Goal: Task Accomplishment & Management: Complete application form

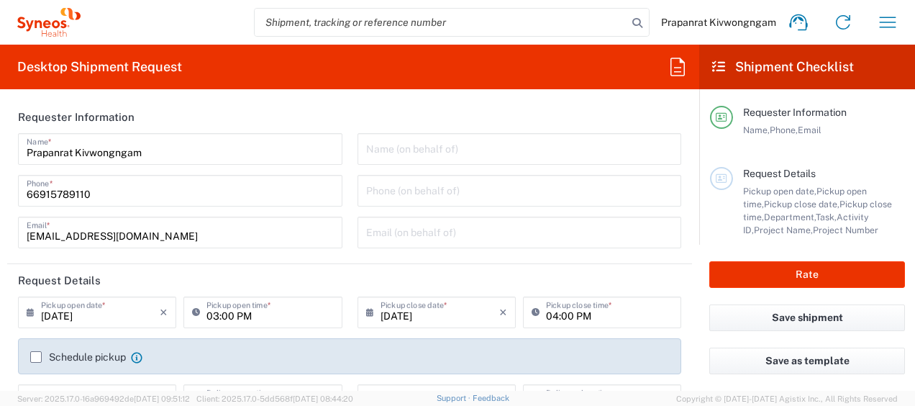
type input "[GEOGRAPHIC_DATA]"
type input "Syneos Health ([GEOGRAPHIC_DATA]) Limit"
type input "3230"
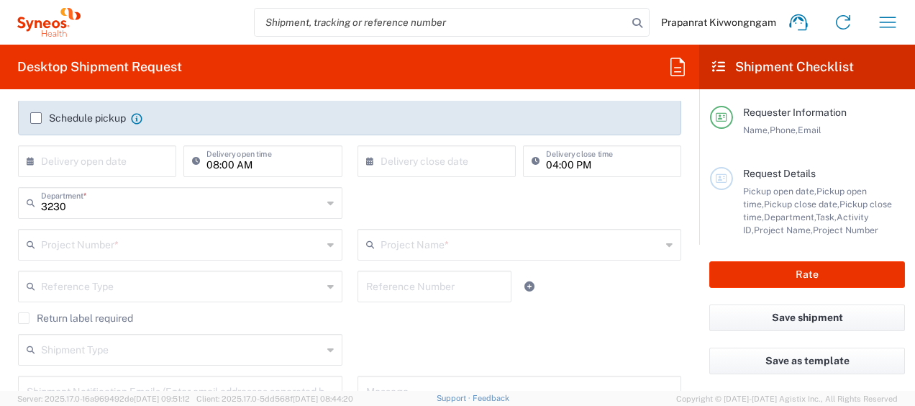
scroll to position [243, 0]
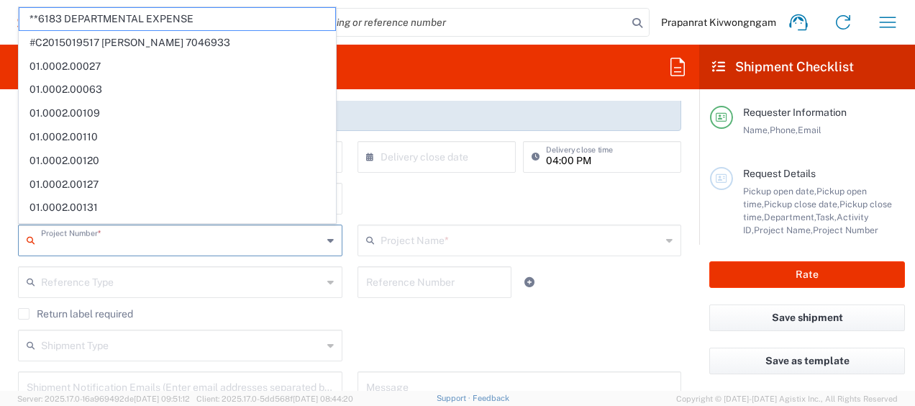
click at [262, 246] on input "text" at bounding box center [181, 239] width 281 height 25
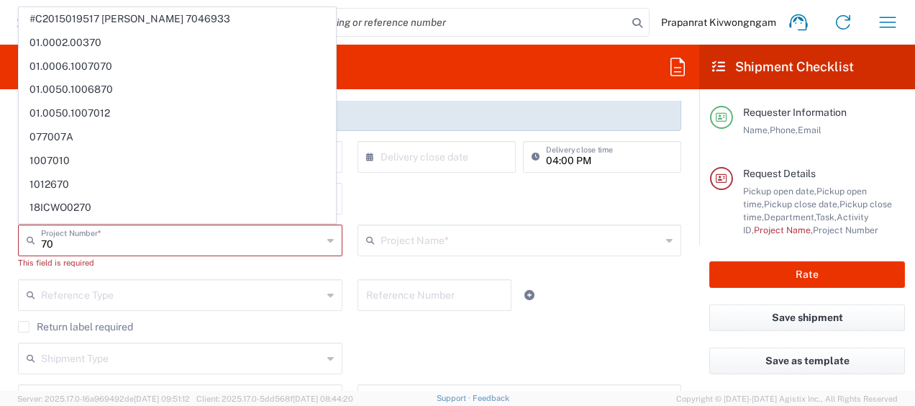
click at [86, 244] on input "70" at bounding box center [181, 239] width 281 height 25
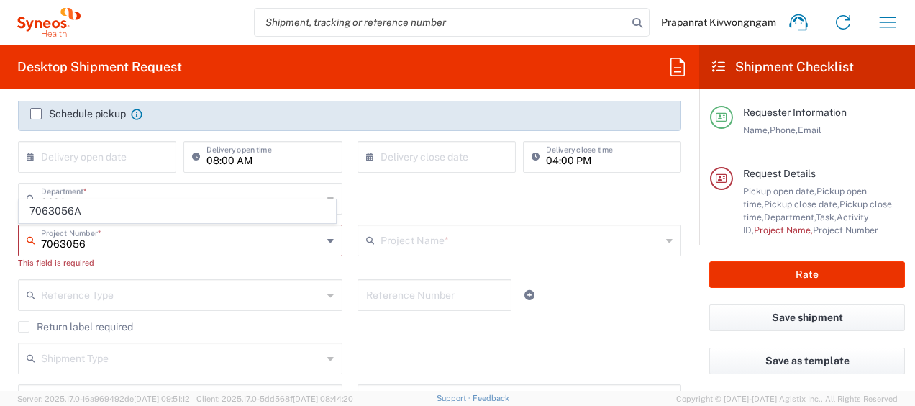
click at [214, 233] on input "7063056" at bounding box center [181, 239] width 281 height 25
type input "7063056"
click at [329, 239] on div "7063056 Project Number *" at bounding box center [180, 240] width 324 height 32
click at [312, 243] on input "7063056" at bounding box center [181, 239] width 281 height 25
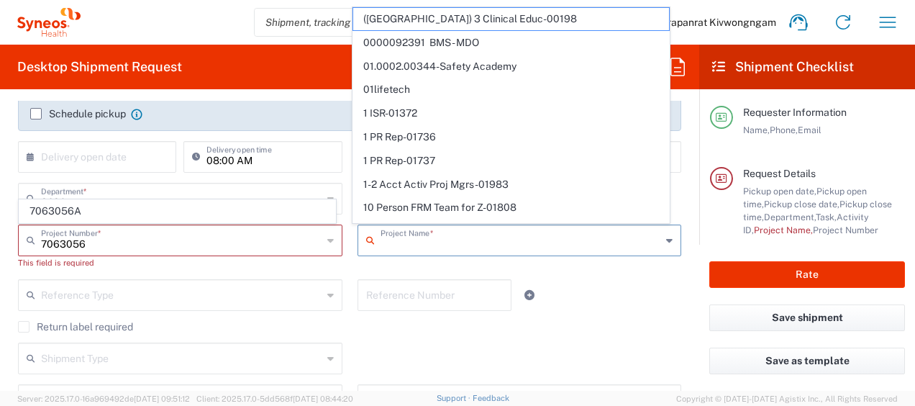
click at [417, 237] on input "text" at bounding box center [520, 239] width 281 height 25
click at [253, 246] on input "text" at bounding box center [181, 239] width 281 height 25
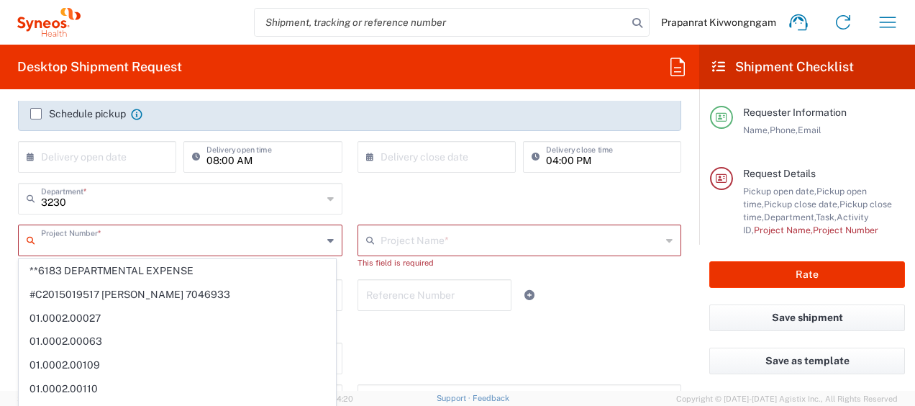
click at [241, 265] on span "**6183 DEPARTMENTAL EXPENSE" at bounding box center [177, 271] width 316 height 22
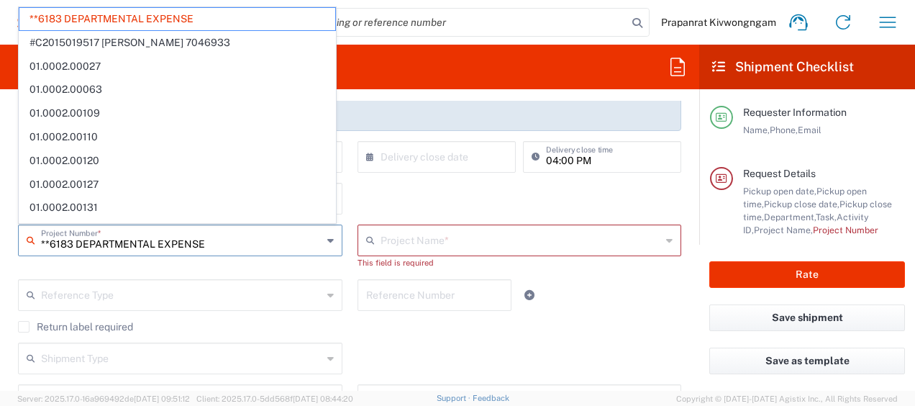
click at [233, 239] on input "**6183 DEPARTMENTAL EXPENSE" at bounding box center [181, 239] width 281 height 25
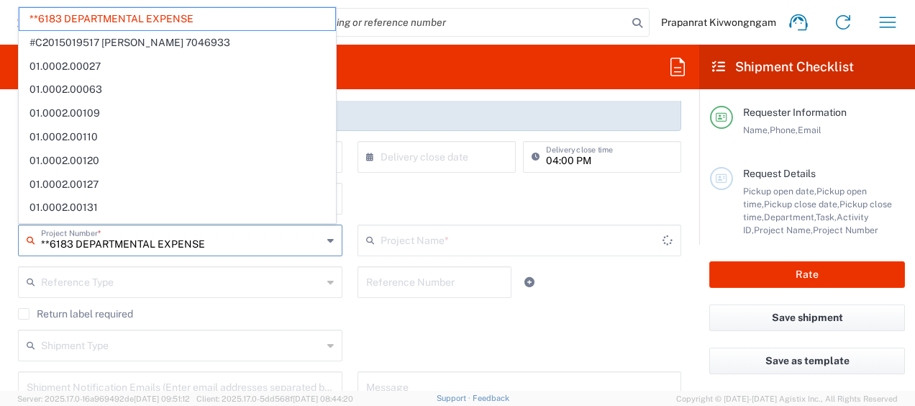
type input "**6183 DEPARTMENTAL EXPENS"
type input "6183"
click at [234, 239] on input "**61" at bounding box center [181, 239] width 281 height 25
click at [47, 245] on input "**61" at bounding box center [181, 239] width 281 height 25
click at [157, 241] on input "**61" at bounding box center [181, 239] width 281 height 25
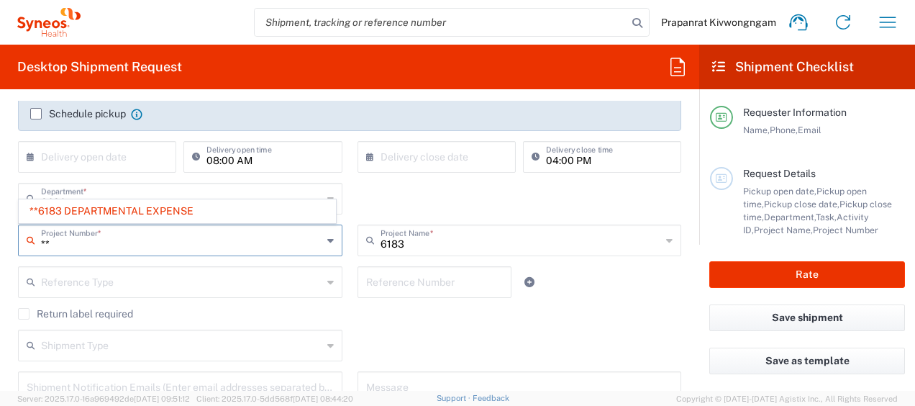
type input "*"
type input "7063056A"
click at [327, 245] on icon at bounding box center [330, 240] width 6 height 23
click at [327, 239] on icon at bounding box center [330, 240] width 6 height 23
click at [306, 247] on input "7063056A" at bounding box center [181, 239] width 281 height 25
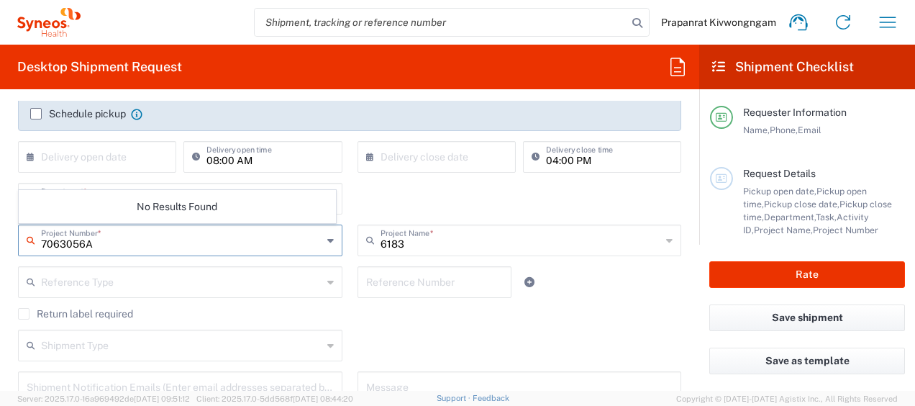
click at [431, 241] on input "6183" at bounding box center [520, 239] width 281 height 25
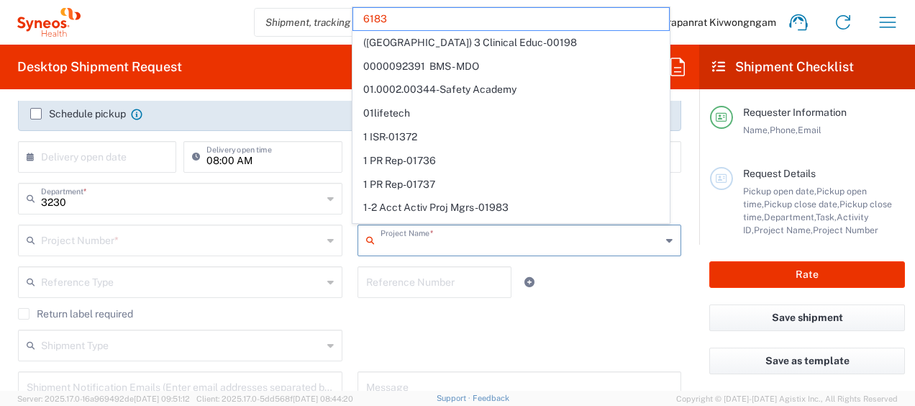
drag, startPoint x: 385, startPoint y: 245, endPoint x: 407, endPoint y: 248, distance: 22.6
click at [381, 245] on input "text" at bounding box center [520, 239] width 281 height 25
click at [233, 239] on input "text" at bounding box center [182, 239] width 283 height 25
type input "6183"
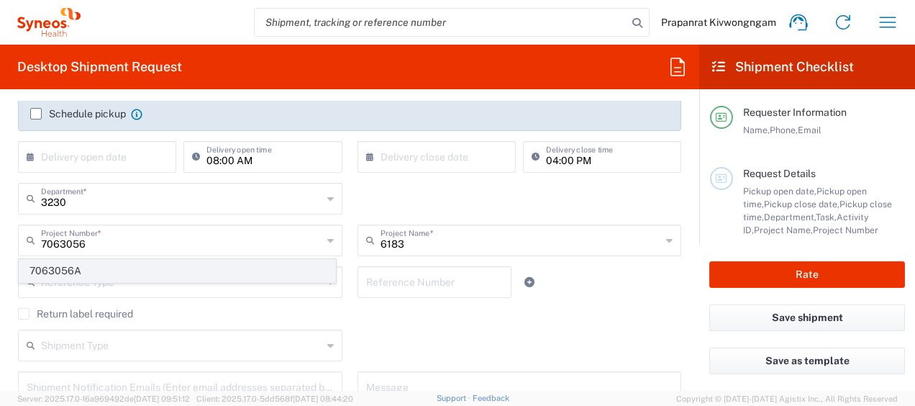
click at [214, 268] on span "7063056A" at bounding box center [177, 271] width 316 height 22
type input "7063056A"
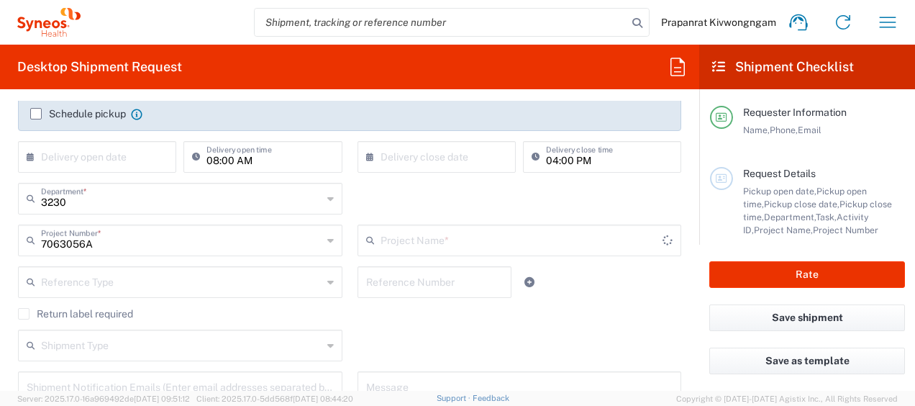
type input "JACKPOT19A"
click at [383, 325] on div "Return label required" at bounding box center [349, 319] width 663 height 22
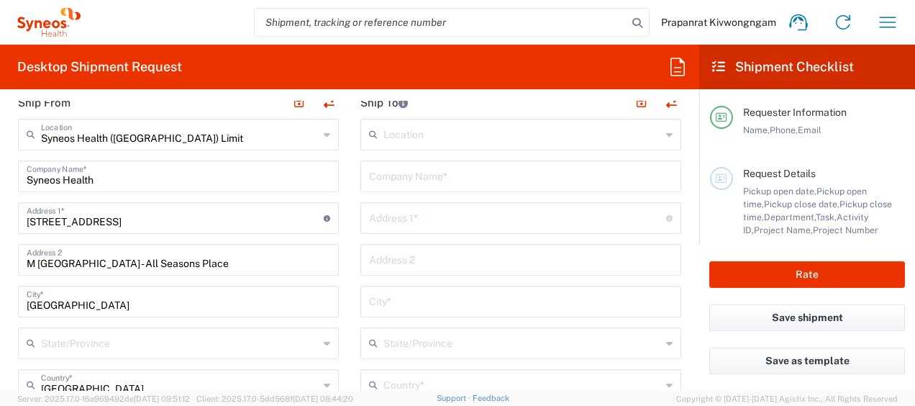
scroll to position [513, 0]
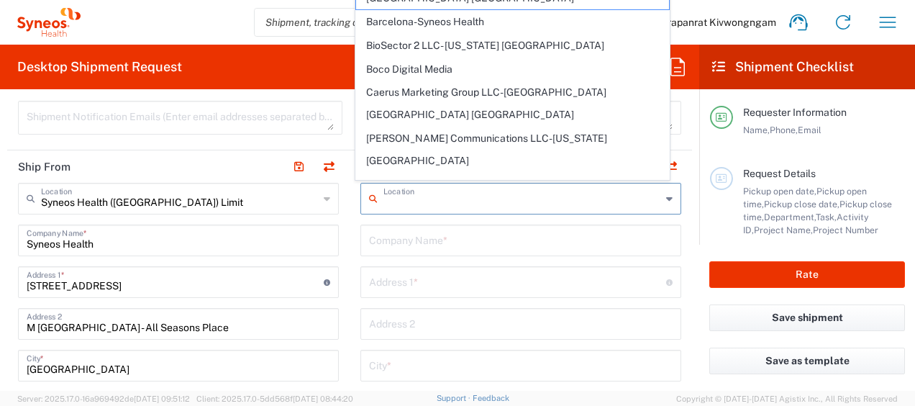
click at [475, 193] on input "text" at bounding box center [522, 197] width 278 height 25
click at [384, 197] on input "text" at bounding box center [522, 197] width 278 height 25
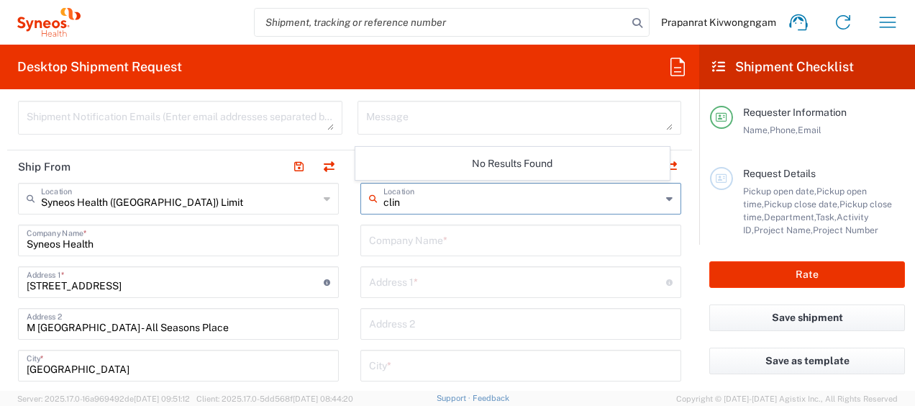
type input "cli"
click at [375, 199] on div "cli Location" at bounding box center [520, 199] width 321 height 32
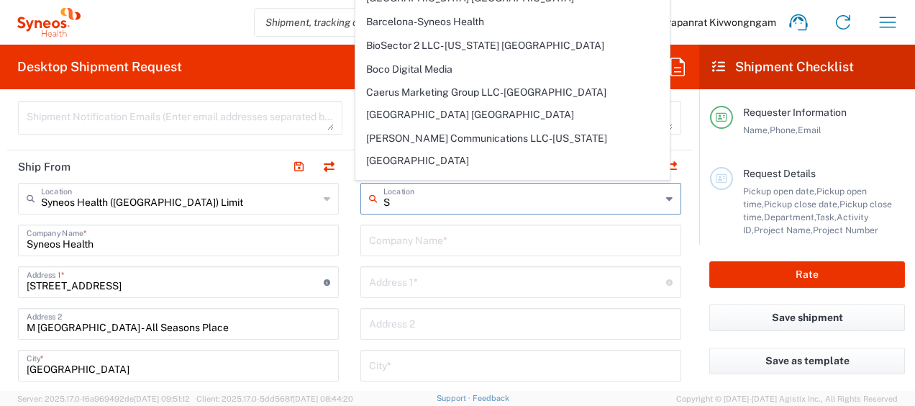
click at [433, 201] on input "S" at bounding box center [522, 197] width 278 height 25
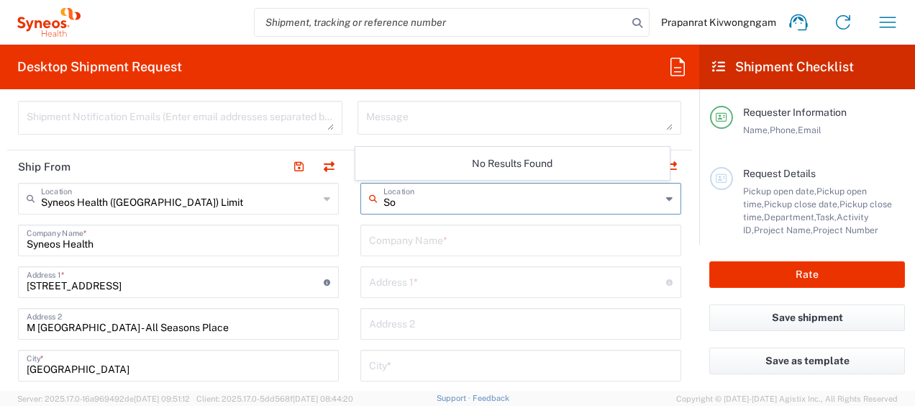
type input "S"
click at [383, 200] on input "text" at bounding box center [522, 197] width 278 height 25
click at [386, 194] on input "Prince" at bounding box center [522, 197] width 278 height 25
click at [444, 203] on input "PrPrinceince" at bounding box center [522, 197] width 278 height 25
type input "Prince [PERSON_NAME]"
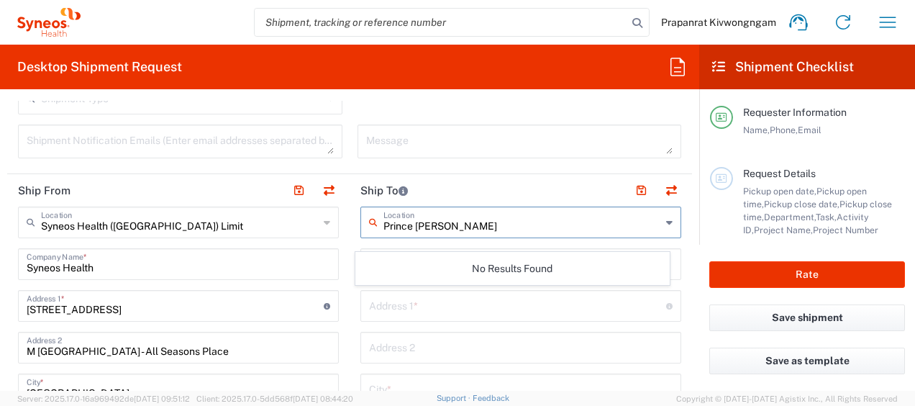
scroll to position [498, 0]
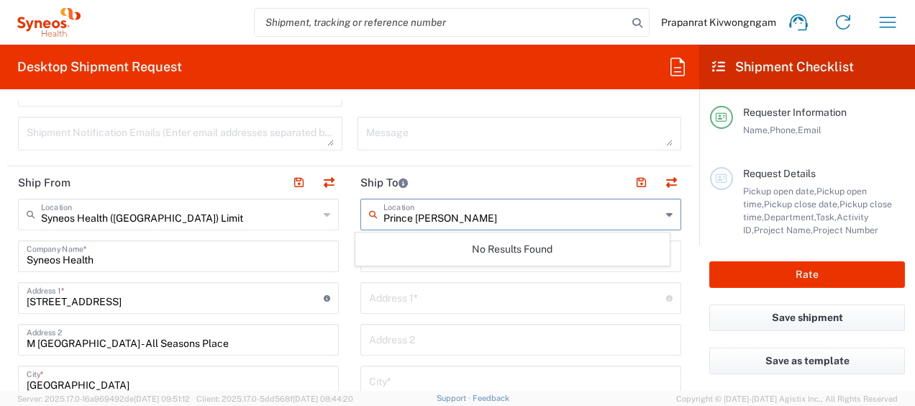
drag, startPoint x: 488, startPoint y: 214, endPoint x: 377, endPoint y: 220, distance: 110.9
click at [383, 220] on input "Prince [PERSON_NAME]" at bounding box center [522, 213] width 278 height 25
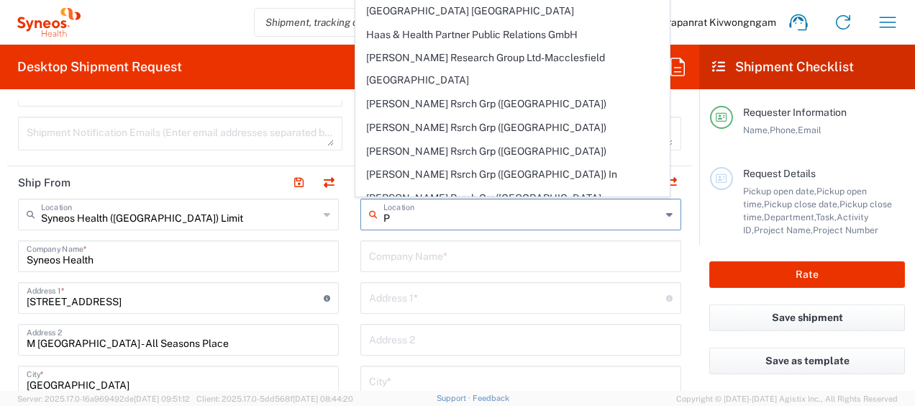
scroll to position [0, 0]
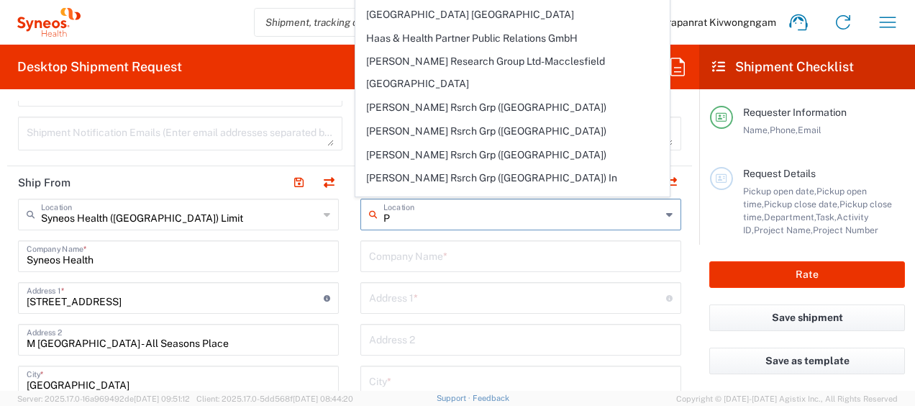
type input "P"
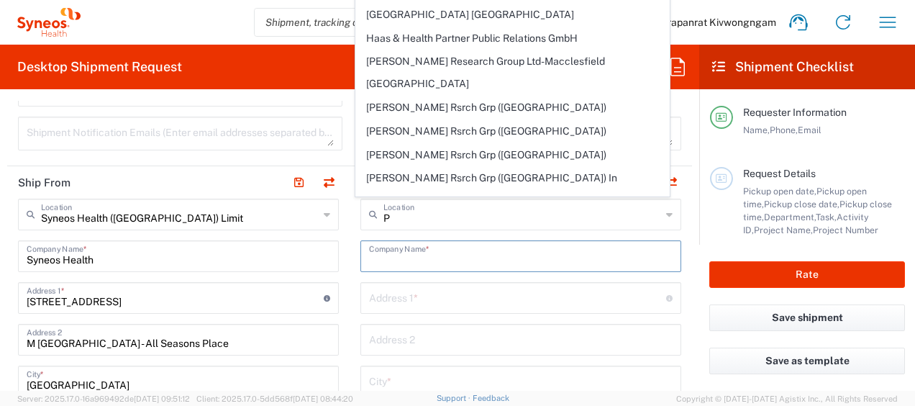
click at [447, 255] on input "text" at bounding box center [520, 254] width 303 height 25
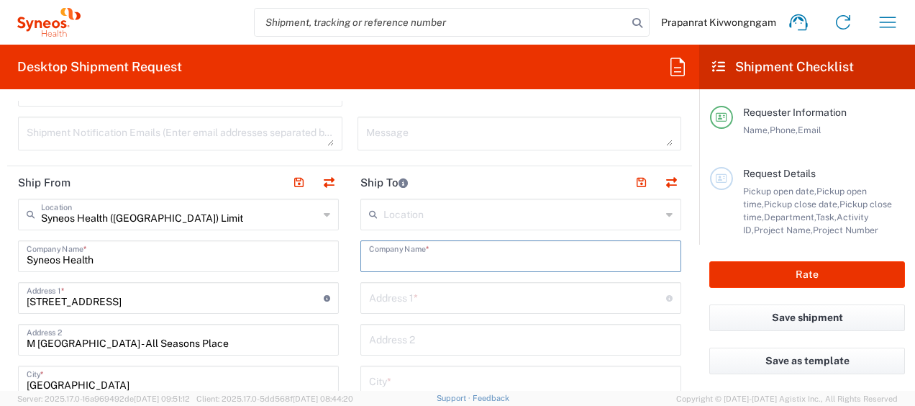
click at [452, 216] on input "text" at bounding box center [522, 213] width 278 height 25
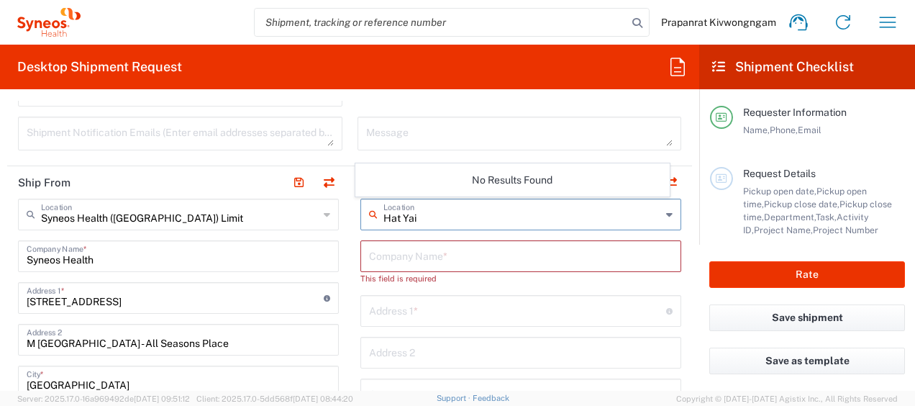
type input "Hat Yai"
click at [452, 265] on input "text" at bounding box center [520, 254] width 303 height 25
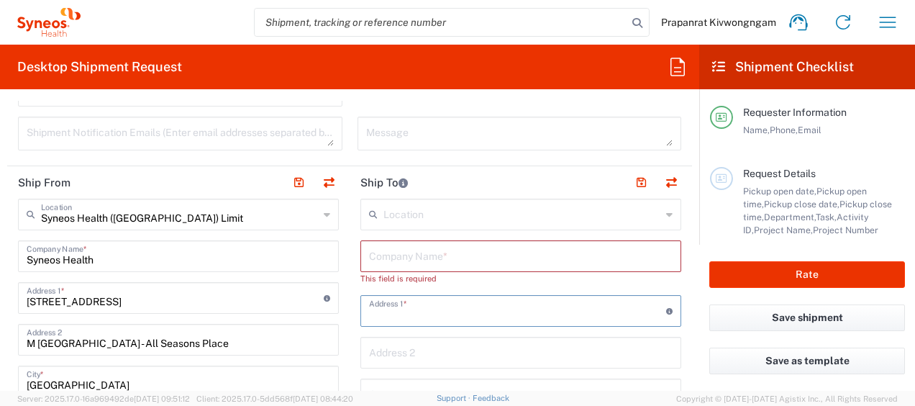
click at [443, 315] on input "text" at bounding box center [517, 309] width 297 height 25
drag, startPoint x: 443, startPoint y: 316, endPoint x: 880, endPoint y: 217, distance: 447.5
click at [443, 316] on input "Clinic" at bounding box center [517, 309] width 297 height 25
click at [383, 298] on input "Clinic" at bounding box center [517, 309] width 297 height 25
click at [381, 312] on input "Clinic" at bounding box center [517, 309] width 297 height 25
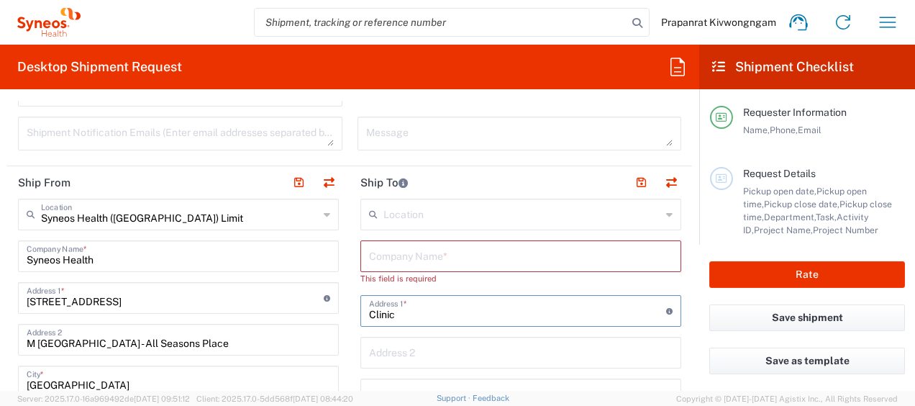
type input "Clinic"
drag, startPoint x: 397, startPoint y: 352, endPoint x: 406, endPoint y: 344, distance: 11.7
click at [397, 352] on input "text" at bounding box center [520, 351] width 303 height 25
click at [383, 315] on input "Clinic" at bounding box center [517, 309] width 297 height 25
drag, startPoint x: 400, startPoint y: 312, endPoint x: 393, endPoint y: 322, distance: 12.4
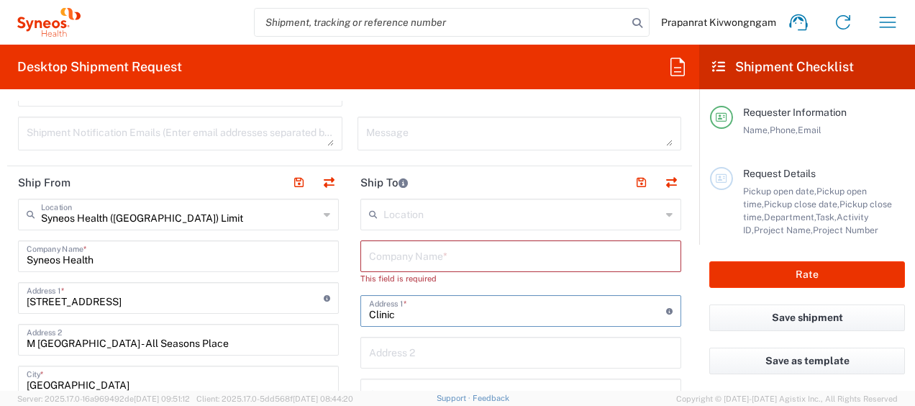
click at [360, 313] on div "Clinic Address 1 * For cross streets use street names with '&' or 'and' in betw…" at bounding box center [520, 311] width 321 height 32
paste input "[STREET_ADDRESS][PERSON_NAME]"
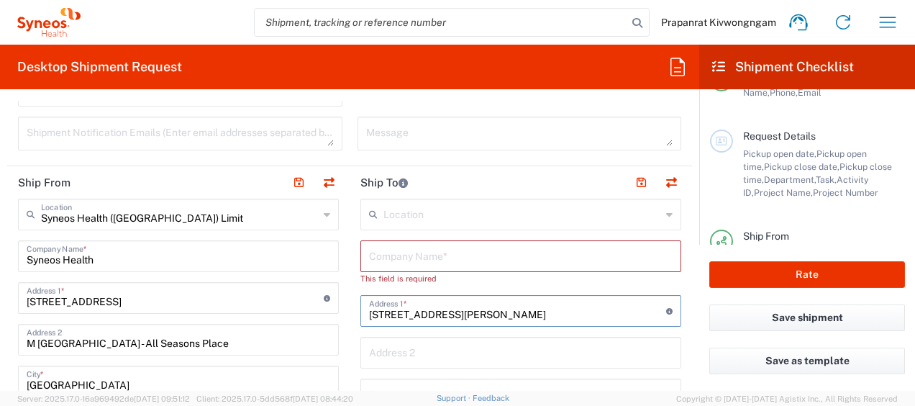
scroll to position [74, 0]
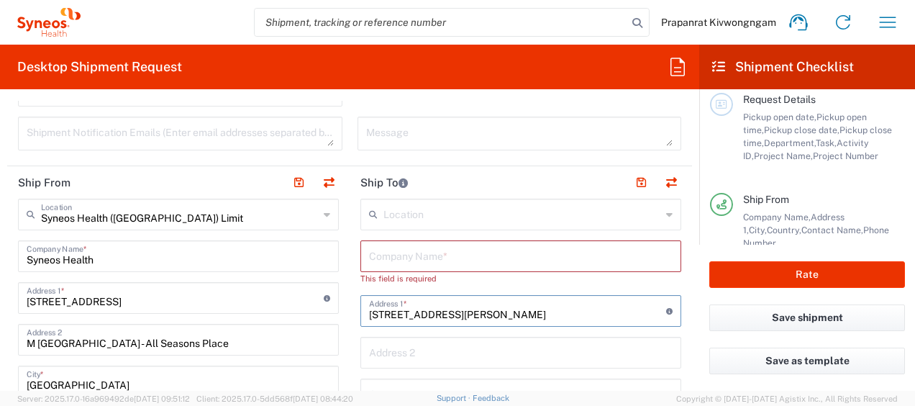
type input "[STREET_ADDRESS][PERSON_NAME]"
click at [685, 234] on form "Requester Information Prapanrat Kivwongngam Name * [PHONE_NUMBER] Phone * [EMAI…" at bounding box center [349, 246] width 699 height 290
click at [420, 255] on input "text" at bounding box center [520, 254] width 303 height 25
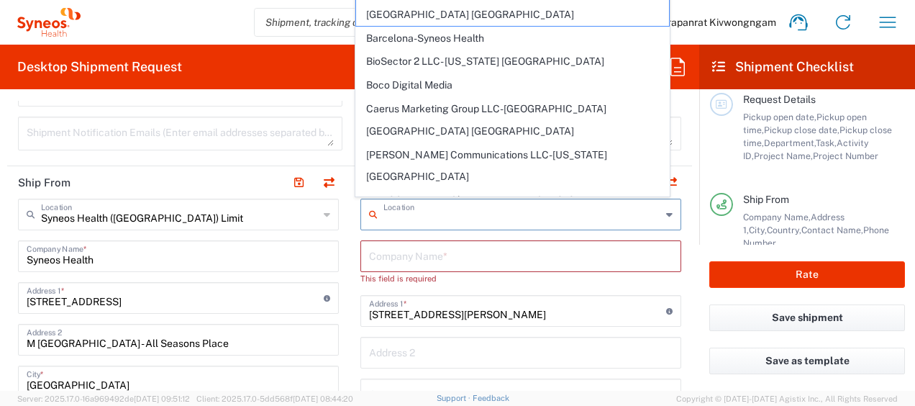
click at [401, 215] on input "text" at bounding box center [522, 213] width 278 height 25
click at [402, 214] on input "text" at bounding box center [522, 213] width 278 height 25
paste input "4th Floor, 100 years Building,"
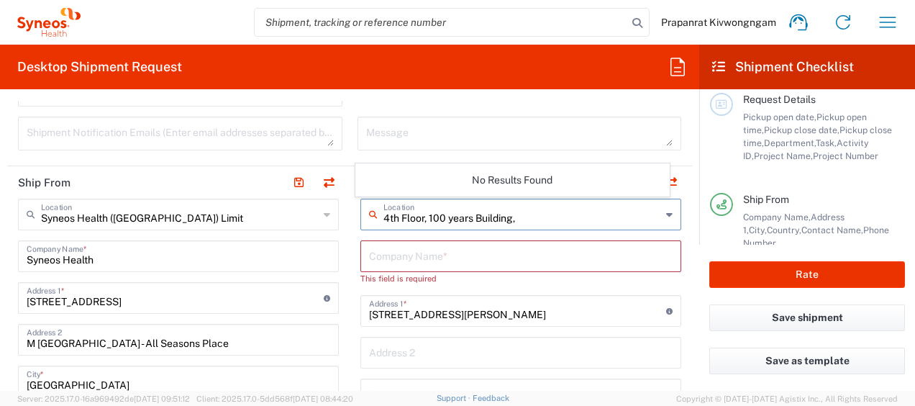
type input "4th Floor, 100 years Building,"
click at [516, 253] on input "text" at bounding box center [520, 254] width 303 height 25
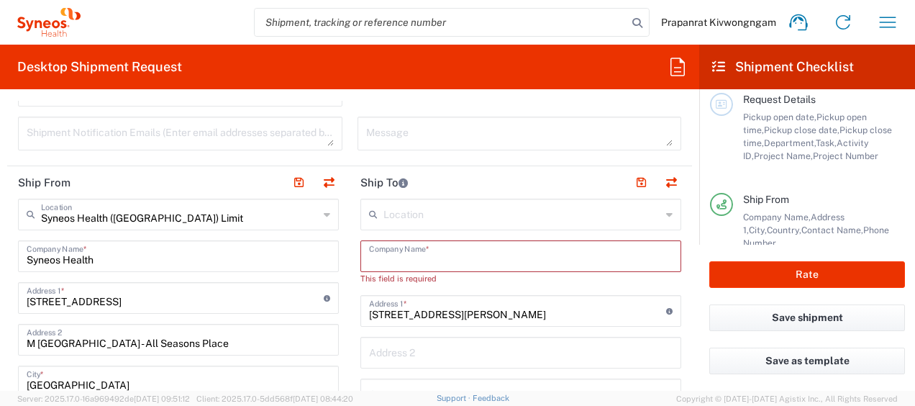
click at [465, 214] on input "text" at bounding box center [522, 213] width 278 height 25
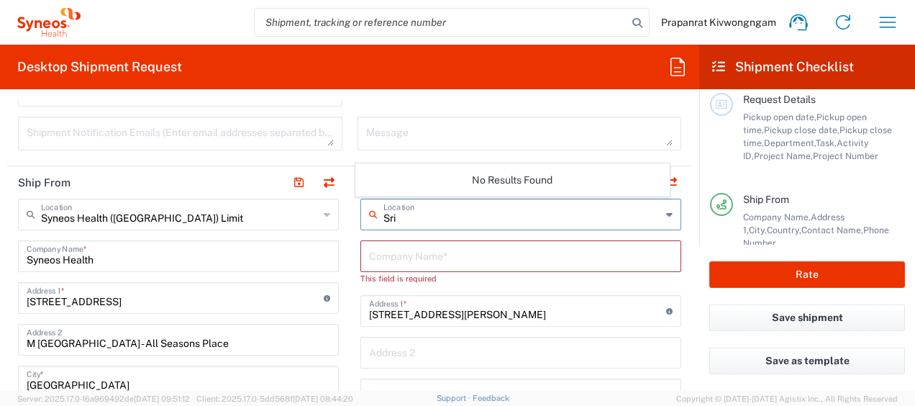
type input "Sri"
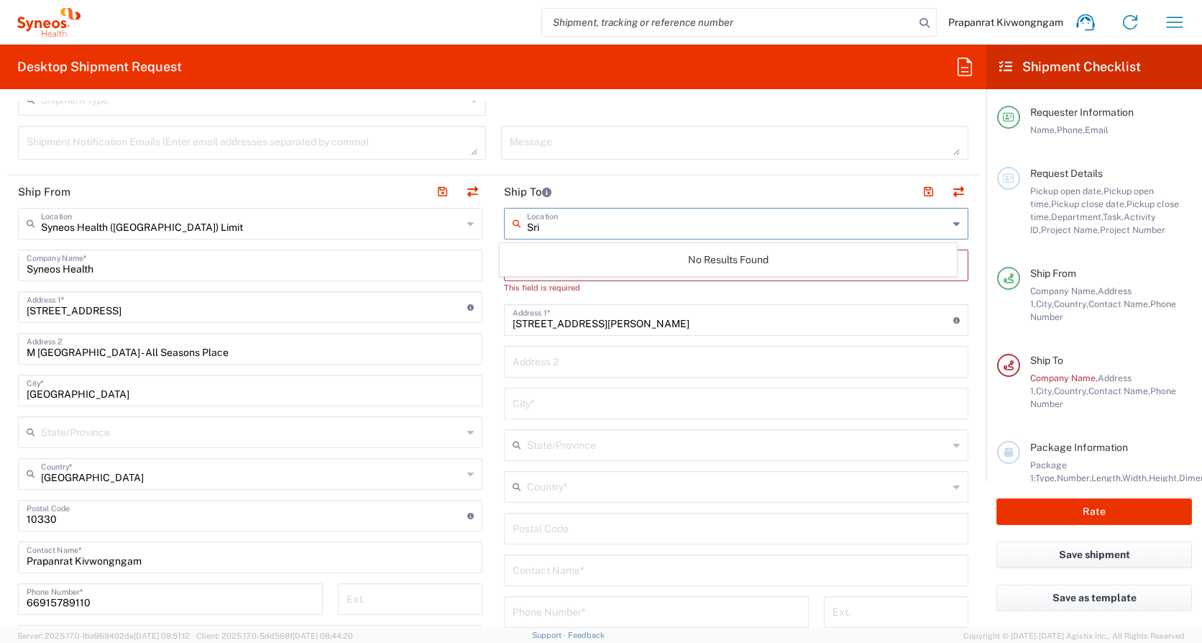
scroll to position [494, 0]
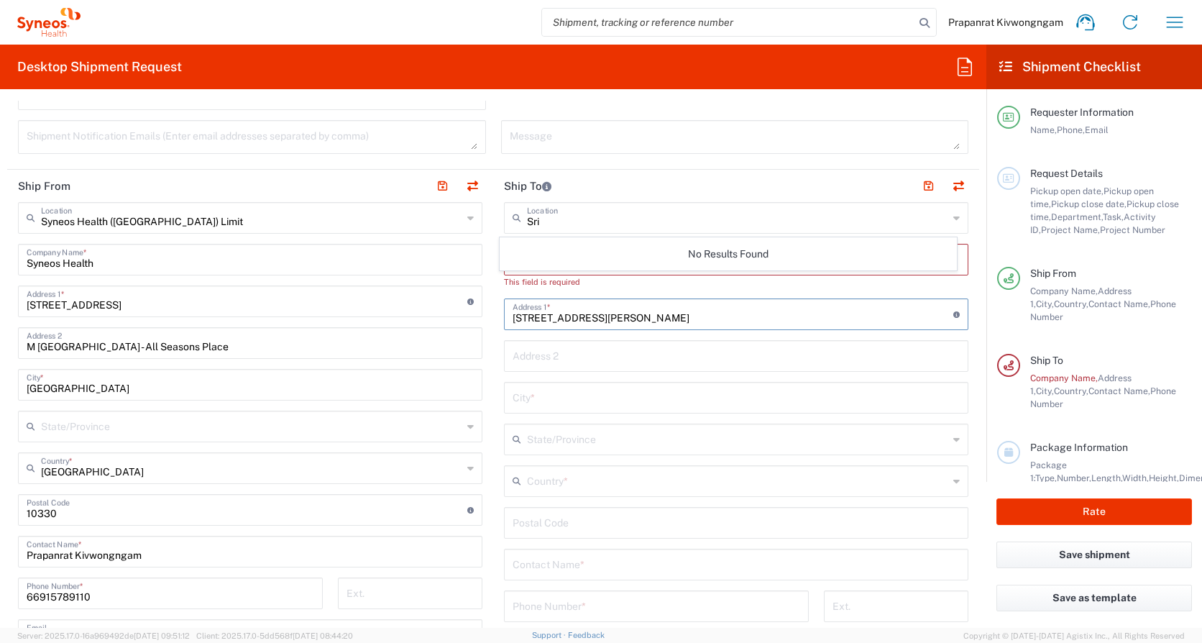
click at [536, 321] on input "[STREET_ADDRESS][PERSON_NAME]" at bounding box center [733, 313] width 441 height 25
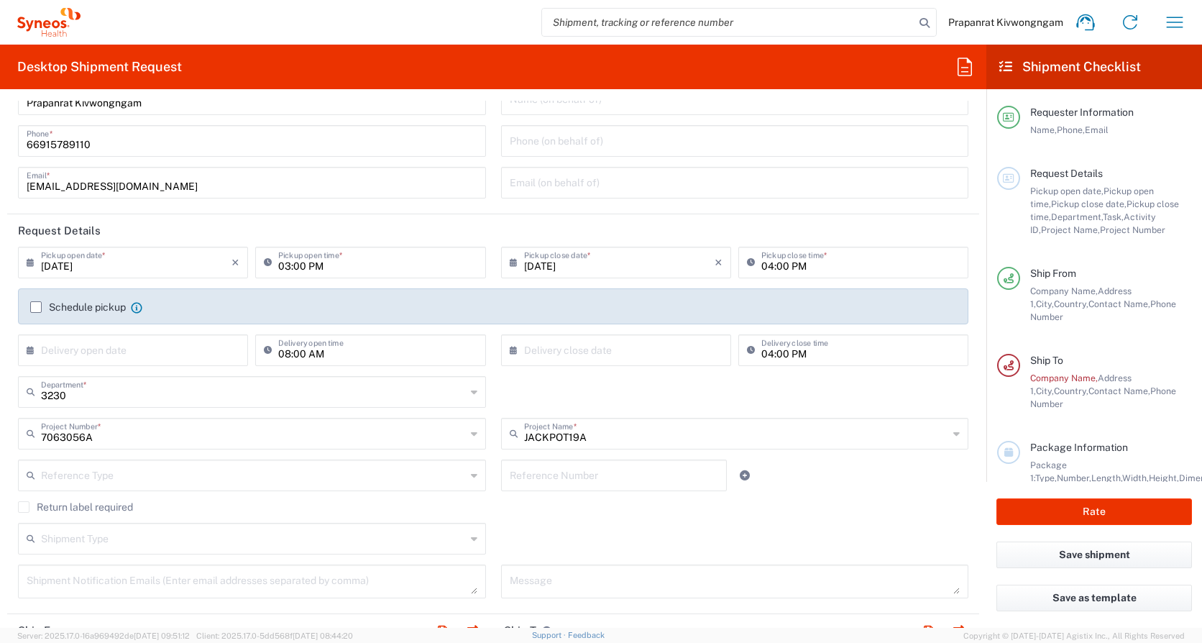
scroll to position [0, 0]
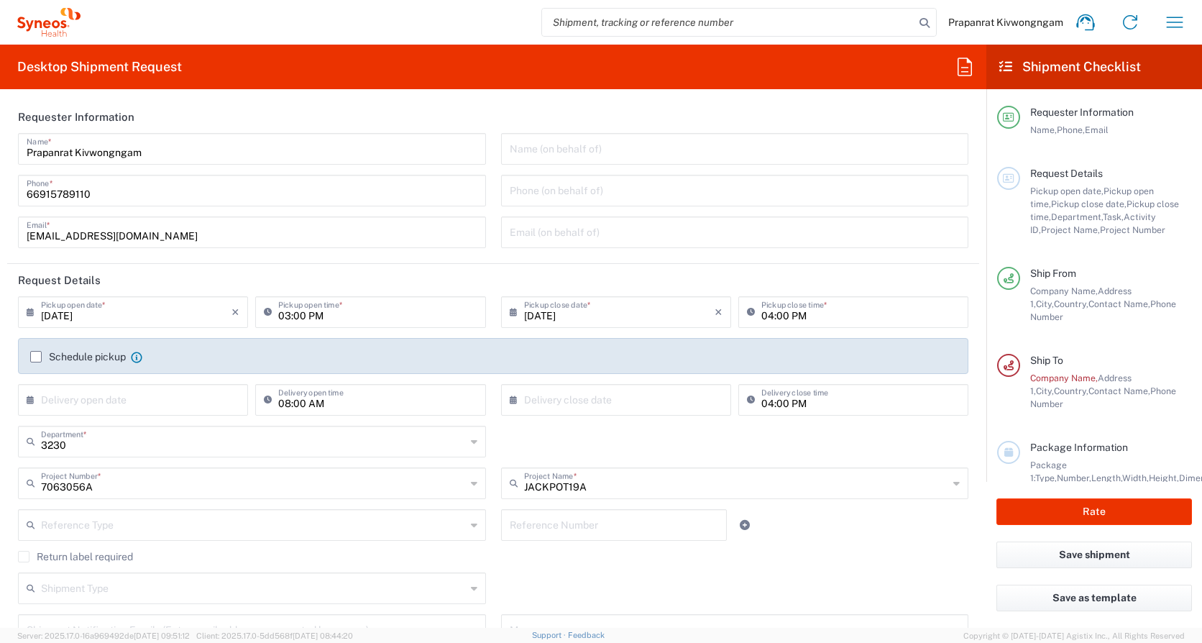
click at [33, 357] on label "Schedule pickup" at bounding box center [78, 357] width 96 height 12
click at [36, 357] on input "Schedule pickup" at bounding box center [36, 357] width 0 height 0
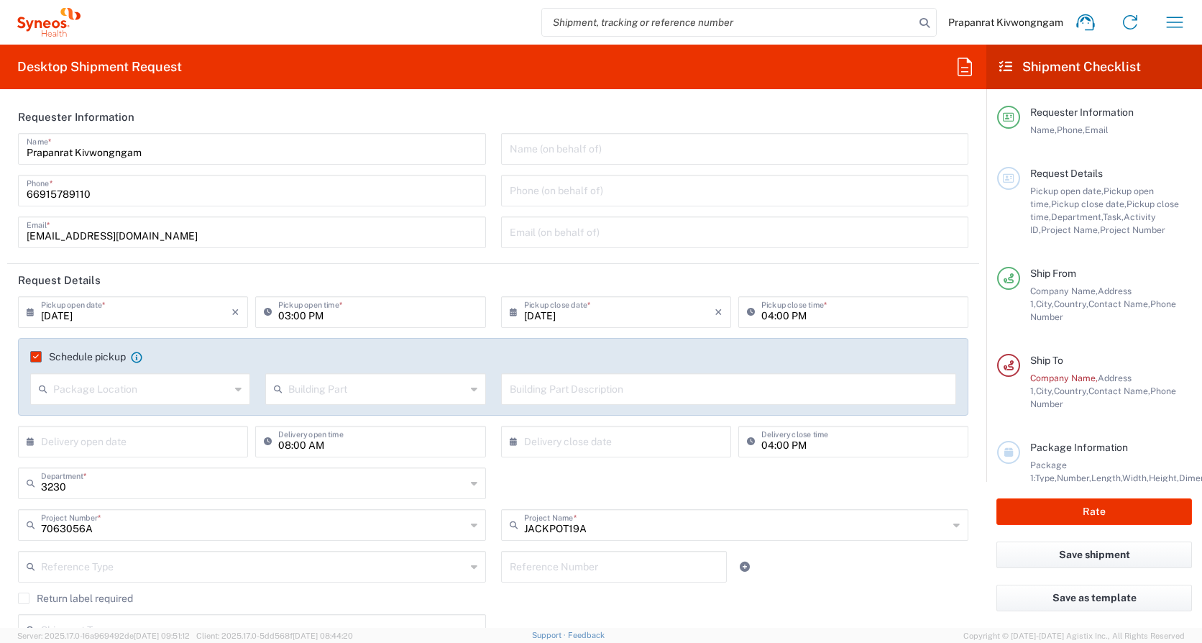
click at [29, 405] on icon at bounding box center [34, 441] width 14 height 23
click at [81, 405] on input "text" at bounding box center [136, 440] width 191 height 25
click at [37, 362] on div "Schedule pickup When scheduling a pickup please be sure to meet the following c…" at bounding box center [86, 356] width 112 height 13
click at [32, 352] on label "Schedule pickup" at bounding box center [78, 357] width 96 height 12
click at [33, 357] on input "Schedule pickup" at bounding box center [33, 357] width 0 height 0
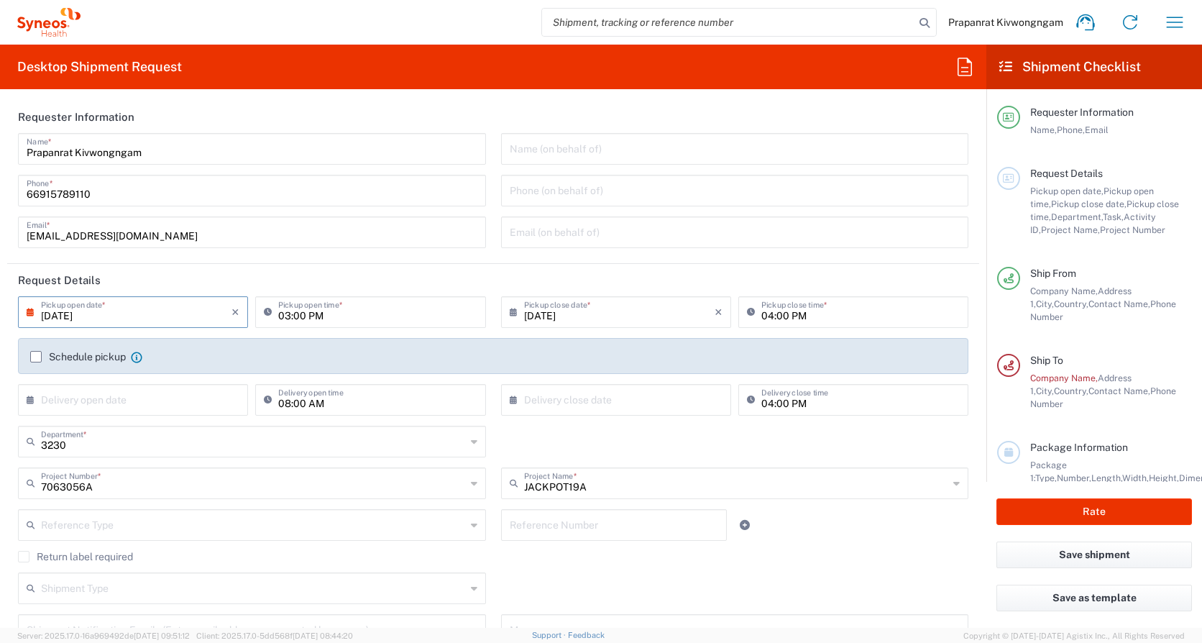
click at [170, 310] on input "[DATE]" at bounding box center [136, 310] width 191 height 25
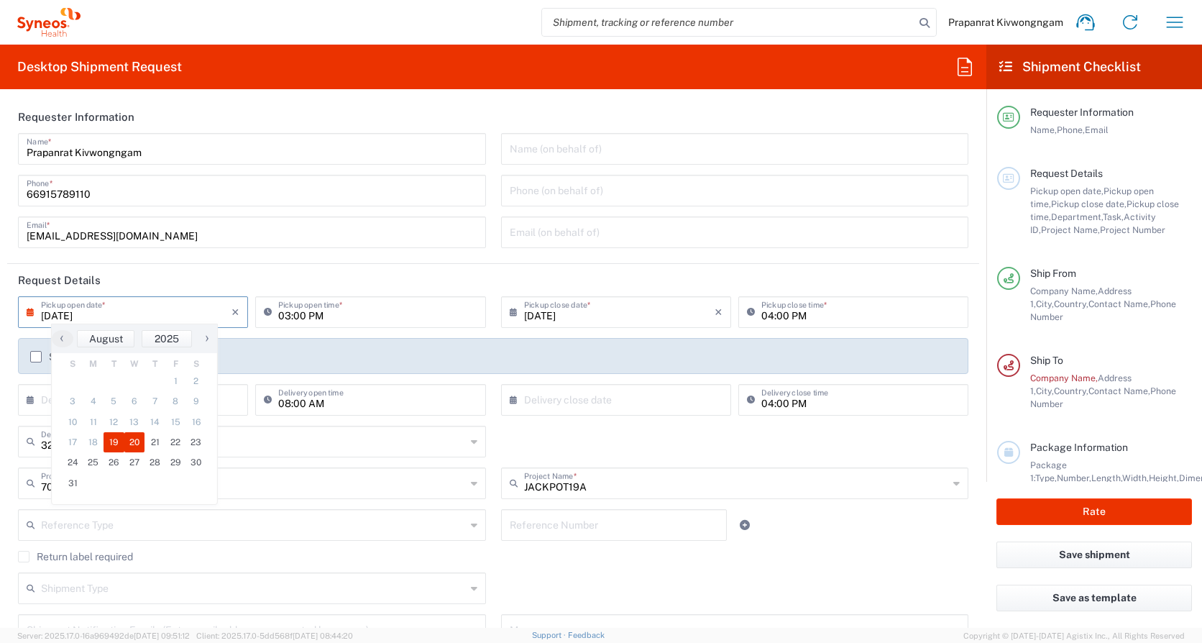
drag, startPoint x: 128, startPoint y: 431, endPoint x: 142, endPoint y: 437, distance: 14.6
click at [129, 405] on span "20" at bounding box center [134, 442] width 21 height 20
type input "[DATE]"
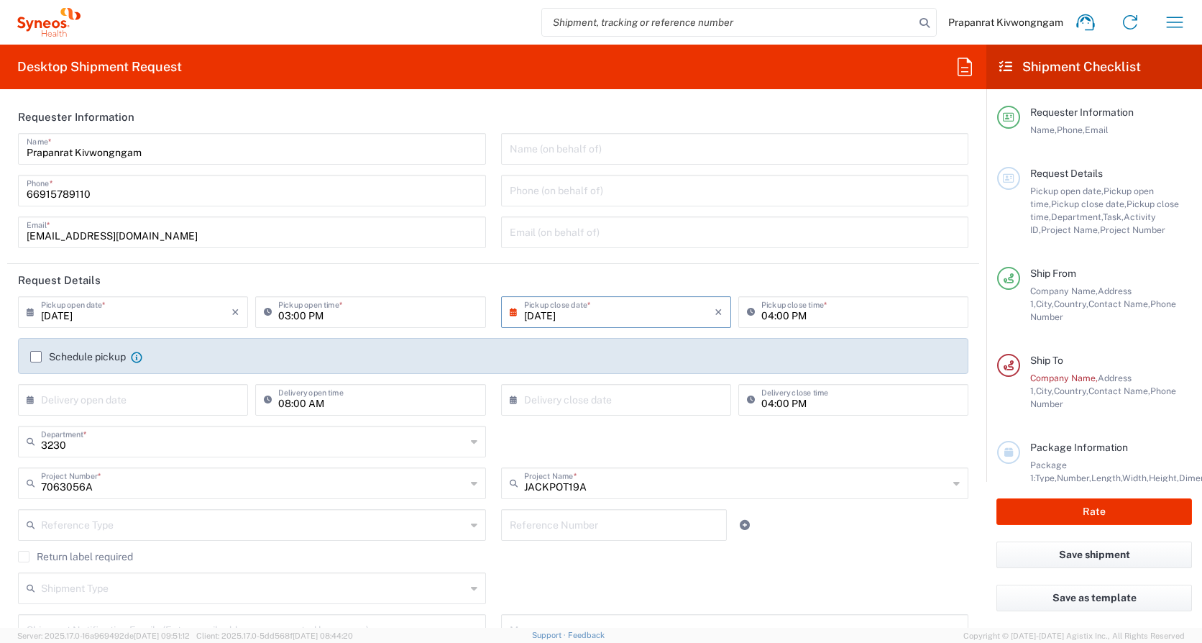
click at [397, 322] on input "03:00 PM" at bounding box center [377, 310] width 198 height 25
click at [328, 315] on input "03:00 PM" at bounding box center [377, 310] width 198 height 25
click at [286, 319] on input "03:00 PM" at bounding box center [377, 310] width 198 height 25
click at [302, 316] on input "9:00 PM" at bounding box center [377, 310] width 198 height 25
type input "09:00 AM"
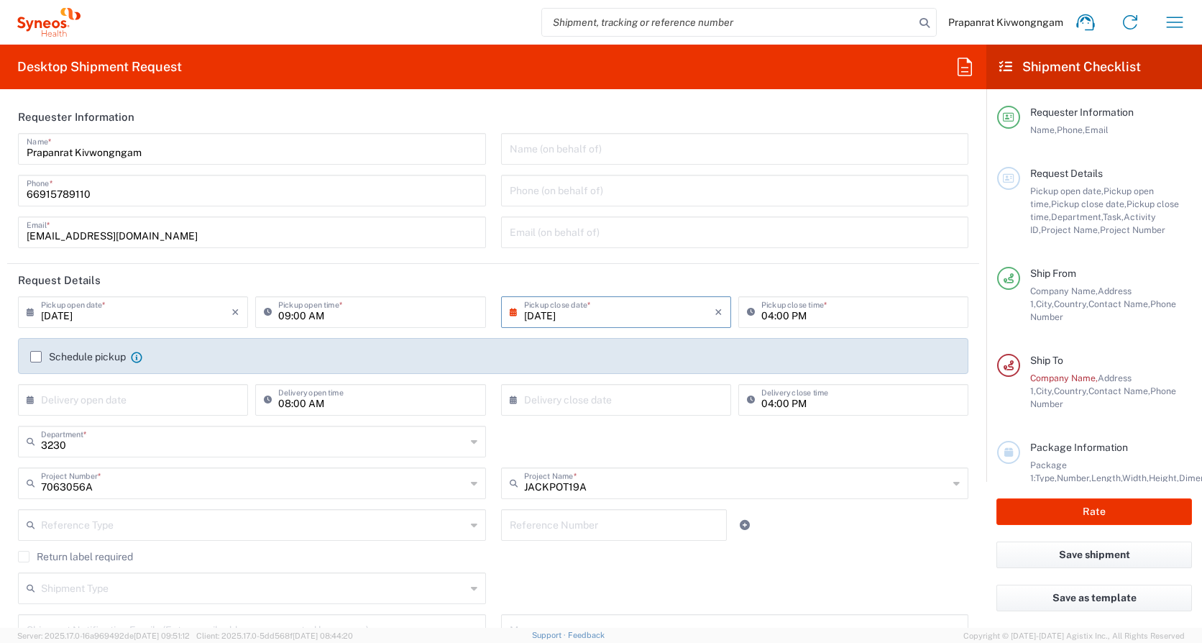
click at [545, 315] on input "[DATE]" at bounding box center [619, 310] width 191 height 25
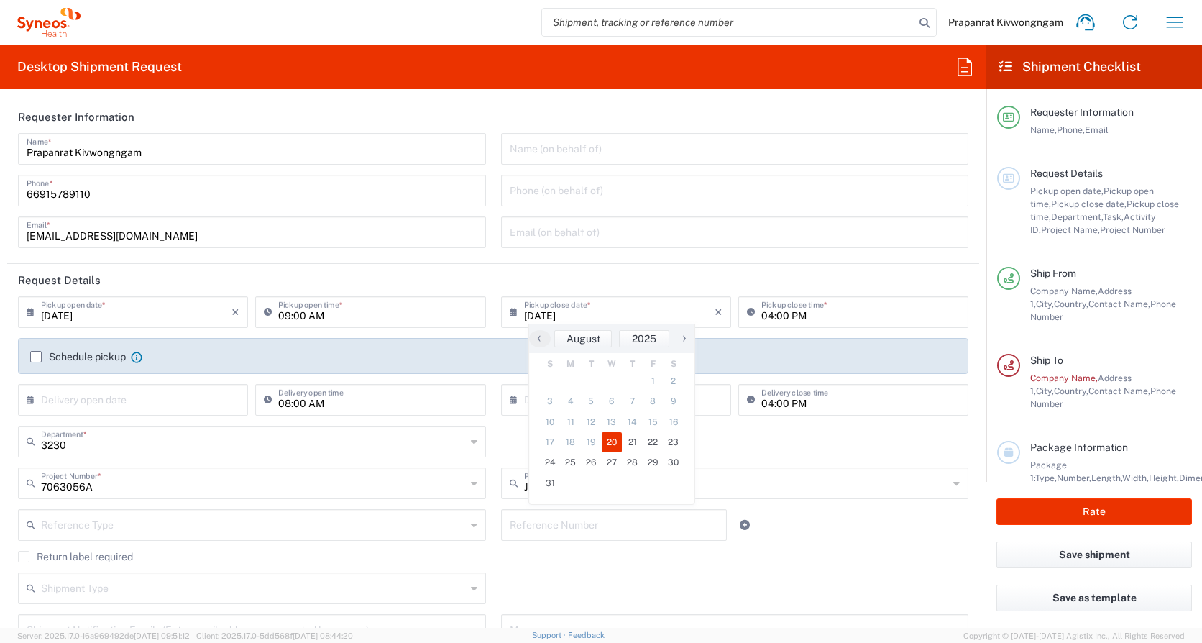
click at [484, 331] on div "[DATE] × Pickup open date * Cancel Apply 09:00 AM Pickup open time *" at bounding box center [252, 317] width 483 height 42
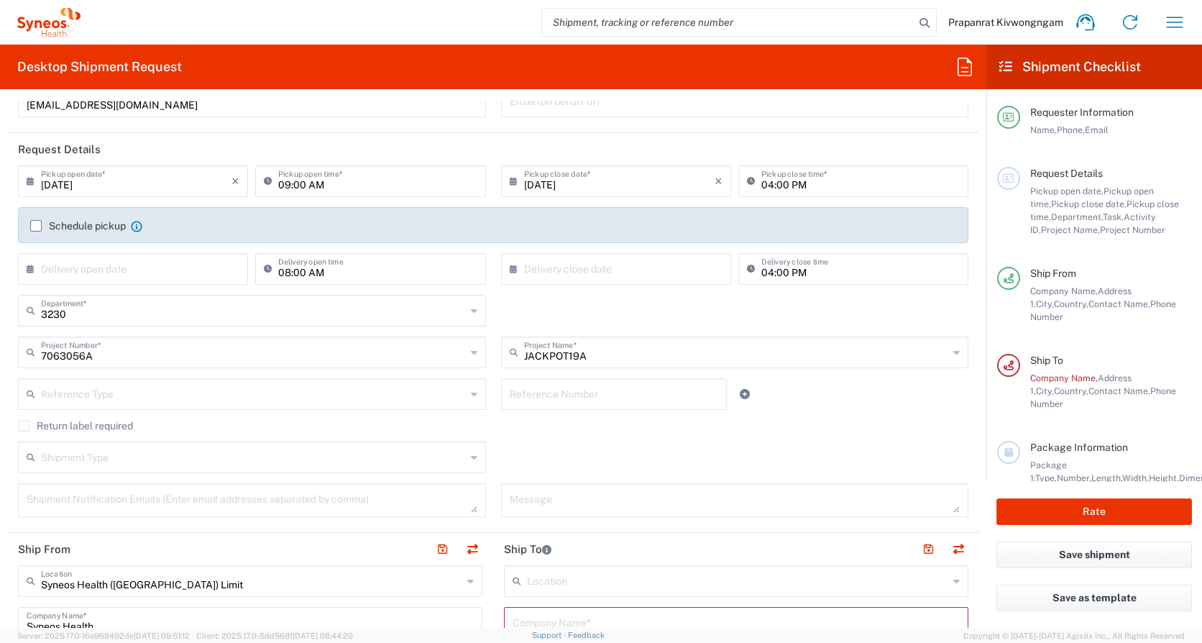
scroll to position [134, 0]
click at [40, 217] on label "Schedule pickup" at bounding box center [78, 223] width 96 height 12
click at [36, 223] on input "Schedule pickup" at bounding box center [36, 223] width 0 height 0
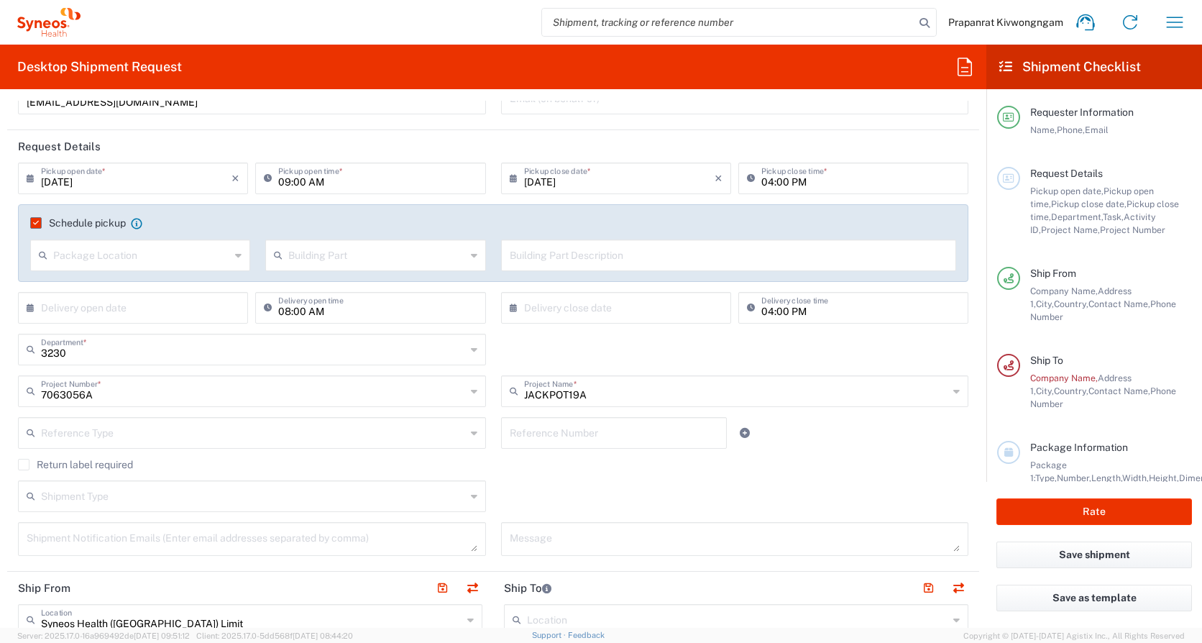
click at [34, 223] on label "Schedule pickup" at bounding box center [78, 223] width 96 height 12
click at [33, 223] on input "Schedule pickup" at bounding box center [33, 223] width 0 height 0
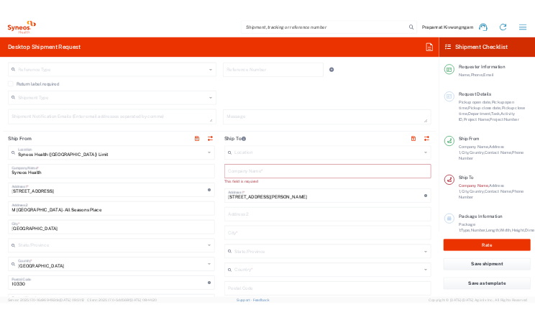
scroll to position [466, 0]
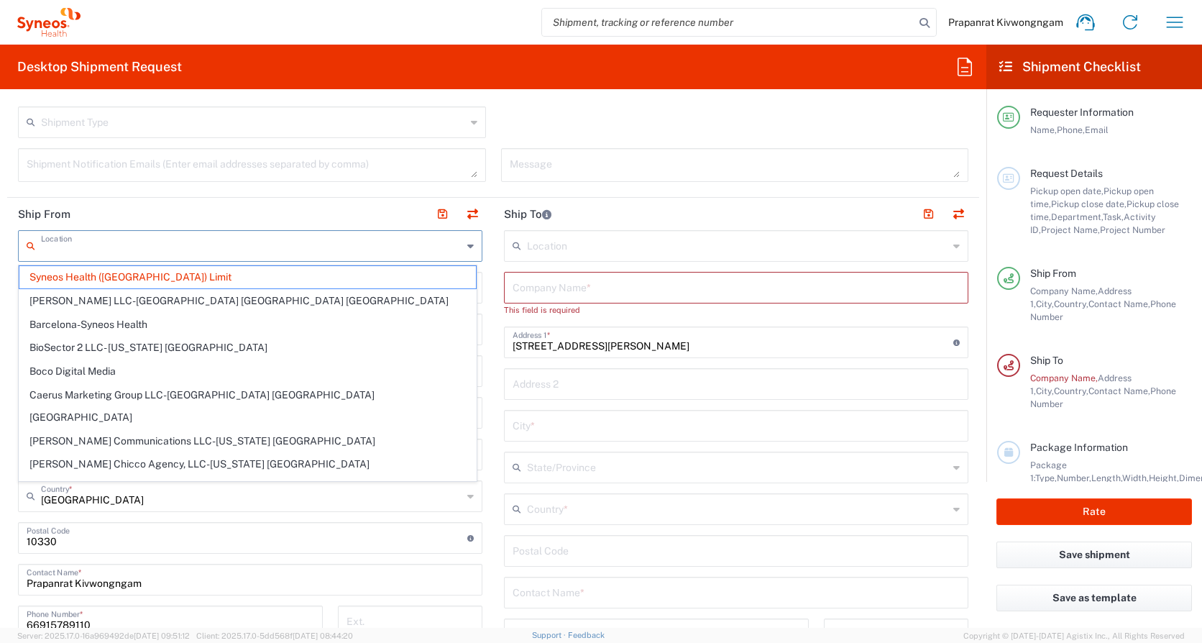
click at [391, 251] on input "text" at bounding box center [251, 244] width 421 height 25
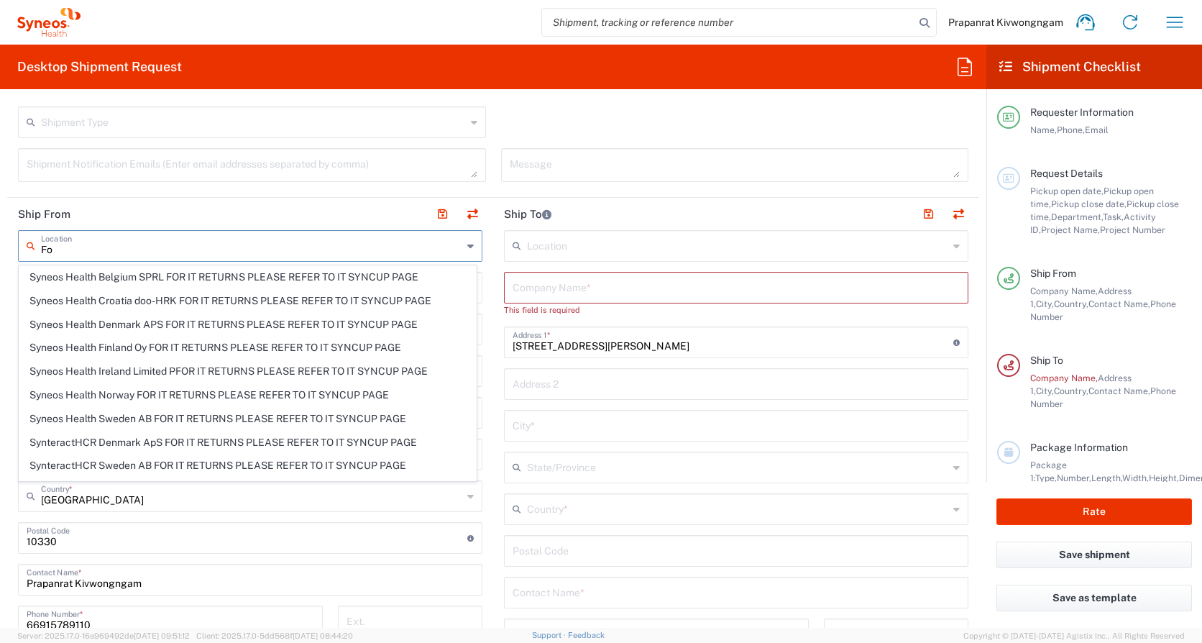
type input "F"
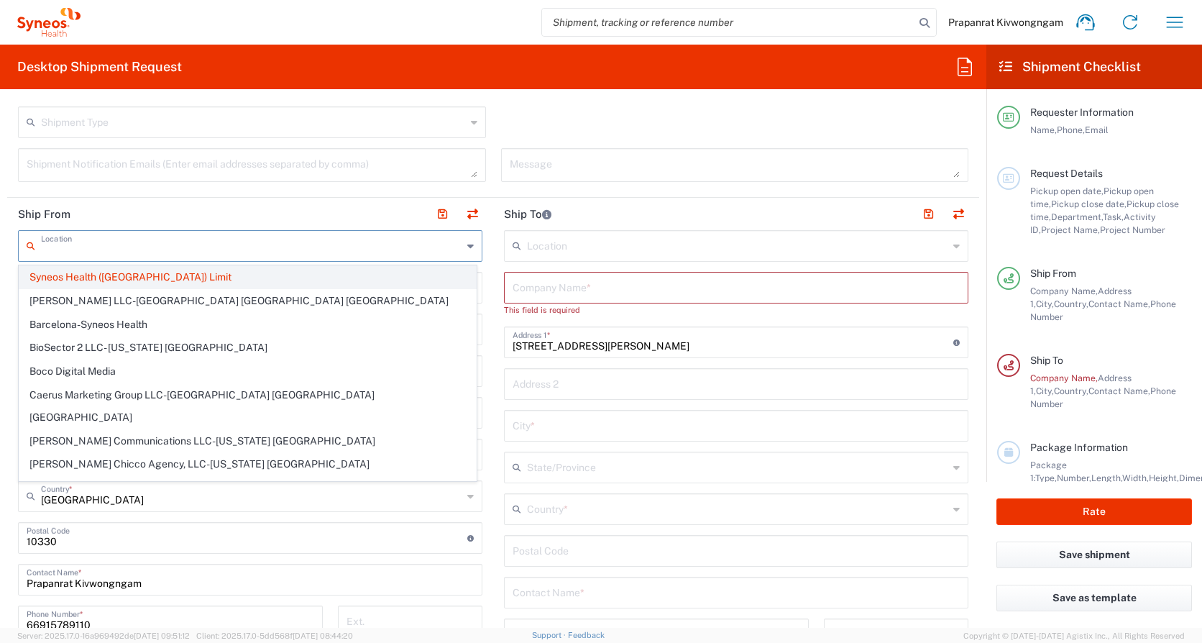
click at [47, 276] on span "Syneos Health ([GEOGRAPHIC_DATA]) Limit" at bounding box center [247, 277] width 457 height 22
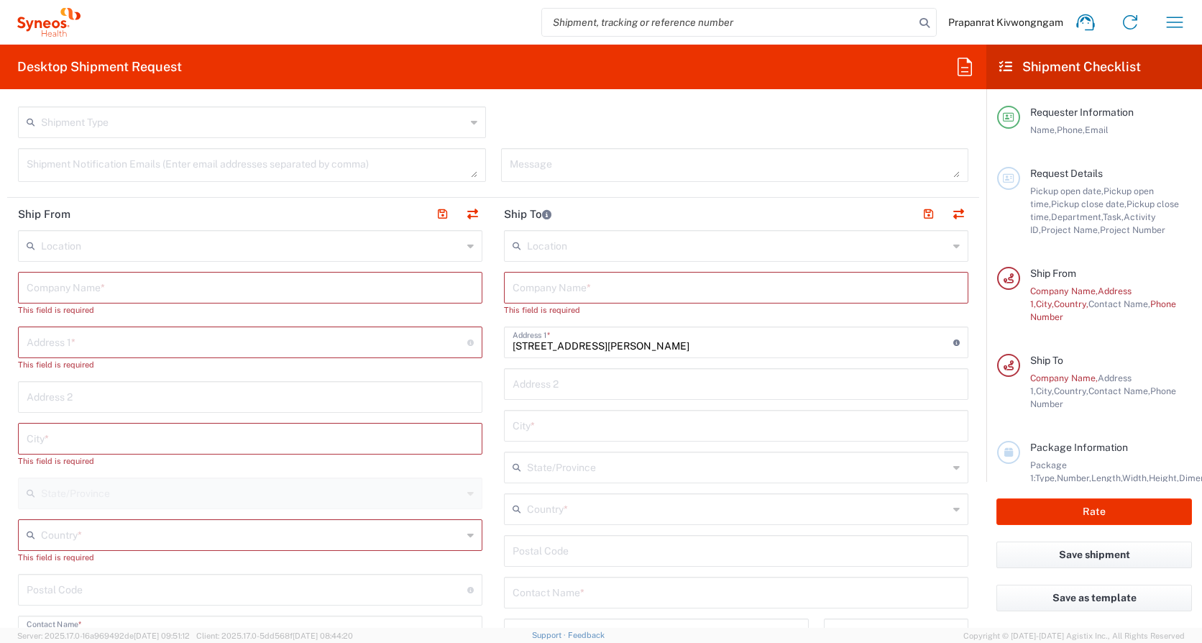
click at [155, 286] on input "text" at bounding box center [250, 286] width 447 height 25
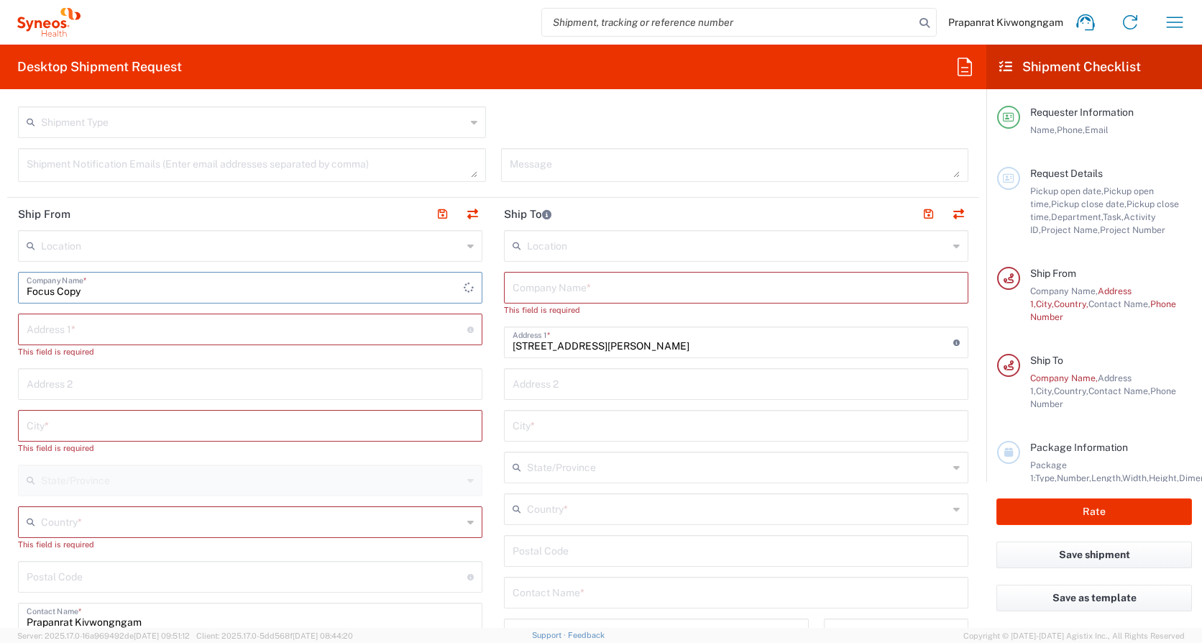
type input "Focus Copy"
click at [178, 330] on input "text" at bounding box center [247, 328] width 441 height 25
click at [196, 326] on input "text" at bounding box center [247, 328] width 441 height 25
click at [99, 150] on div "Shipment Notification Emails (Enter email addresses separated by comma)" at bounding box center [252, 165] width 468 height 34
drag, startPoint x: 86, startPoint y: 283, endPoint x: 93, endPoint y: 291, distance: 11.7
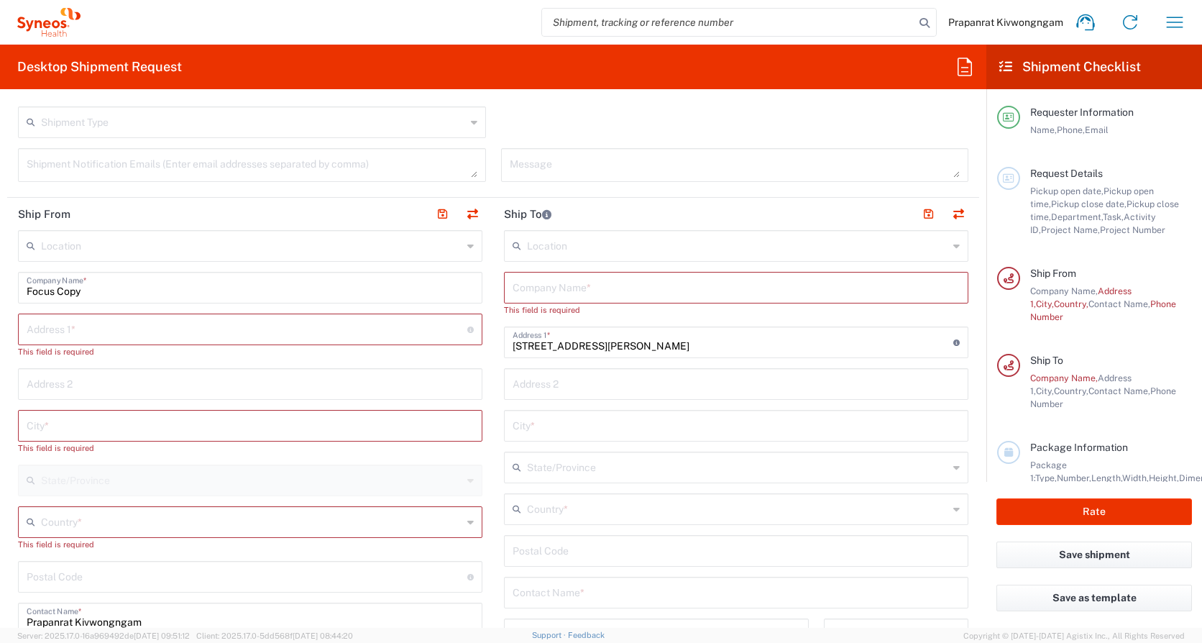
click at [86, 285] on input "Focus Copy" at bounding box center [250, 286] width 447 height 25
drag, startPoint x: 93, startPoint y: 291, endPoint x: 14, endPoint y: 287, distance: 79.9
click at [14, 287] on main "Location [PERSON_NAME] LLC-[GEOGRAPHIC_DATA] [GEOGRAPHIC_DATA] [GEOGRAPHIC_DATA…" at bounding box center [250, 579] width 486 height 698
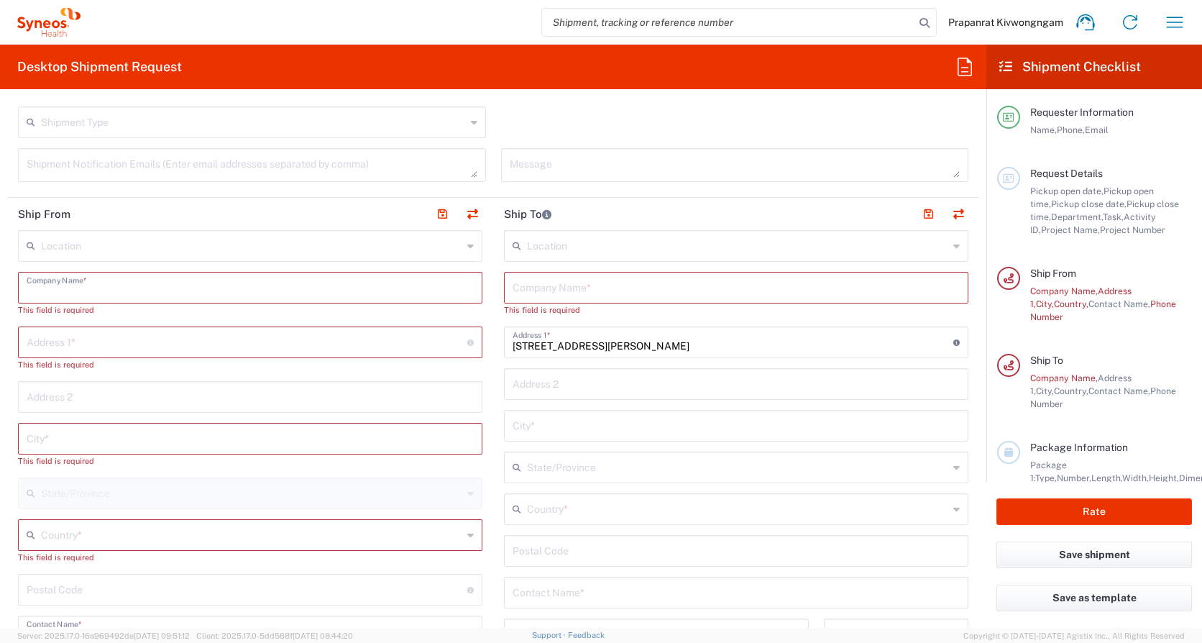
paste input "FOCUS COPY SERVICE"
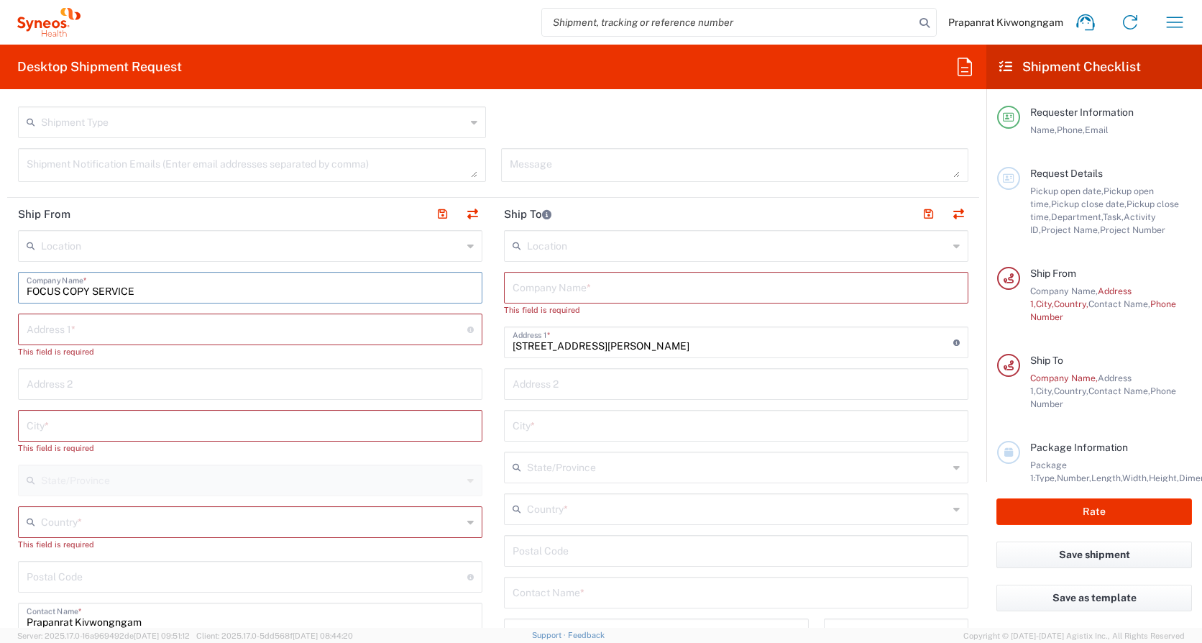
type input "FOCUS COPY SERVICE"
drag, startPoint x: 128, startPoint y: 326, endPoint x: 142, endPoint y: 326, distance: 14.4
click at [128, 326] on input "text" at bounding box center [247, 328] width 441 height 25
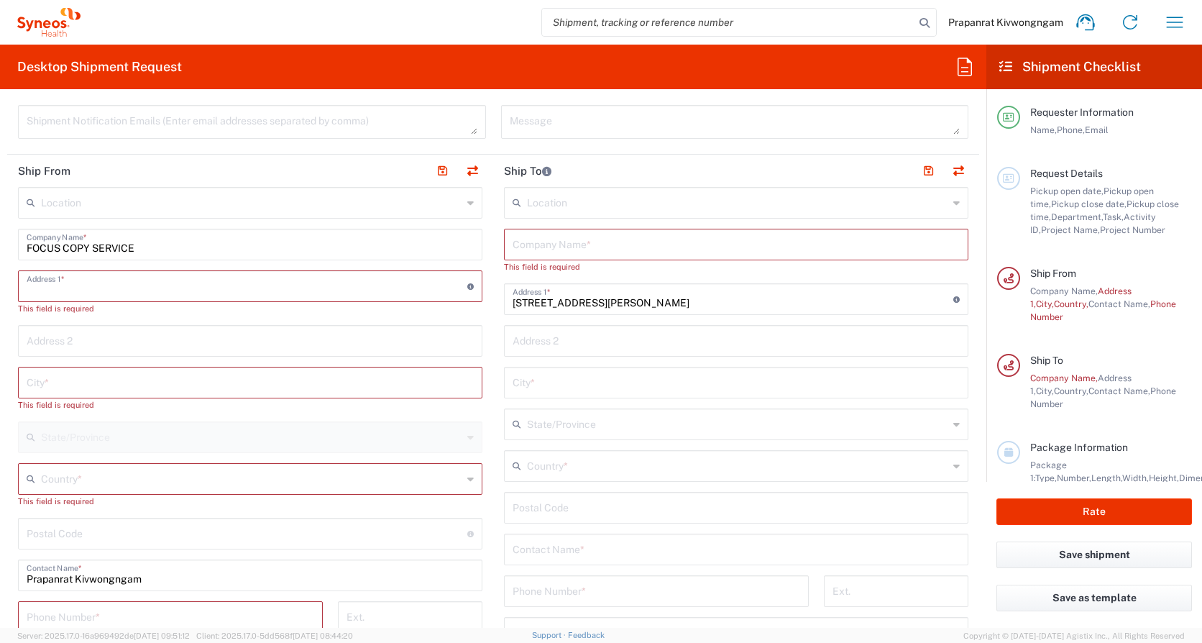
scroll to position [513, 0]
click at [58, 281] on input "text" at bounding box center [247, 281] width 441 height 25
paste input "Head Office [STREET_ADDRESS]"
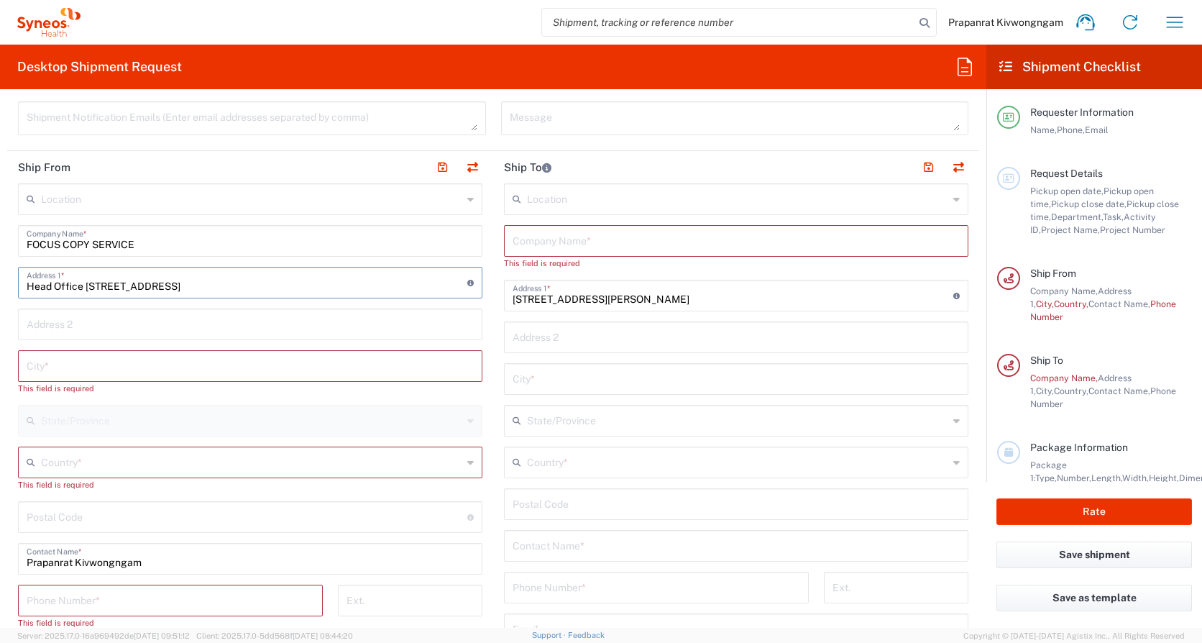
scroll to position [0, 80]
drag, startPoint x: 386, startPoint y: 282, endPoint x: 460, endPoint y: 295, distance: 74.5
click at [460, 295] on div "Head Office [STREET_ADDRESS] Address 1 * For cross streets use street names wit…" at bounding box center [250, 283] width 465 height 32
type input "Head Office [STREET_ADDRESS] Bangrak,"
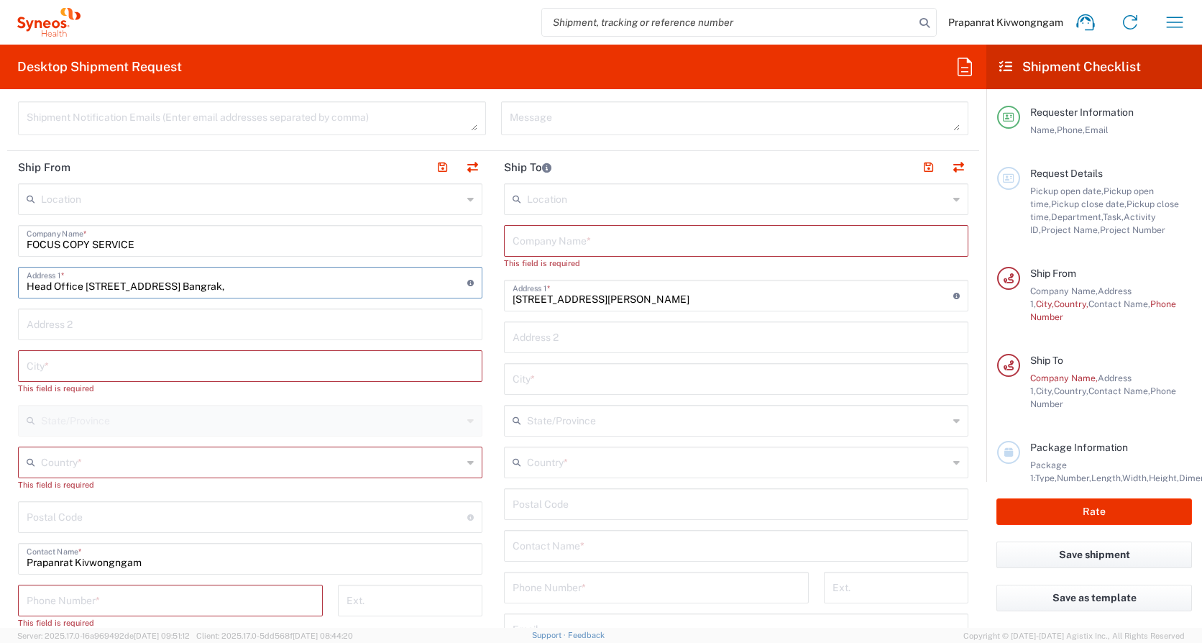
scroll to position [0, 0]
click at [47, 366] on input "text" at bounding box center [250, 364] width 447 height 25
paste input "[GEOGRAPHIC_DATA] 10500"
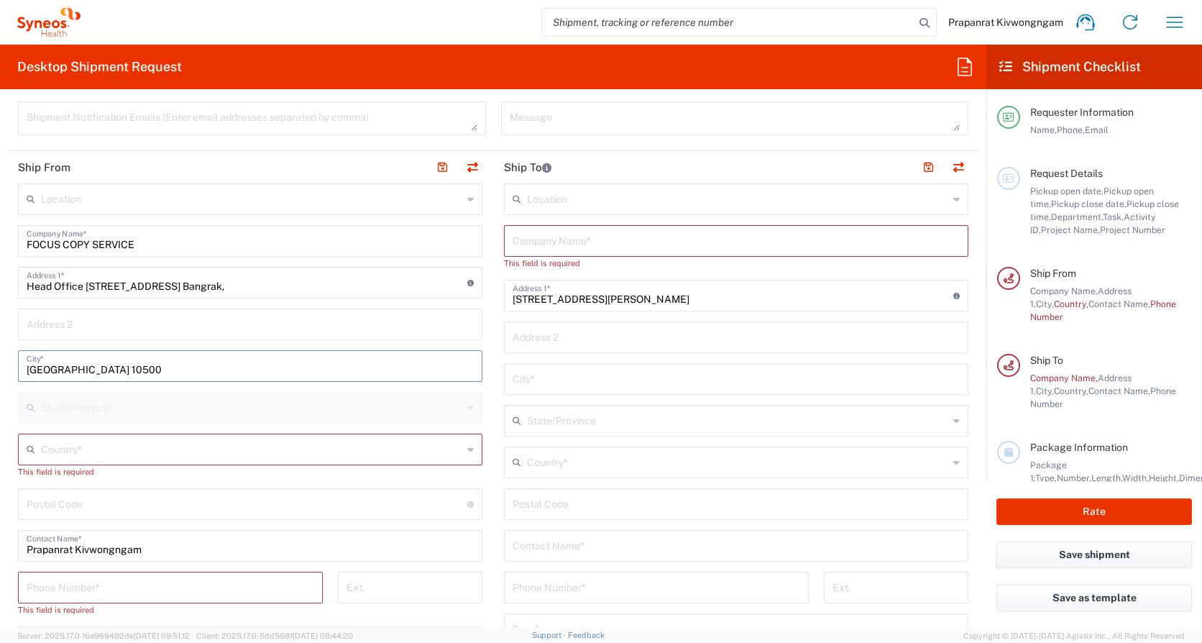
type input "[GEOGRAPHIC_DATA] 10500"
drag, startPoint x: 292, startPoint y: 286, endPoint x: 499, endPoint y: 293, distance: 207.3
click at [499, 293] on div "Ship From Location [PERSON_NAME] LLC-[GEOGRAPHIC_DATA] [GEOGRAPHIC_DATA] [GEOGR…" at bounding box center [493, 506] width 972 height 710
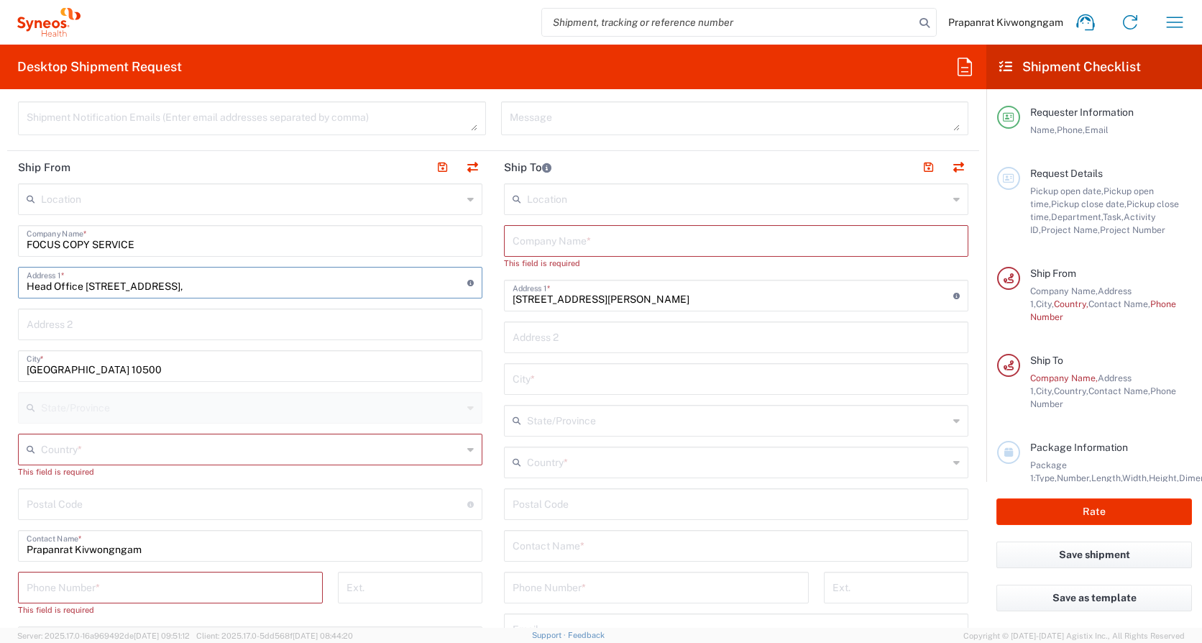
type input "Head Office [STREET_ADDRESS],"
click at [147, 326] on input "text" at bounding box center [250, 323] width 447 height 25
paste input "[PERSON_NAME], [PERSON_NAME],"
type input "[PERSON_NAME], [PERSON_NAME],"
click at [127, 369] on input "[GEOGRAPHIC_DATA] 10500" at bounding box center [250, 364] width 447 height 25
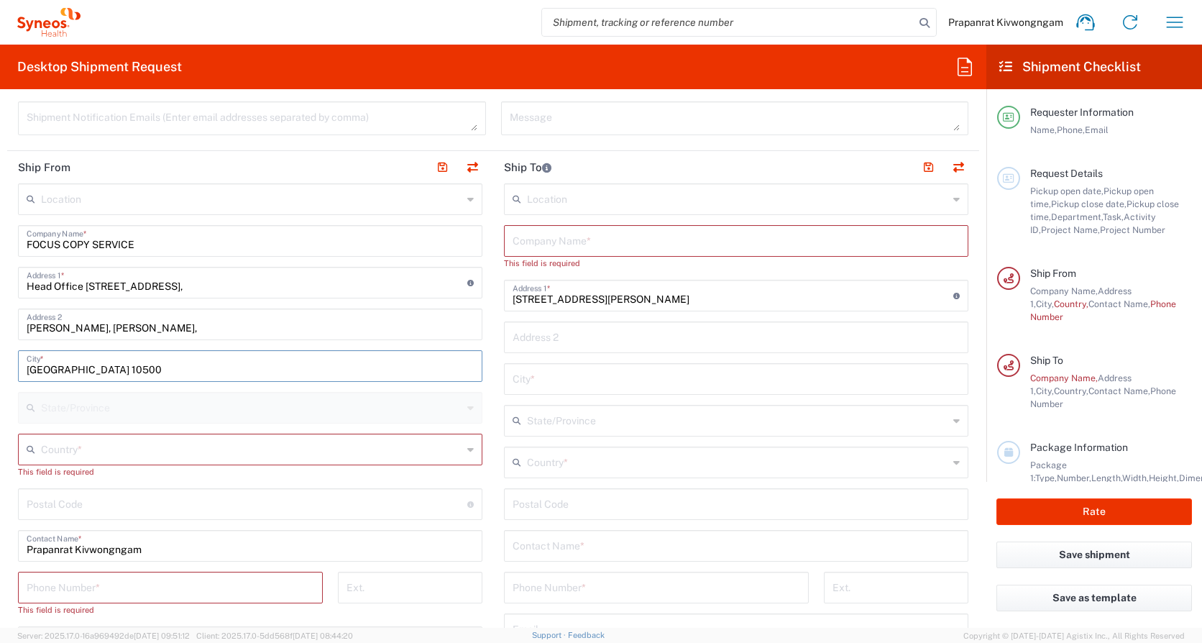
click at [57, 405] on input "text" at bounding box center [251, 448] width 421 height 25
type input "[GEOGRAPHIC_DATA]"
click at [101, 405] on div "Location [PERSON_NAME] LLC-[GEOGRAPHIC_DATA] [GEOGRAPHIC_DATA] [GEOGRAPHIC_DATA…" at bounding box center [250, 519] width 465 height 672
click at [118, 405] on input "text" at bounding box center [251, 448] width 421 height 25
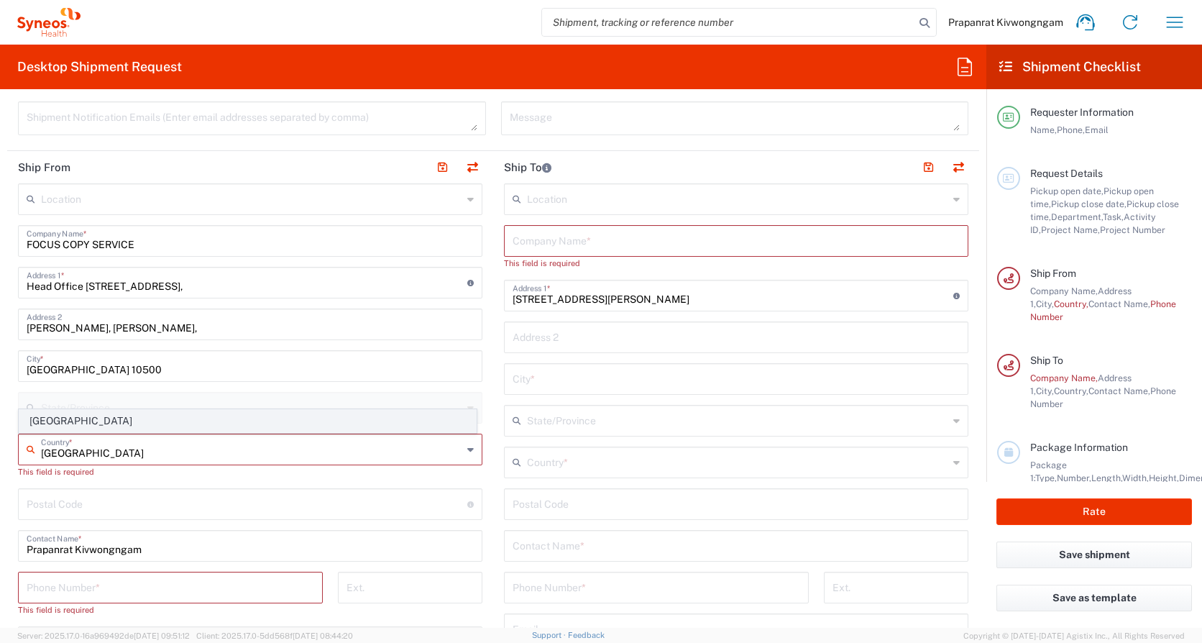
click at [58, 405] on span "[GEOGRAPHIC_DATA]" at bounding box center [247, 421] width 457 height 22
type input "[GEOGRAPHIC_DATA]"
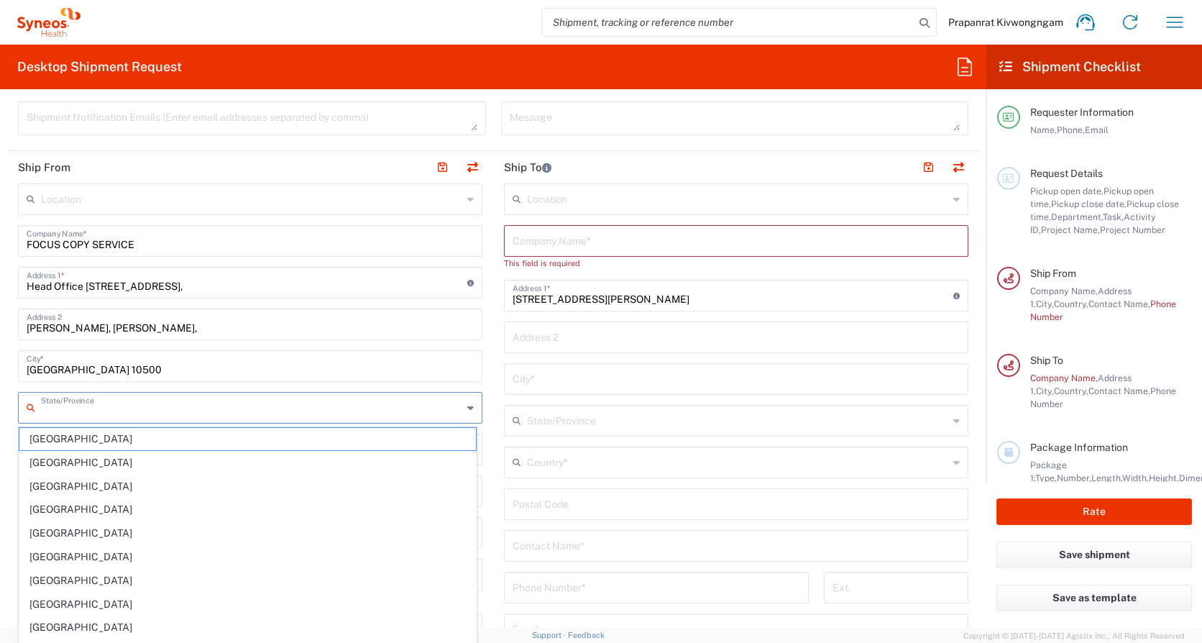
click at [185, 405] on input "text" at bounding box center [251, 406] width 421 height 25
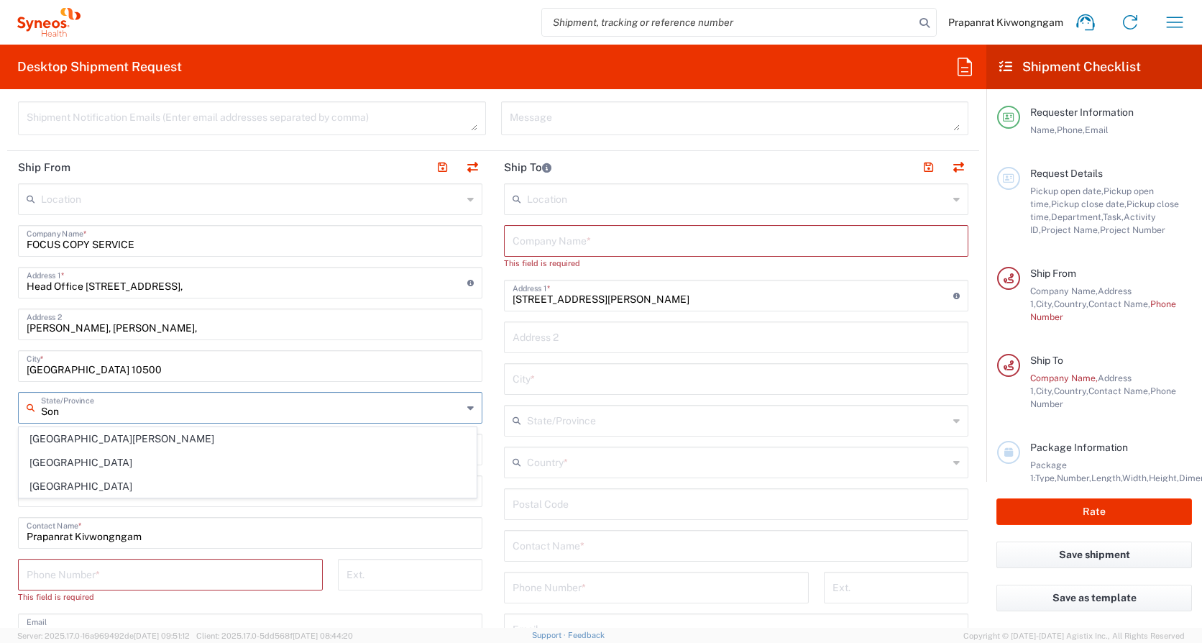
type input "Son"
click at [8, 404] on main "Location [PERSON_NAME] LLC-[GEOGRAPHIC_DATA] [GEOGRAPHIC_DATA] [GEOGRAPHIC_DATA…" at bounding box center [250, 512] width 486 height 659
click at [119, 405] on input "undefined" at bounding box center [247, 490] width 441 height 25
type input "10500"
click at [114, 370] on input "[GEOGRAPHIC_DATA] 10500" at bounding box center [250, 364] width 447 height 25
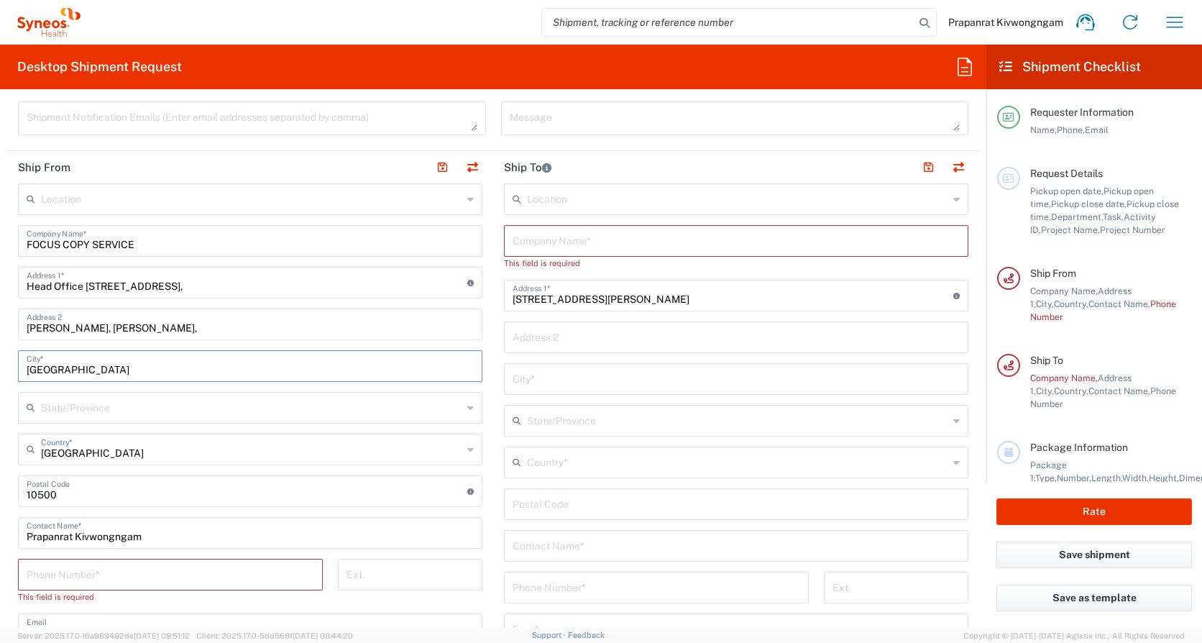
type input "[GEOGRAPHIC_DATA]"
click at [158, 405] on input "tel" at bounding box center [171, 573] width 288 height 25
click at [152, 405] on input "tel" at bounding box center [171, 573] width 288 height 25
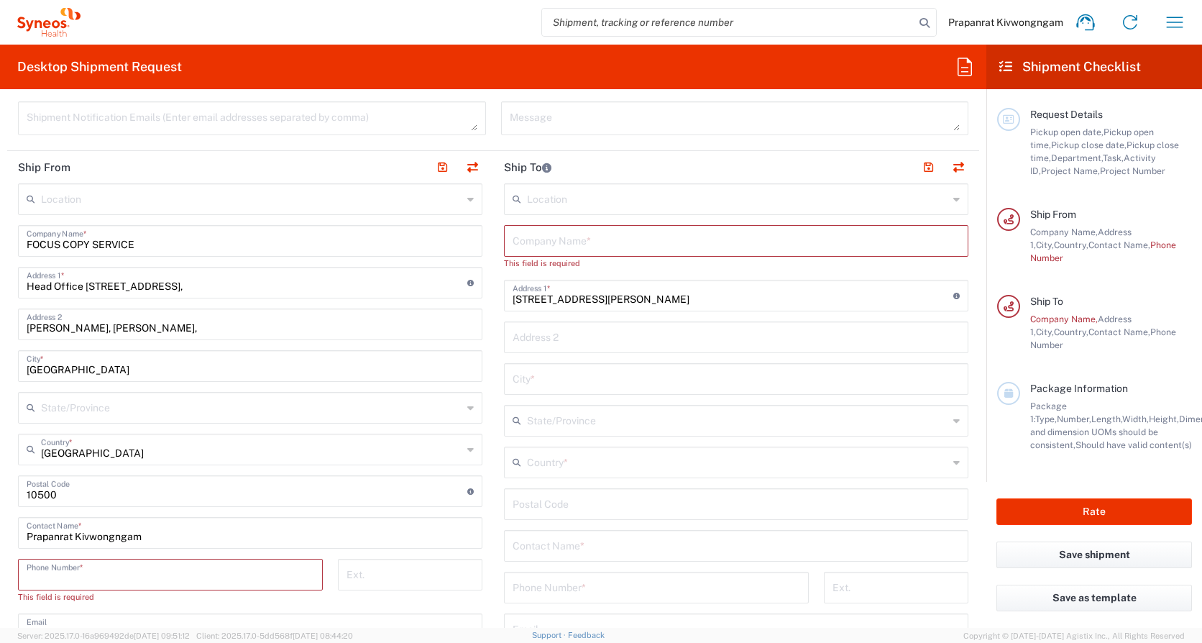
scroll to position [65, 0]
drag, startPoint x: 156, startPoint y: 537, endPoint x: 18, endPoint y: 539, distance: 138.1
click at [18, 405] on div "Prapanrat Kivwongngam Contact Name *" at bounding box center [250, 533] width 465 height 32
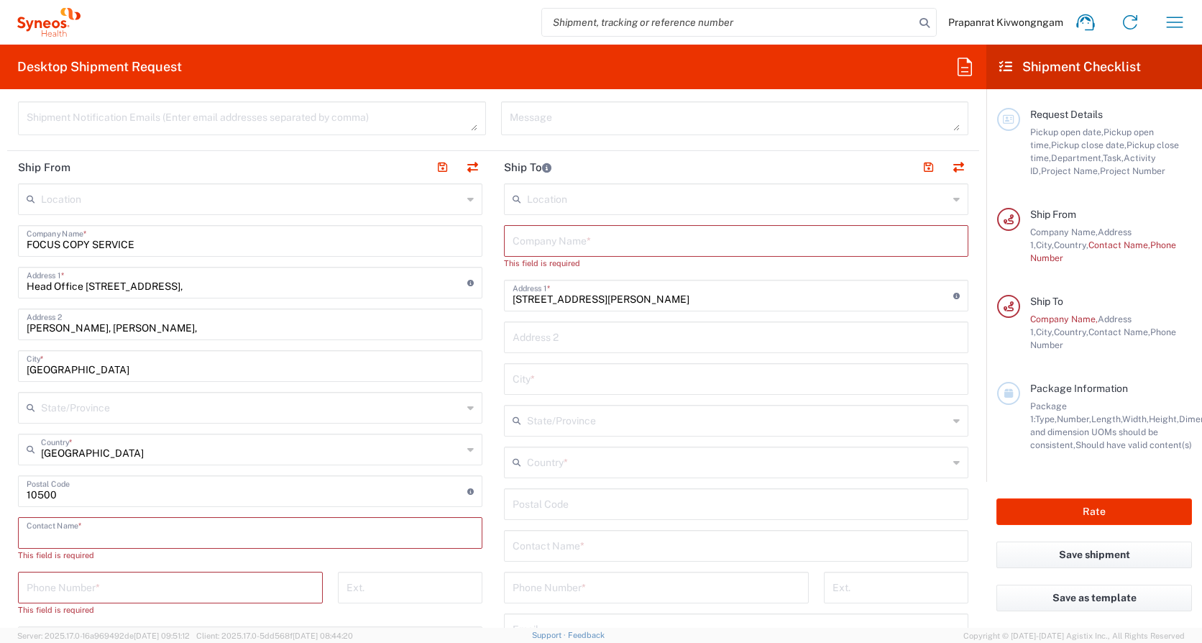
paste input "[PERSON_NAME] (Keng)"
type input "[PERSON_NAME] (Keng)"
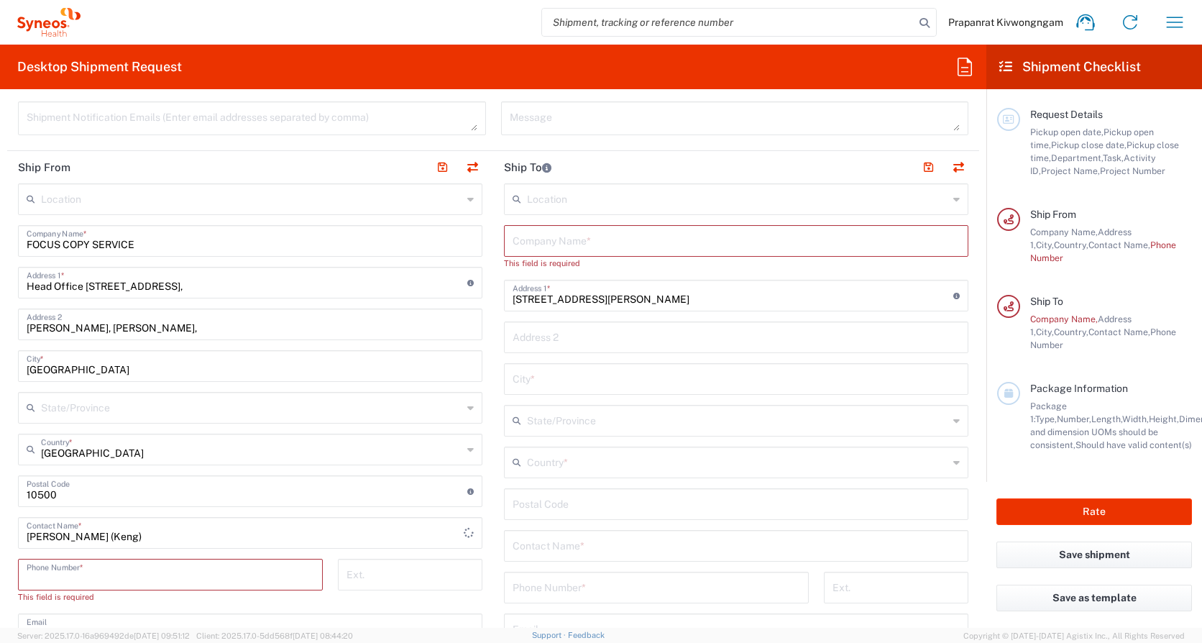
drag, startPoint x: 113, startPoint y: 577, endPoint x: 302, endPoint y: 526, distance: 195.9
click at [113, 405] on input "tel" at bounding box center [171, 573] width 288 height 25
click at [117, 405] on input "tel" at bounding box center [171, 573] width 288 height 25
paste input "[PHONE_NUMBER]"
click at [403, 405] on div "Ext." at bounding box center [410, 586] width 160 height 55
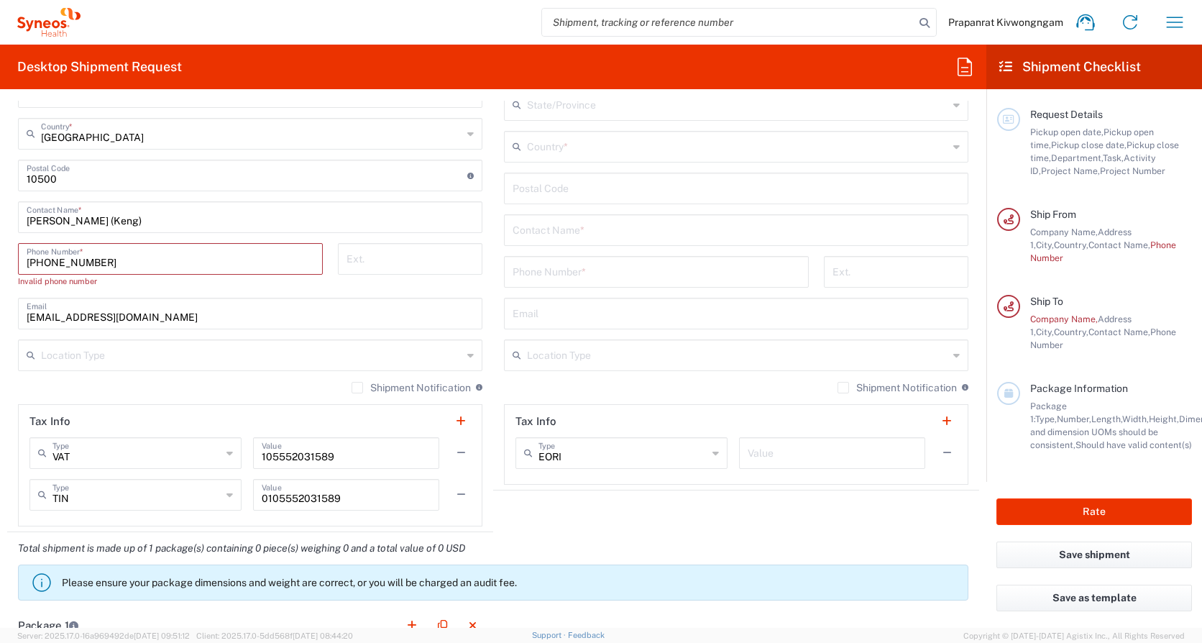
scroll to position [895, 0]
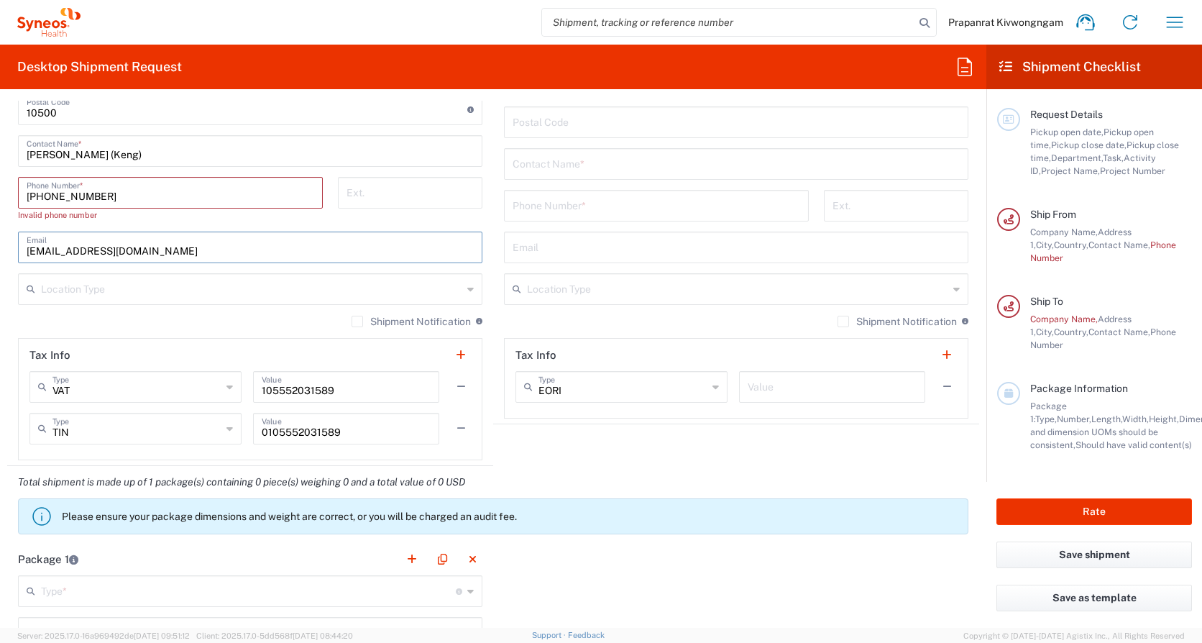
click at [259, 252] on input "[EMAIL_ADDRESS][DOMAIN_NAME]" at bounding box center [250, 246] width 447 height 25
click at [53, 219] on div "Invalid phone number" at bounding box center [170, 215] width 305 height 13
click at [51, 193] on input "[PHONE_NUMBER]" at bounding box center [171, 191] width 288 height 25
click at [34, 196] on input "([PHONE_NUMBER]" at bounding box center [171, 191] width 288 height 25
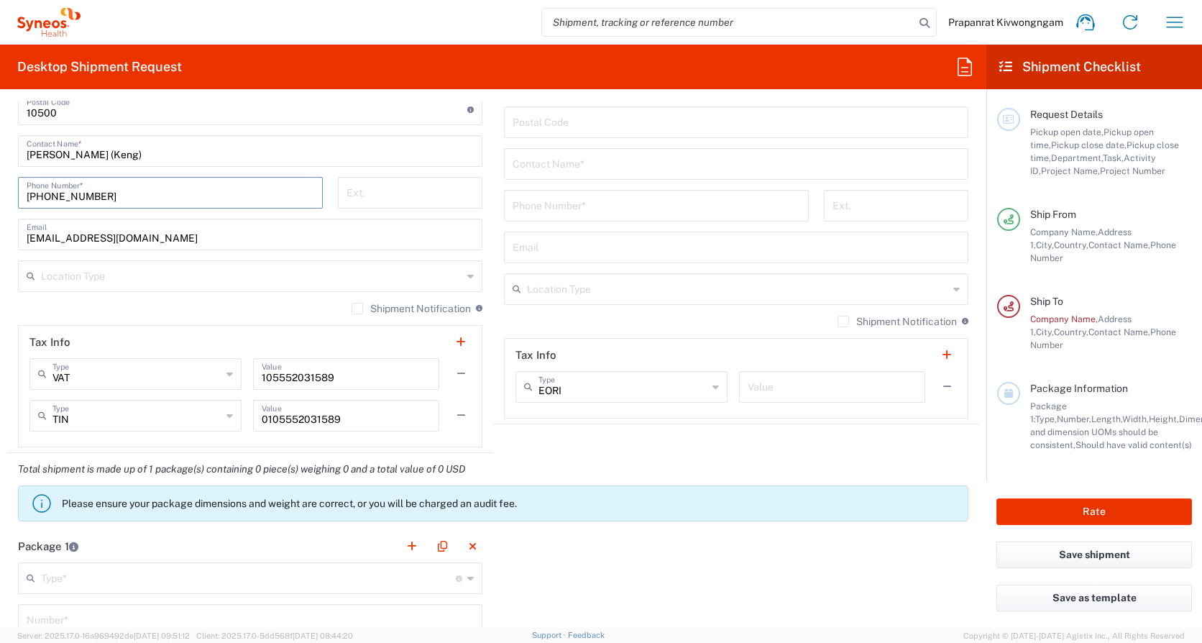
type input "[PHONE_NUMBER]"
click at [293, 237] on input "[EMAIL_ADDRESS][DOMAIN_NAME]" at bounding box center [250, 233] width 447 height 25
drag, startPoint x: 8, startPoint y: 260, endPoint x: 490, endPoint y: 343, distance: 489.6
click at [8, 260] on main "Location [PERSON_NAME] LLC-[GEOGRAPHIC_DATA] [GEOGRAPHIC_DATA] [GEOGRAPHIC_DATA…" at bounding box center [250, 125] width 486 height 646
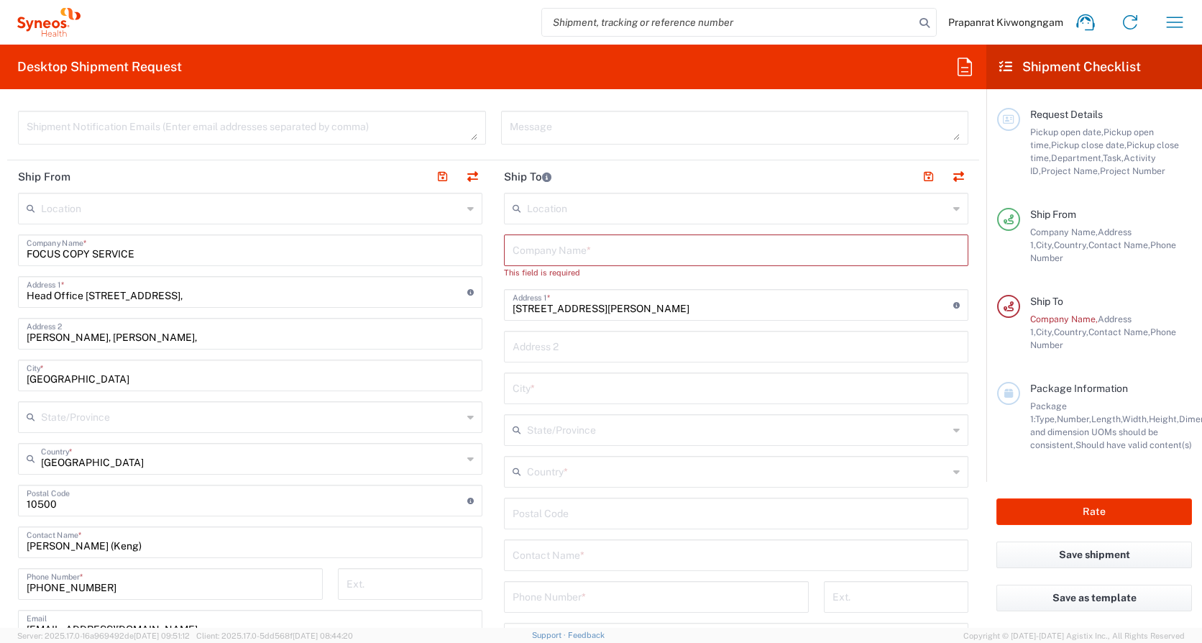
scroll to position [507, 0]
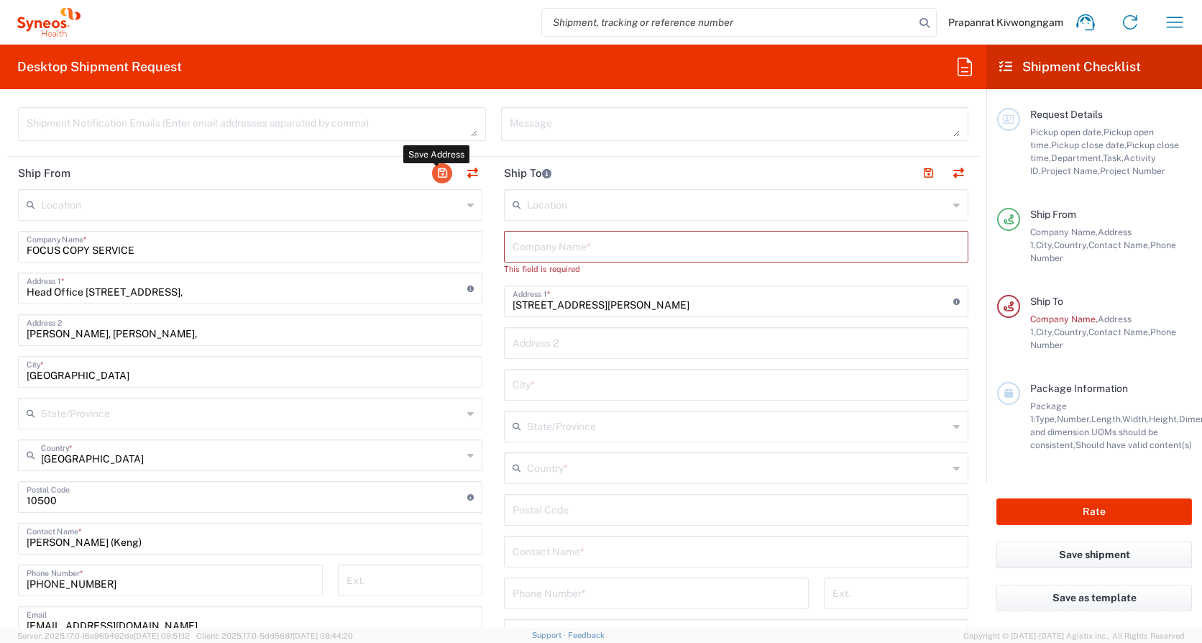
click at [435, 173] on button "button" at bounding box center [442, 173] width 20 height 20
click at [555, 247] on input "text" at bounding box center [736, 245] width 447 height 25
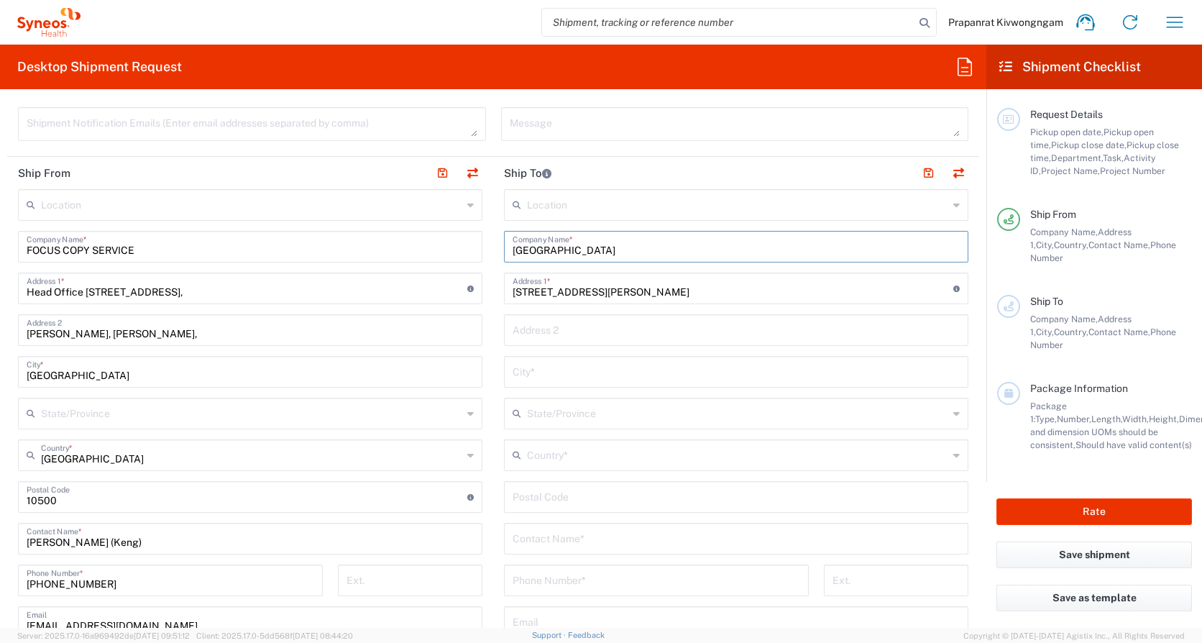
type input "[GEOGRAPHIC_DATA]"
click at [569, 331] on input "text" at bounding box center [736, 328] width 447 height 25
click at [8, 342] on main "Location [PERSON_NAME] LLC-[GEOGRAPHIC_DATA] [GEOGRAPHIC_DATA] [GEOGRAPHIC_DATA…" at bounding box center [250, 512] width 486 height 646
click at [535, 333] on input "text" at bounding box center [736, 328] width 447 height 25
paste input "Clinical Research Center (PSU CRC) 4th Floor, 100 years Building,"
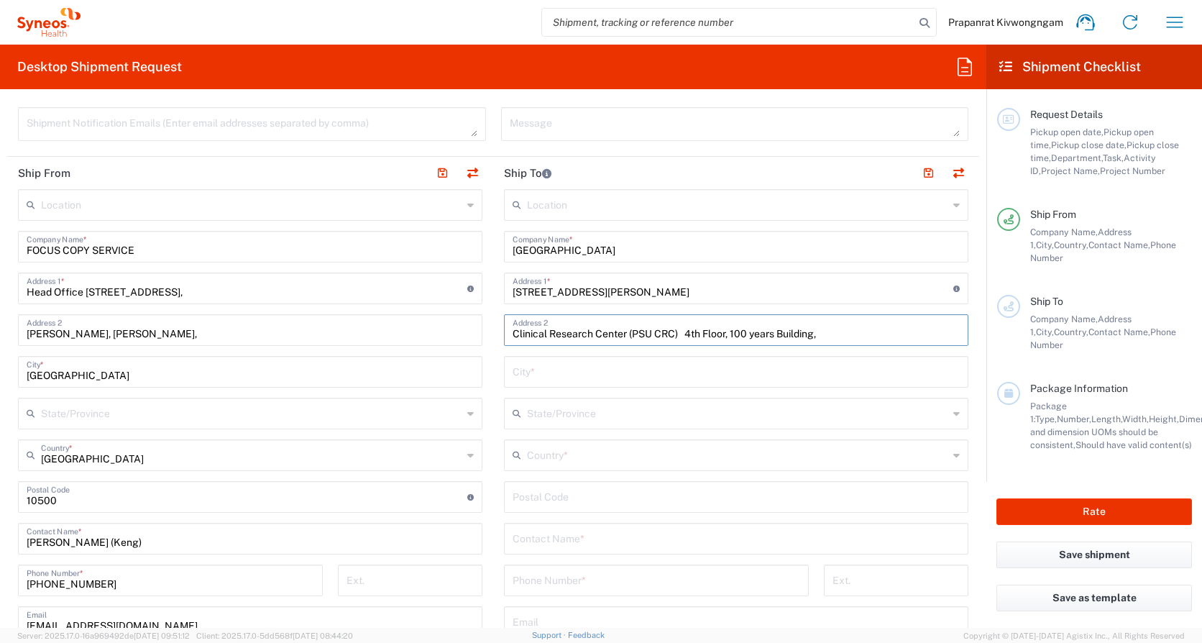
type input "Clinical Research Center (PSU CRC) 4th Floor, 100 years Building,"
drag, startPoint x: 844, startPoint y: 294, endPoint x: 808, endPoint y: 291, distance: 36.1
click at [808, 293] on input "[STREET_ADDRESS][PERSON_NAME]" at bounding box center [733, 287] width 441 height 25
type input "[STREET_ADDRESS][PERSON_NAME]"
click at [563, 405] on input "undefined" at bounding box center [736, 495] width 447 height 25
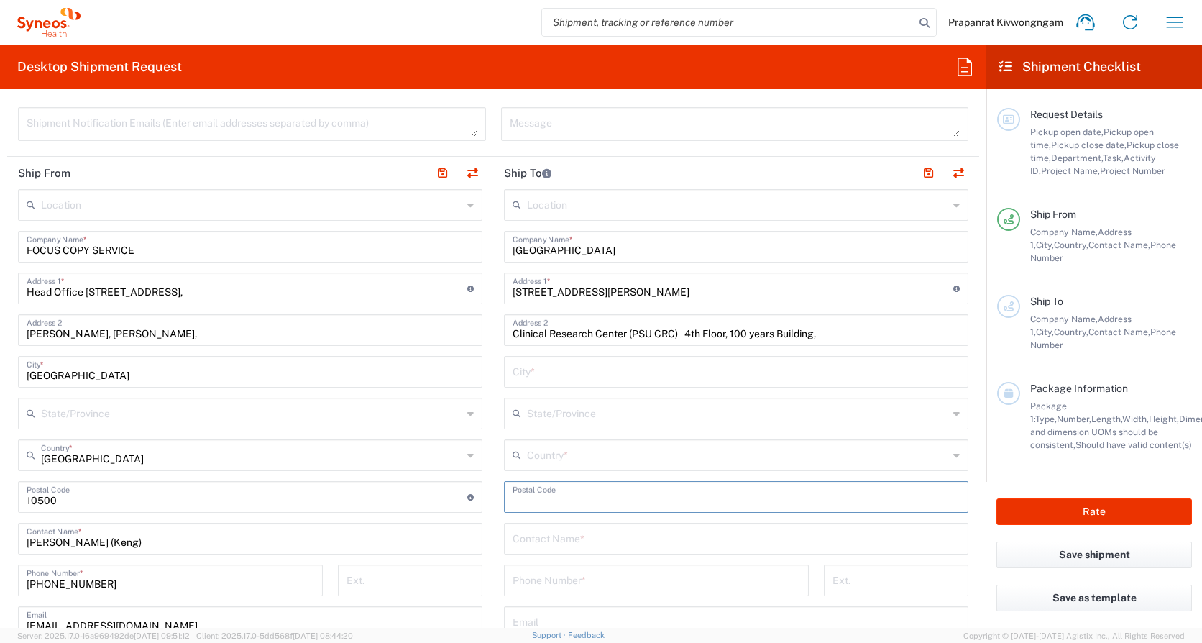
paste input "90110"
type input "90110"
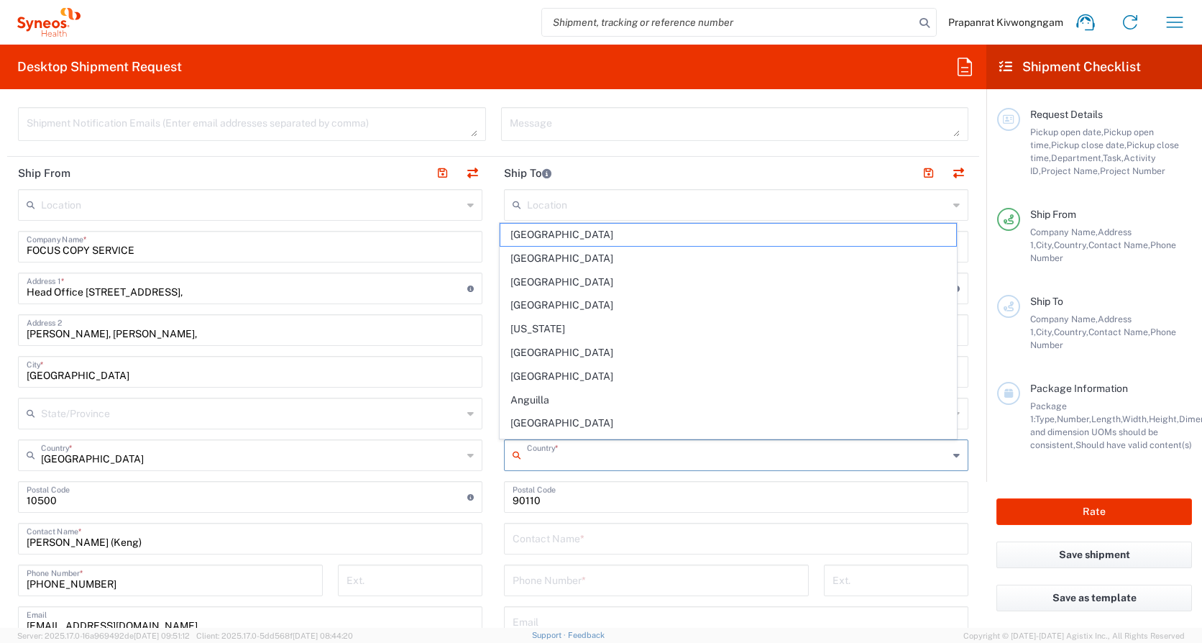
click at [642, 405] on input "text" at bounding box center [737, 454] width 421 height 25
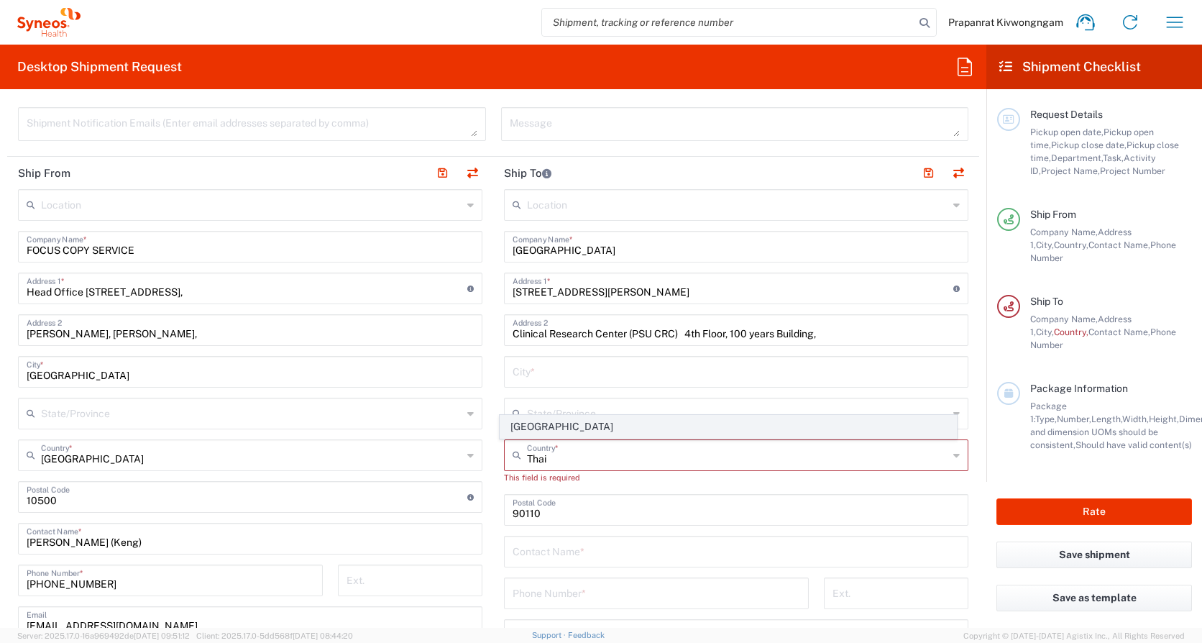
click at [535, 405] on span "[GEOGRAPHIC_DATA]" at bounding box center [729, 427] width 457 height 22
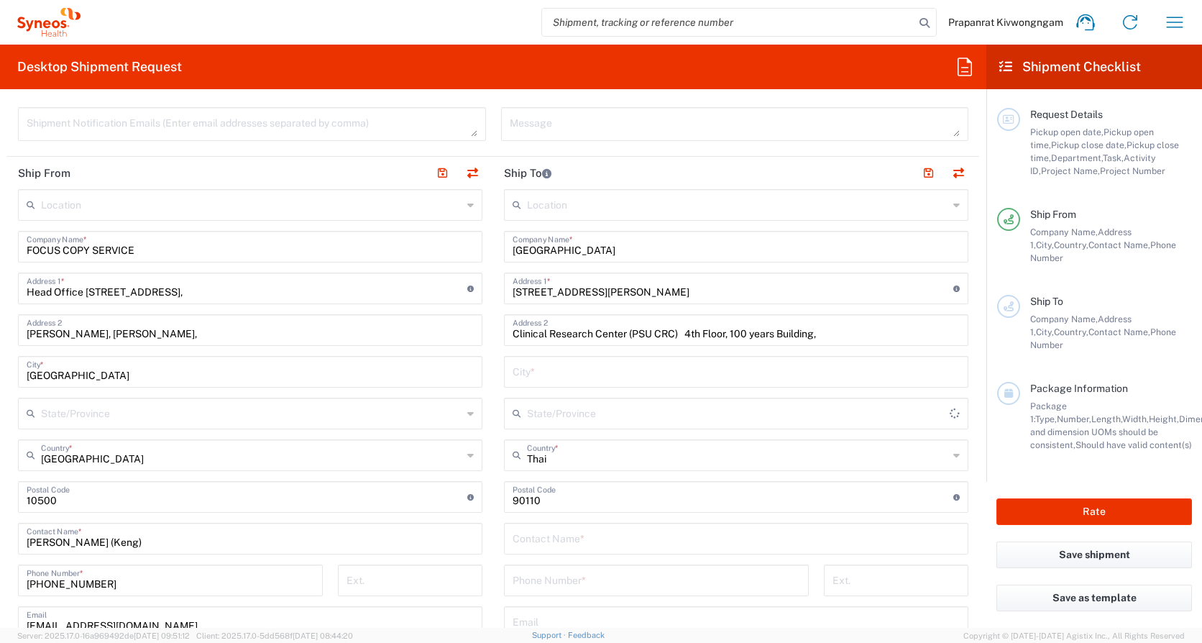
type input "[GEOGRAPHIC_DATA]"
click at [582, 377] on input "text" at bounding box center [736, 370] width 447 height 25
type input "Hat Yai"
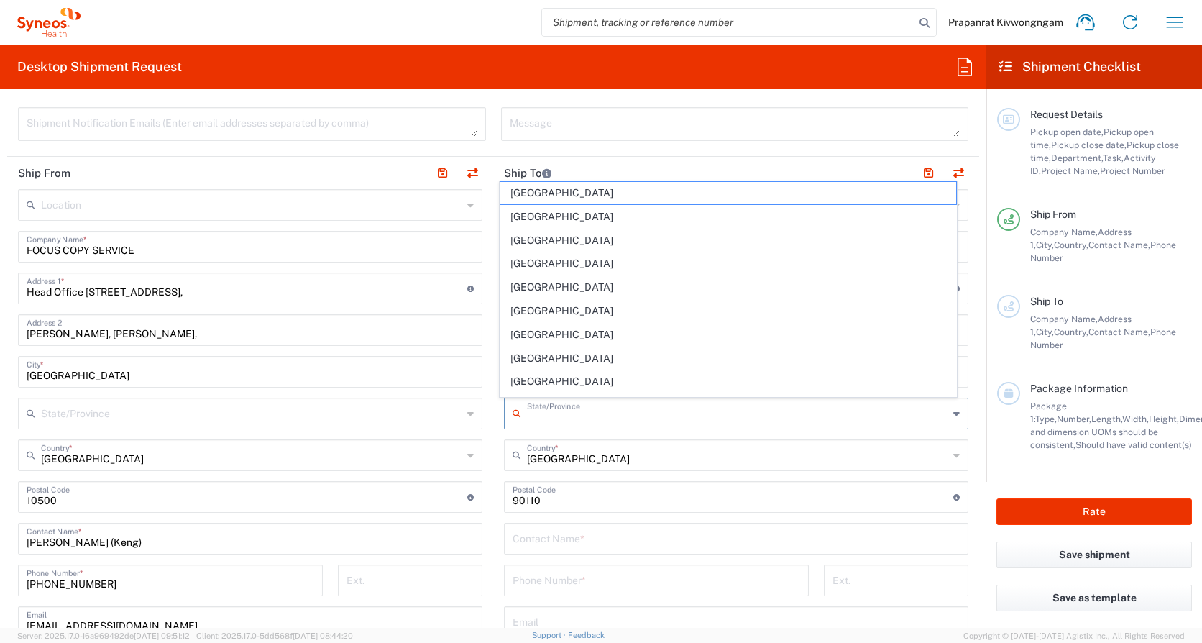
click at [598, 405] on input "text" at bounding box center [737, 412] width 421 height 25
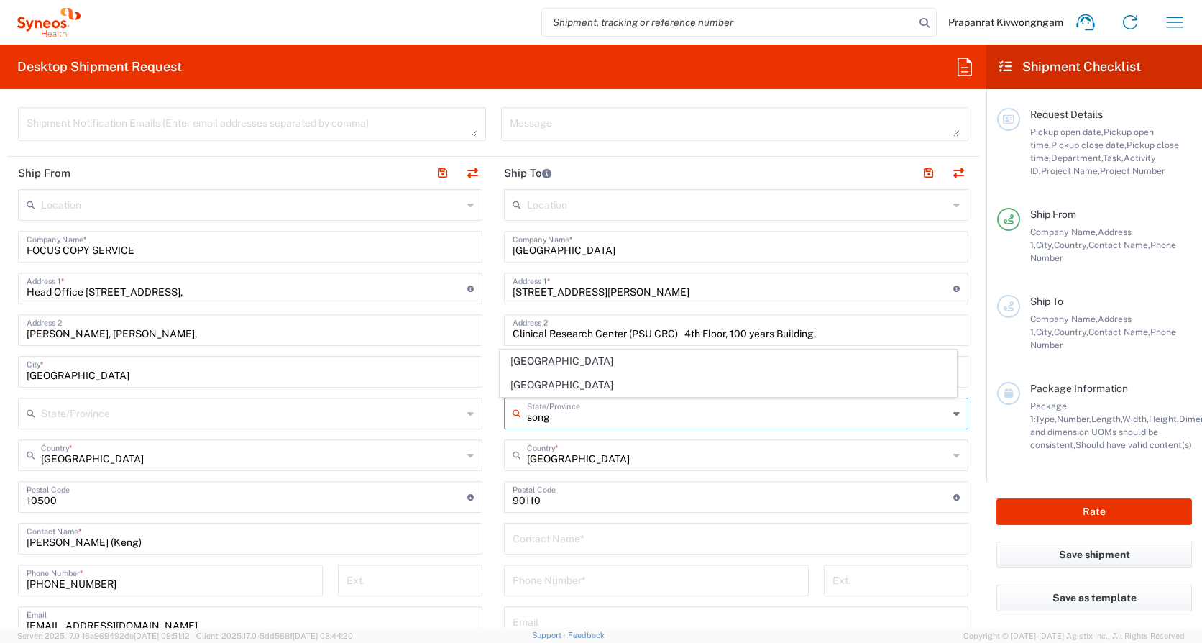
drag, startPoint x: 593, startPoint y: 383, endPoint x: 682, endPoint y: 421, distance: 96.7
click at [593, 383] on span "[GEOGRAPHIC_DATA]" at bounding box center [729, 385] width 457 height 22
type input "[GEOGRAPHIC_DATA]"
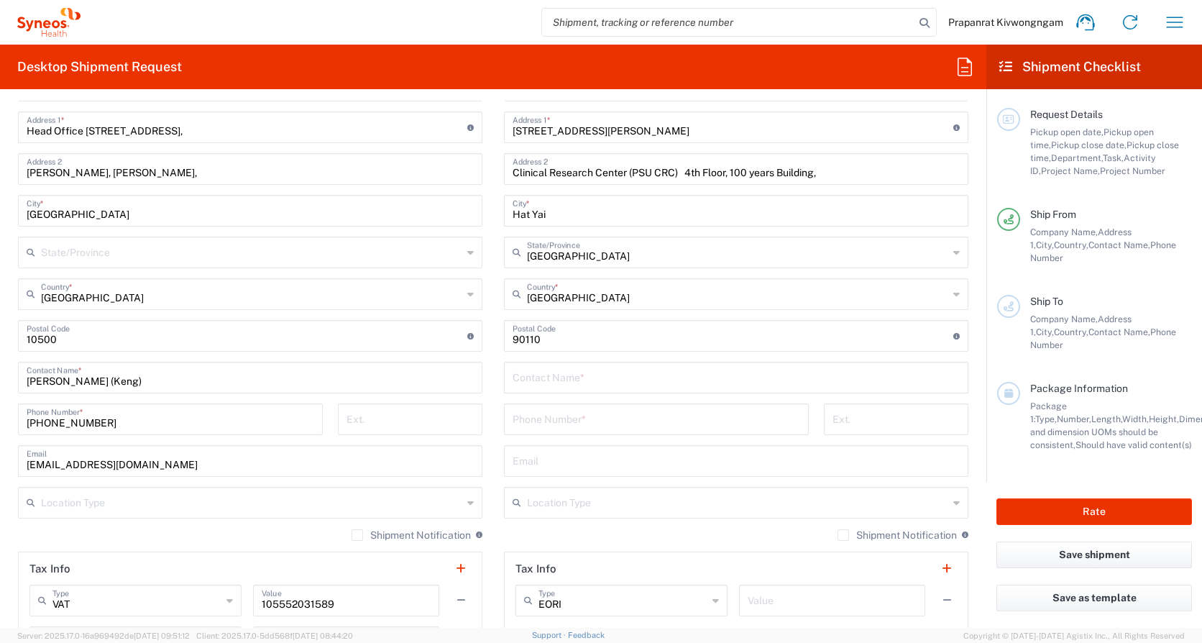
scroll to position [675, 0]
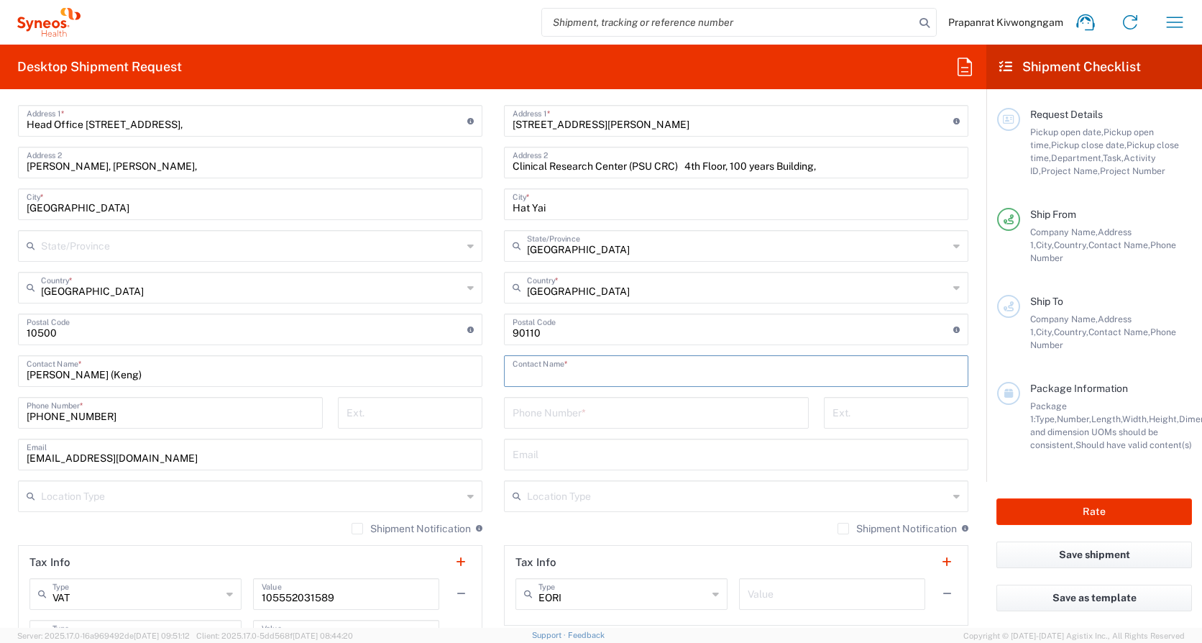
click at [651, 380] on input "text" at bounding box center [736, 369] width 447 height 25
click at [534, 365] on input "text" at bounding box center [736, 369] width 447 height 25
paste input "Supattra Uppanisakorn <[EMAIL_ADDRESS][DOMAIN_NAME]>"
drag, startPoint x: 758, startPoint y: 372, endPoint x: 618, endPoint y: 380, distance: 140.5
click at [618, 380] on input "Supattra Uppanisakorn <[EMAIL_ADDRESS][DOMAIN_NAME]>" at bounding box center [736, 369] width 447 height 25
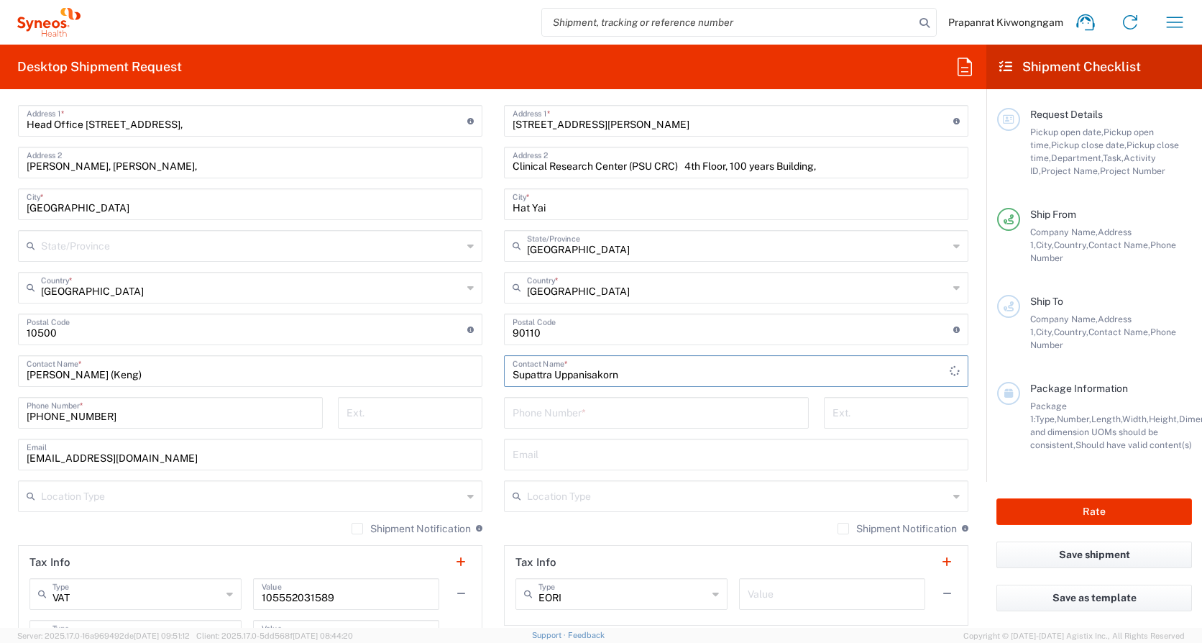
type input "Supattra Uppanisakorn"
click at [611, 405] on input "text" at bounding box center [736, 453] width 447 height 25
paste input "<[EMAIL_ADDRESS][DOMAIN_NAME]>"
click at [513, 405] on input "<[EMAIL_ADDRESS][DOMAIN_NAME]>" at bounding box center [736, 453] width 447 height 25
click at [662, 405] on input "[EMAIL_ADDRESS][DOMAIN_NAME]>" at bounding box center [736, 453] width 447 height 25
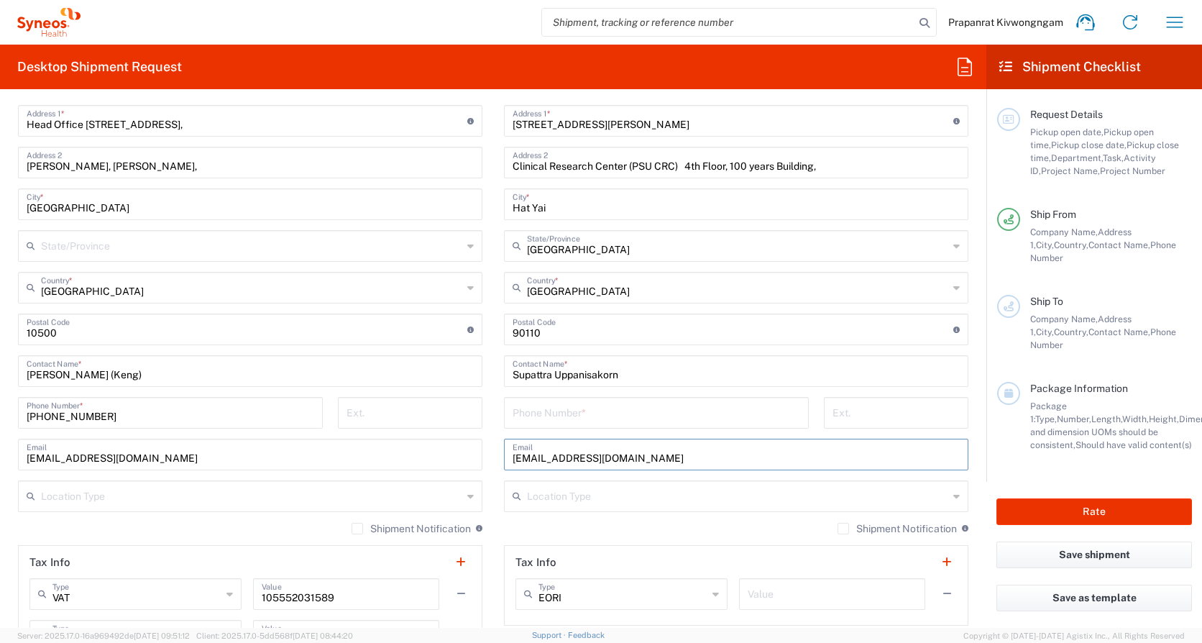
type input "[EMAIL_ADDRESS][DOMAIN_NAME]"
click at [481, 405] on div "Ext." at bounding box center [410, 418] width 160 height 42
drag, startPoint x: 537, startPoint y: 409, endPoint x: 550, endPoint y: 419, distance: 16.0
click at [537, 405] on input "tel" at bounding box center [657, 411] width 288 height 25
paste input "[PHONE_NUMBER]"
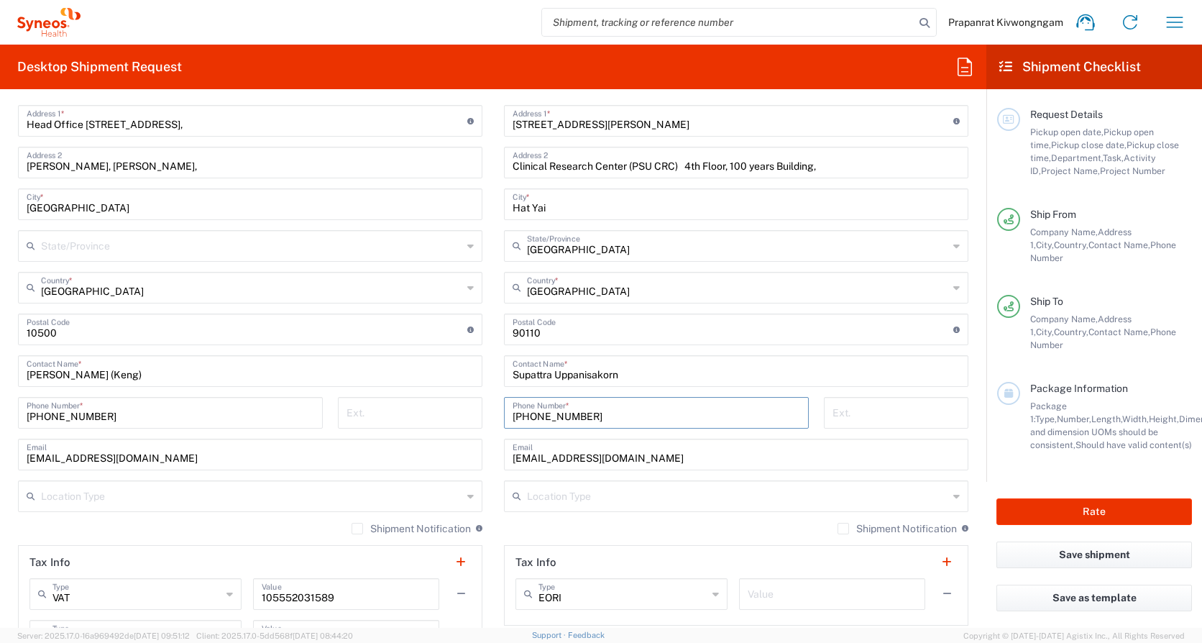
click at [513, 405] on input "[PHONE_NUMBER]" at bounding box center [657, 411] width 288 height 25
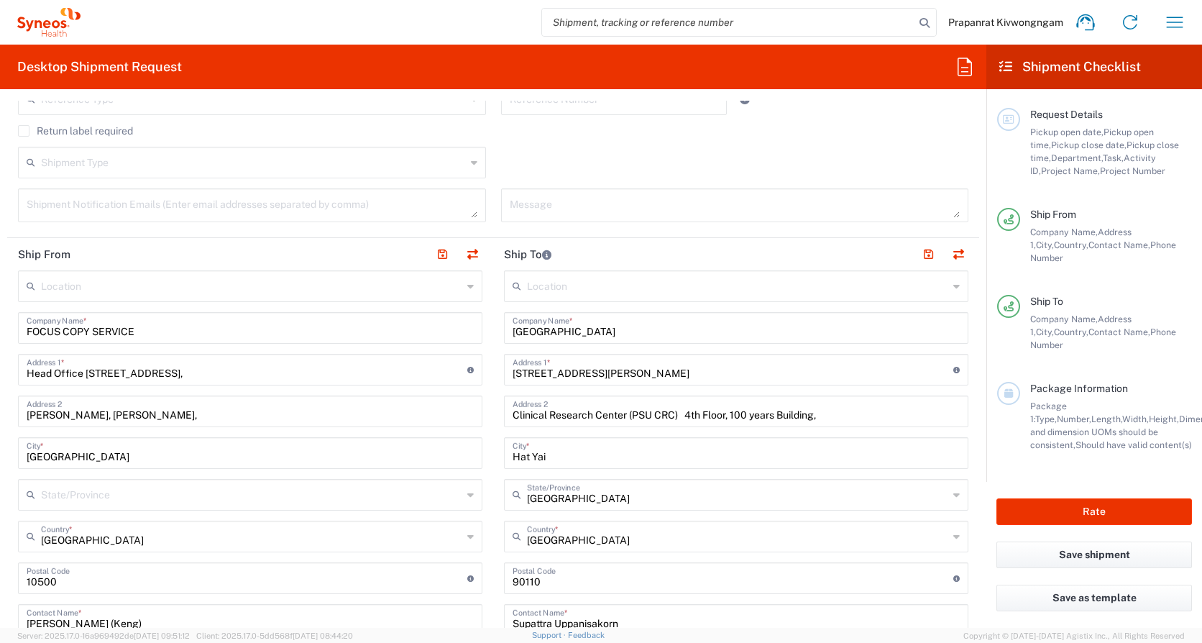
scroll to position [407, 0]
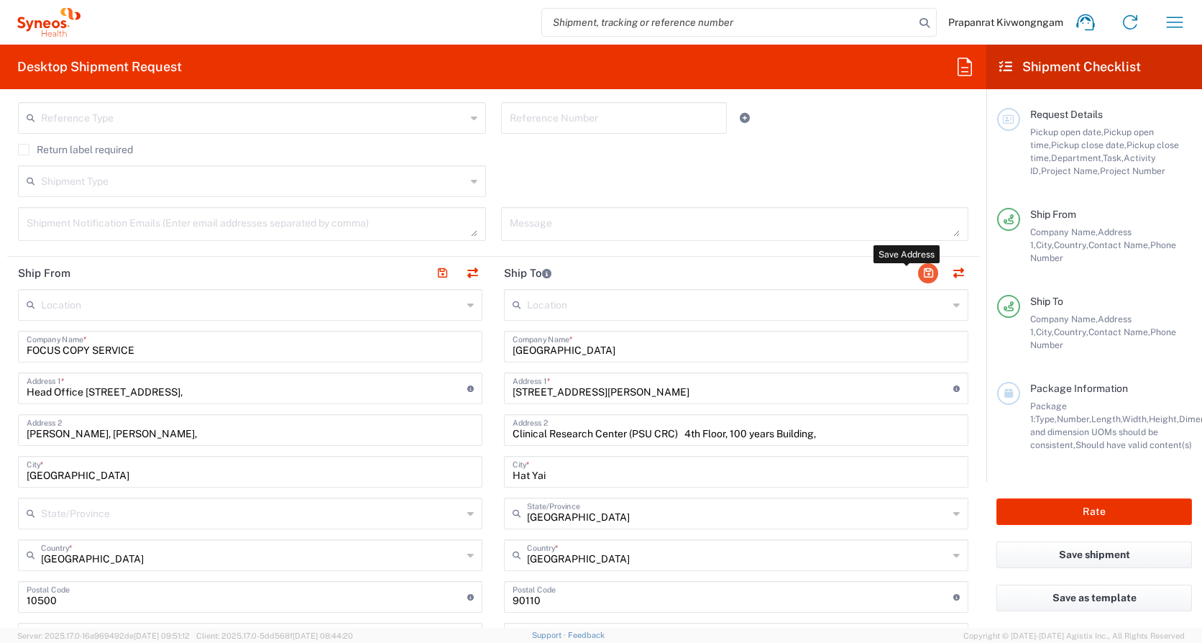
type input "66 856781034"
click at [914, 275] on button "button" at bounding box center [928, 273] width 20 height 20
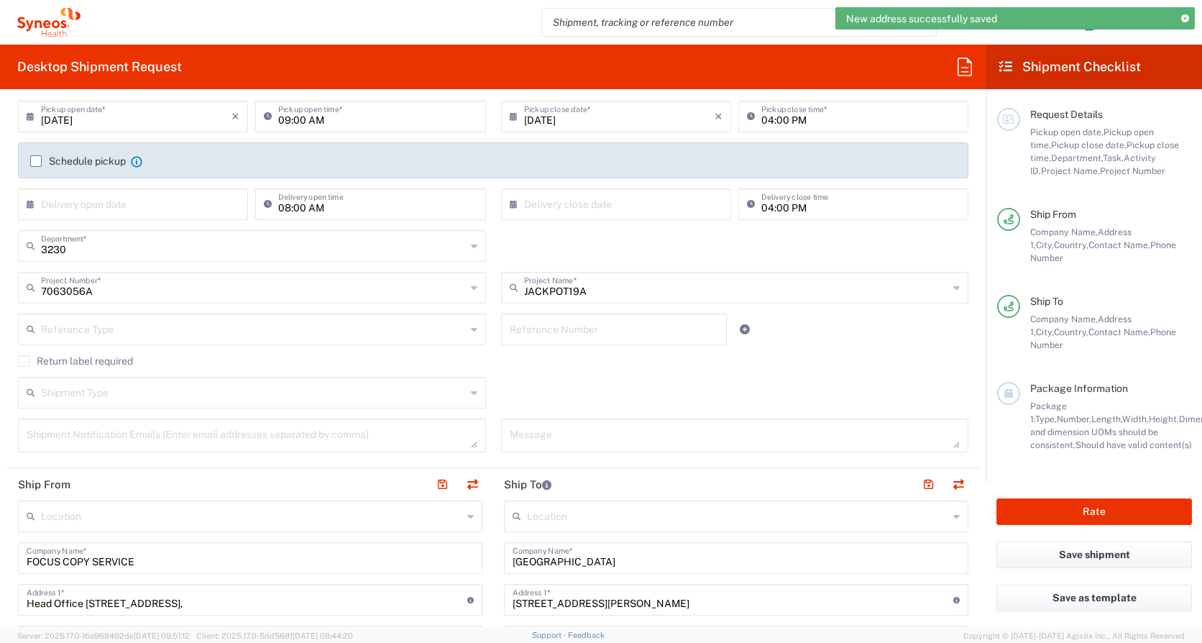
scroll to position [193, 0]
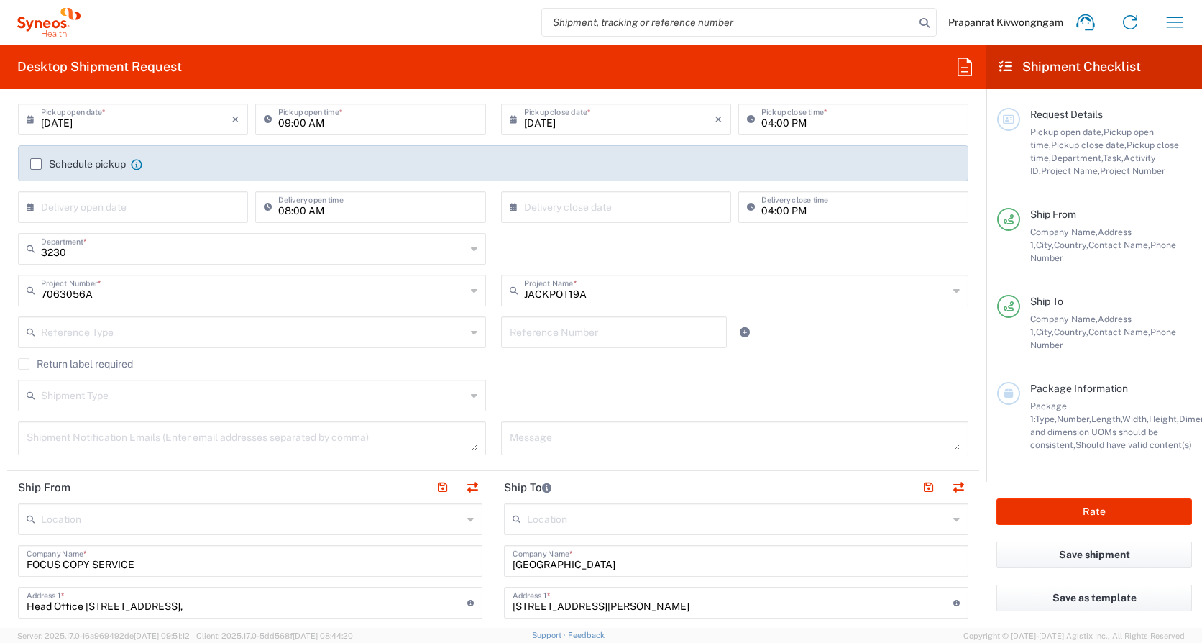
drag, startPoint x: 34, startPoint y: 161, endPoint x: 882, endPoint y: 330, distance: 865.3
click at [32, 161] on label "Schedule pickup" at bounding box center [78, 164] width 96 height 12
click at [36, 164] on input "Schedule pickup" at bounding box center [36, 164] width 0 height 0
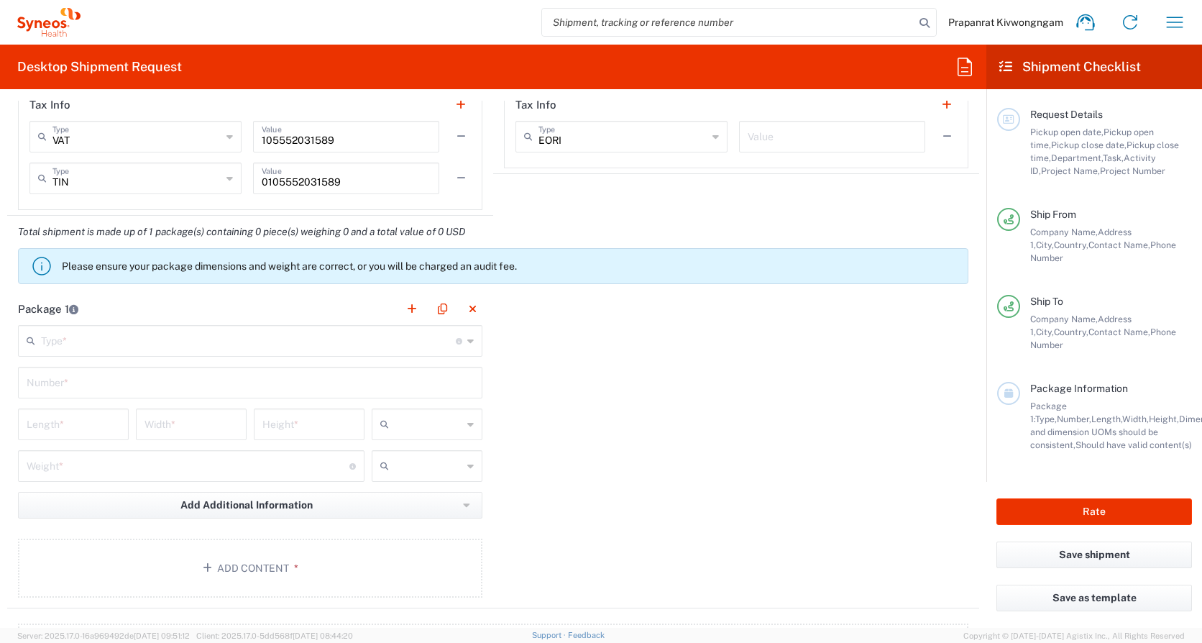
scroll to position [1184, 0]
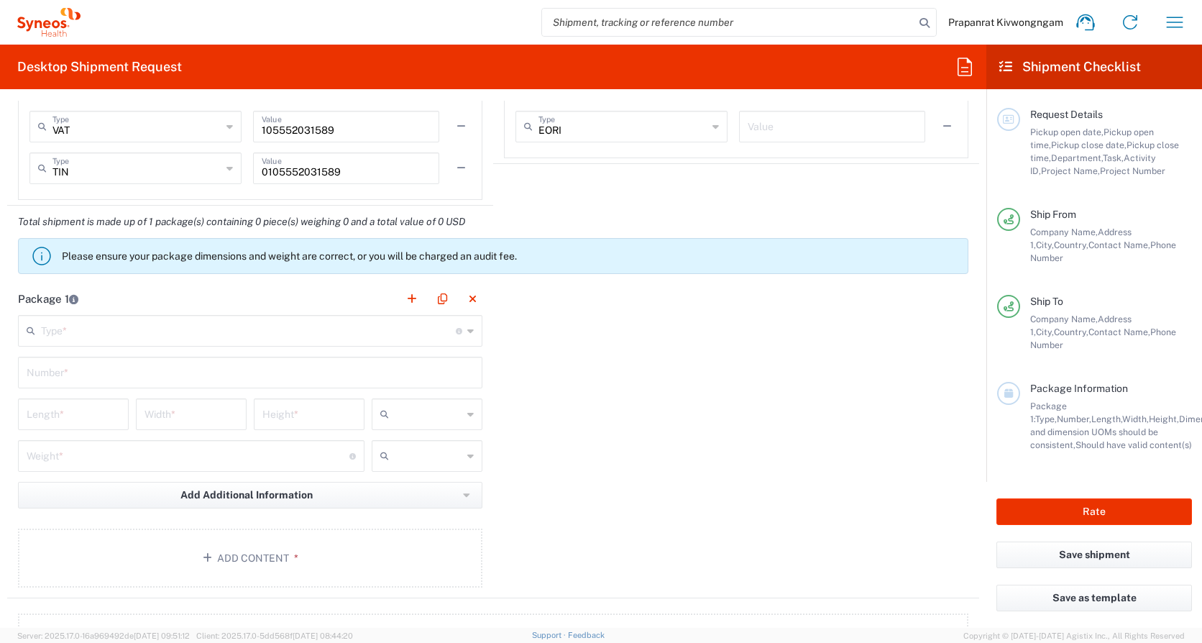
click at [395, 329] on input "text" at bounding box center [248, 329] width 415 height 25
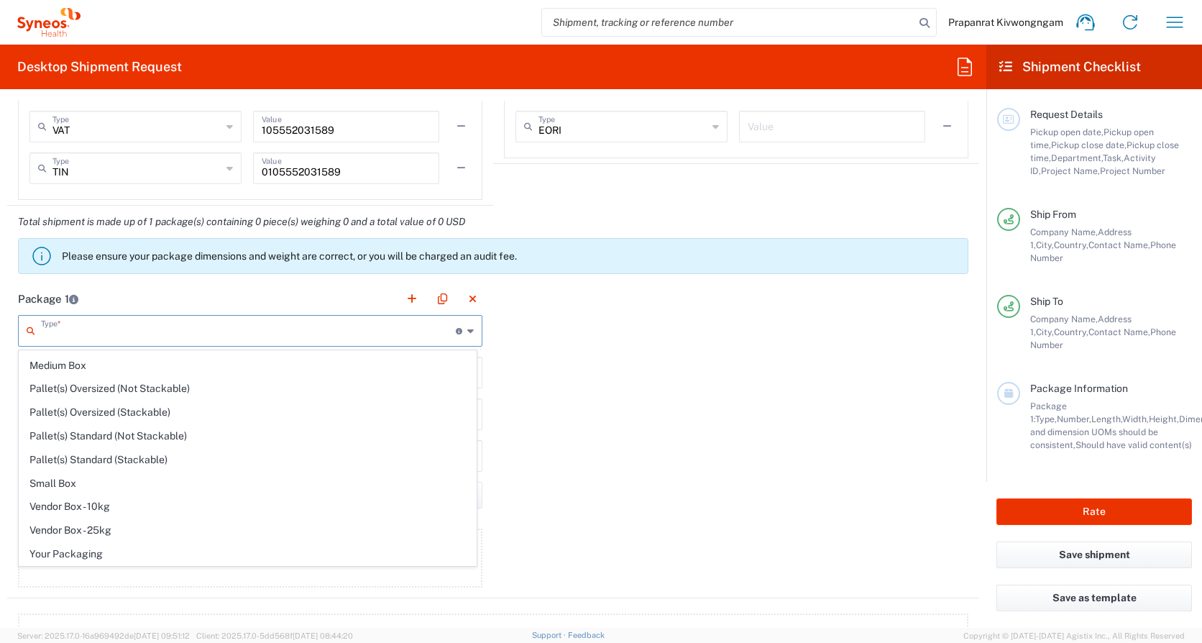
scroll to position [0, 0]
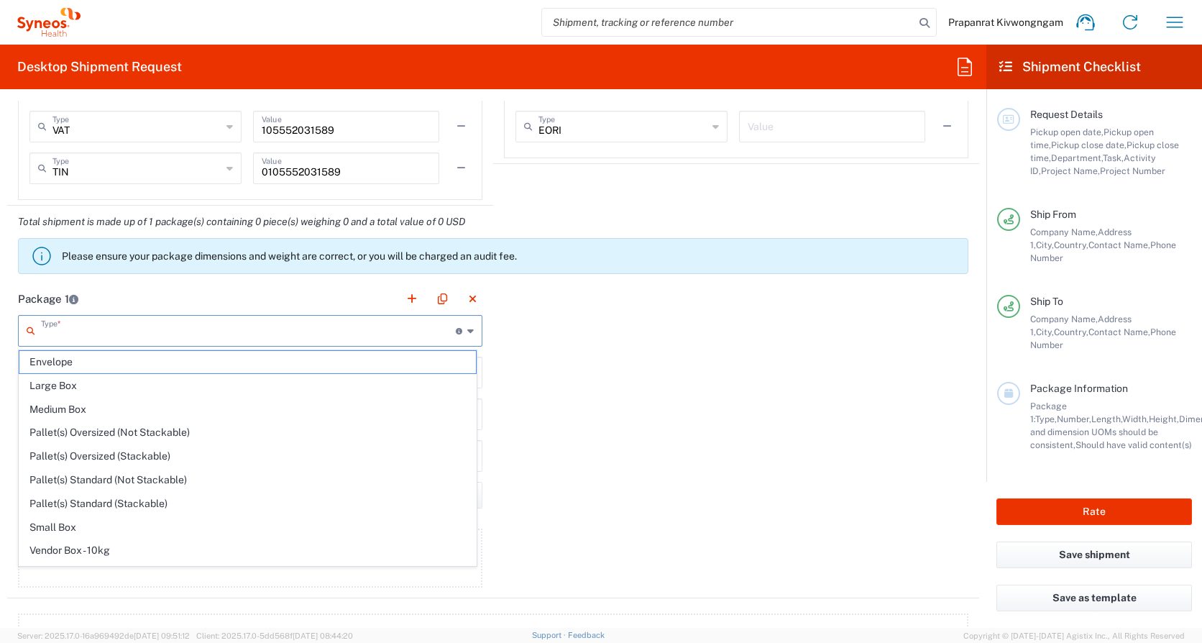
drag, startPoint x: 155, startPoint y: 364, endPoint x: 299, endPoint y: 382, distance: 145.0
click at [155, 363] on span "Envelope" at bounding box center [247, 362] width 457 height 22
type input "Envelope"
type input "1"
type input "9.5"
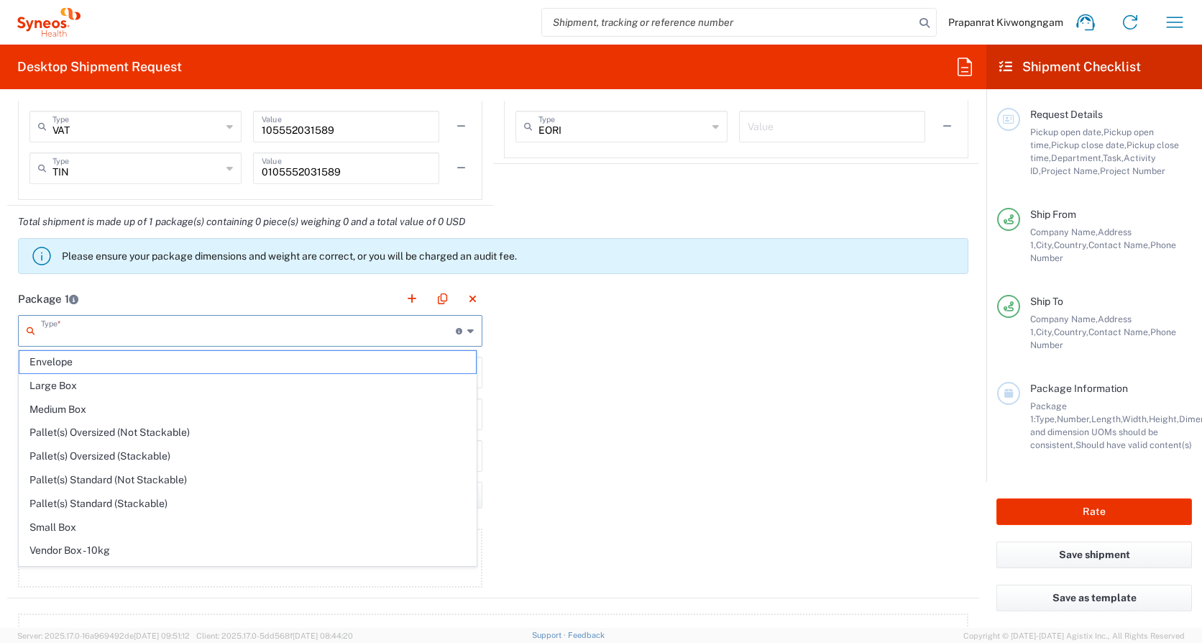
type input "12.5"
type input "0.25"
type input "in"
type input "0.45"
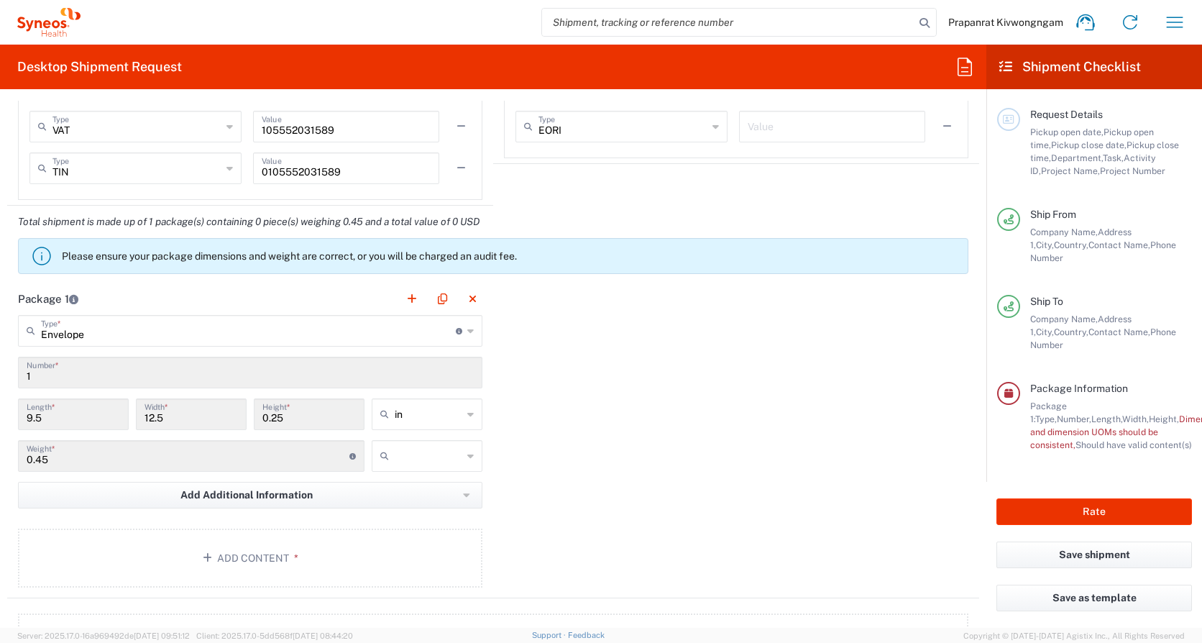
click at [459, 405] on div "in" at bounding box center [427, 414] width 111 height 32
click at [426, 405] on input "text" at bounding box center [429, 414] width 68 height 23
click at [399, 405] on span "cm" at bounding box center [422, 469] width 106 height 22
type input "24.13"
type input "31.75"
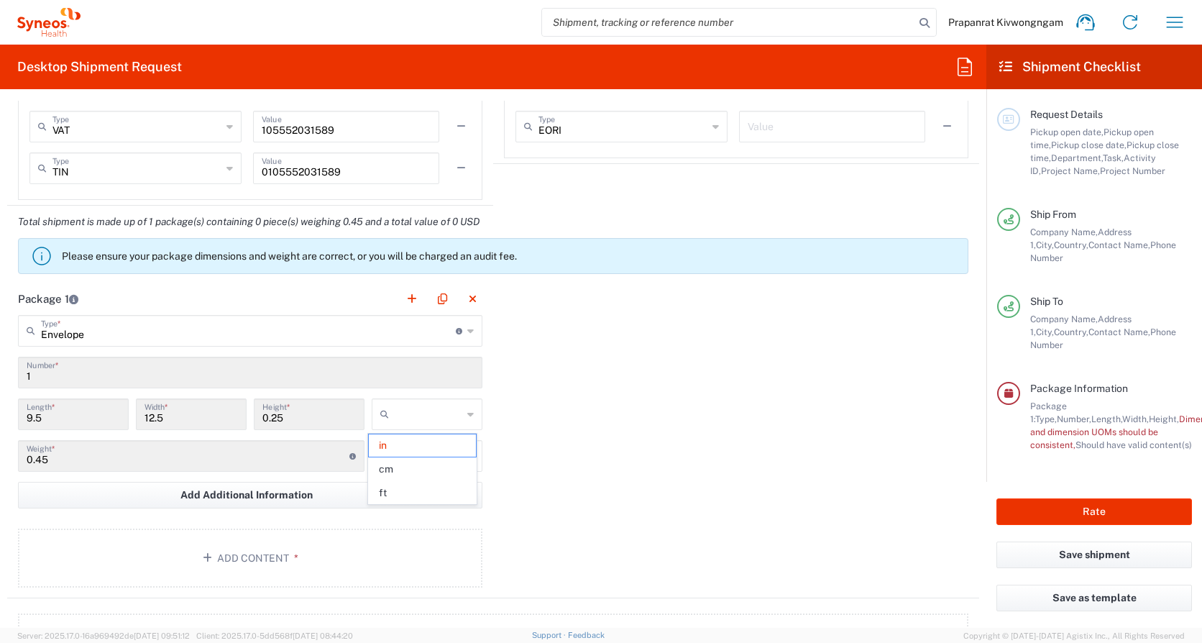
type input "0.64"
type input "cm"
click at [389, 405] on icon at bounding box center [387, 455] width 14 height 23
click at [411, 405] on span "kgs" at bounding box center [422, 487] width 106 height 22
type input "kgs"
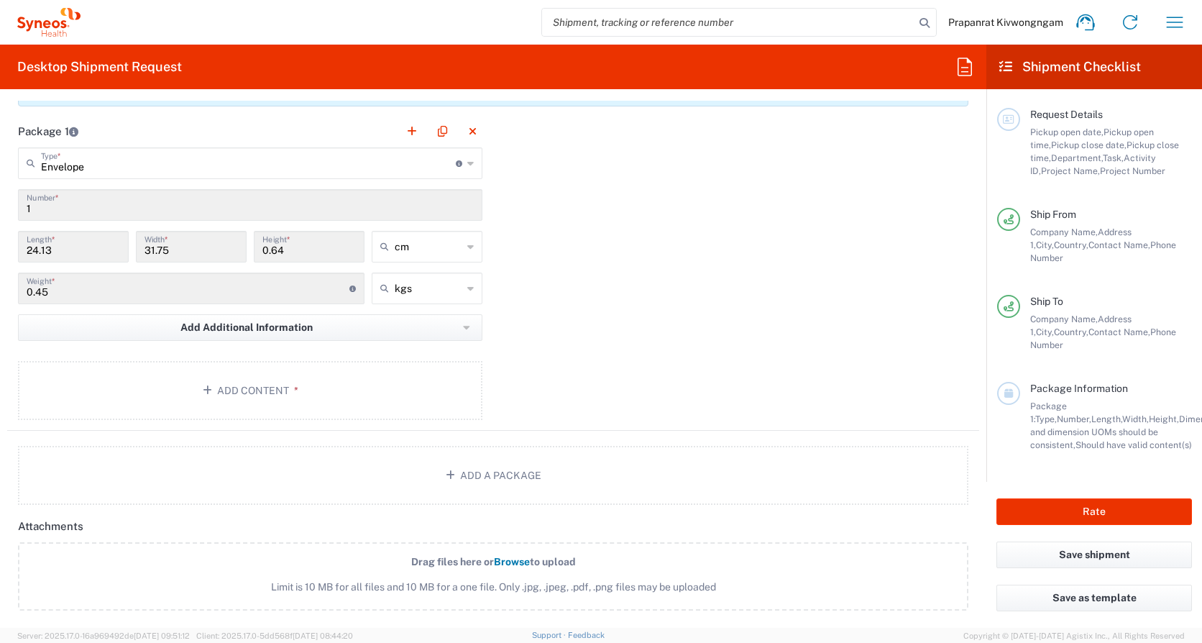
scroll to position [1374, 0]
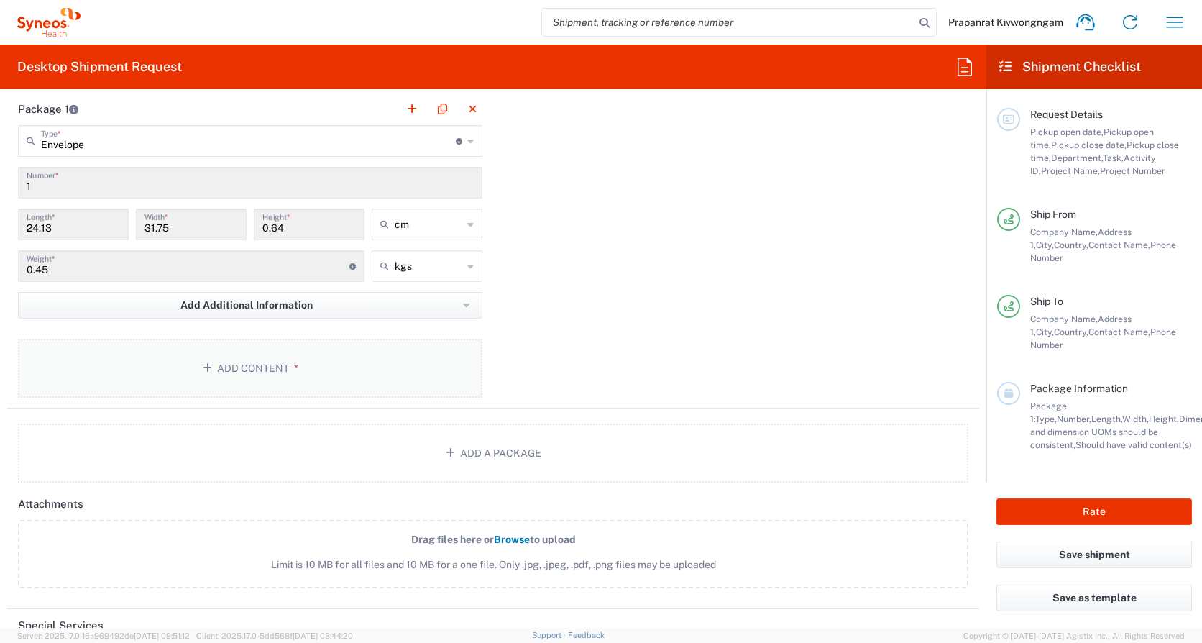
click at [211, 361] on button "Add Content *" at bounding box center [250, 368] width 465 height 59
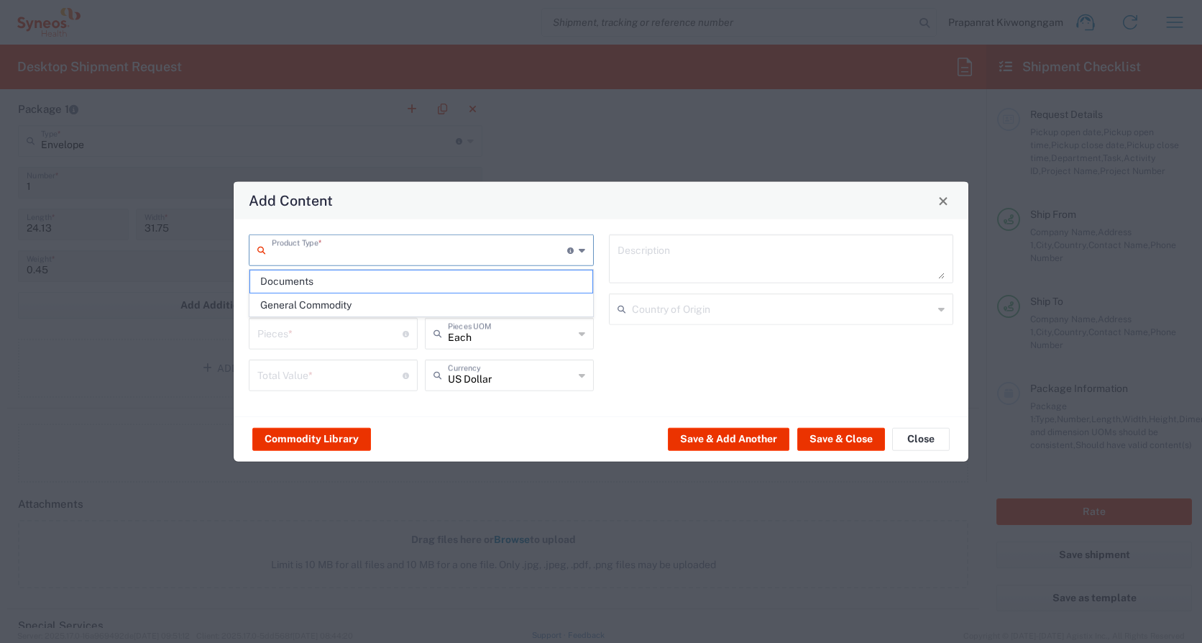
click at [519, 252] on input "text" at bounding box center [420, 249] width 296 height 25
click at [444, 277] on span "Documents" at bounding box center [421, 281] width 342 height 22
type input "Documents"
type input "1"
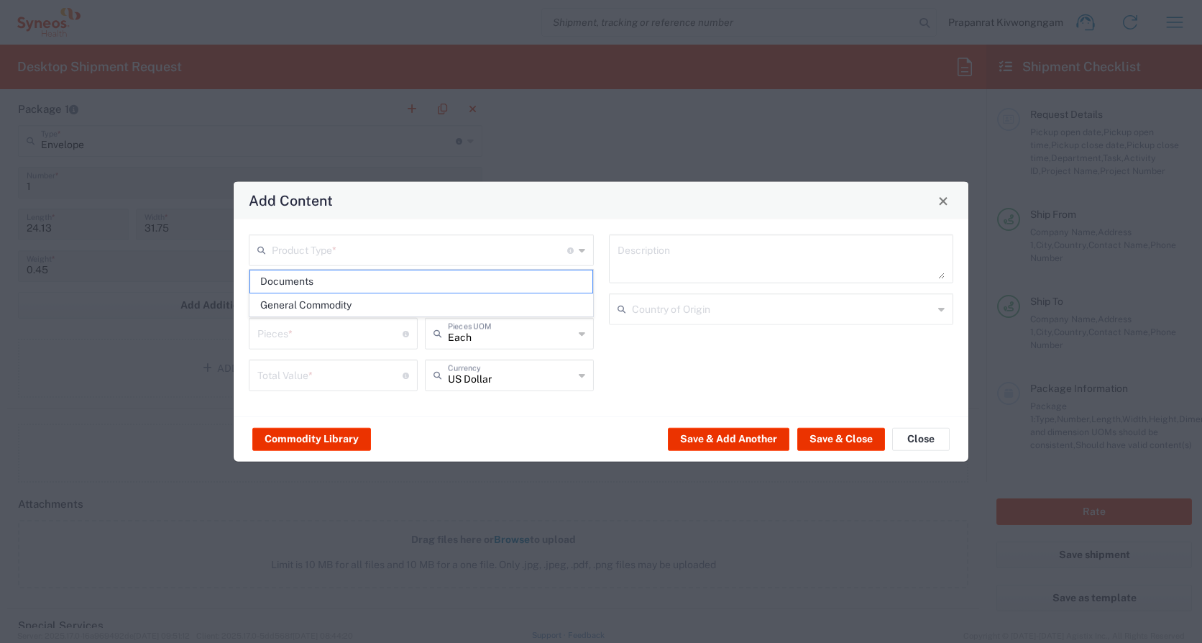
type input "1"
type textarea "Documents"
click at [847, 405] on button "Save & Close" at bounding box center [842, 438] width 88 height 23
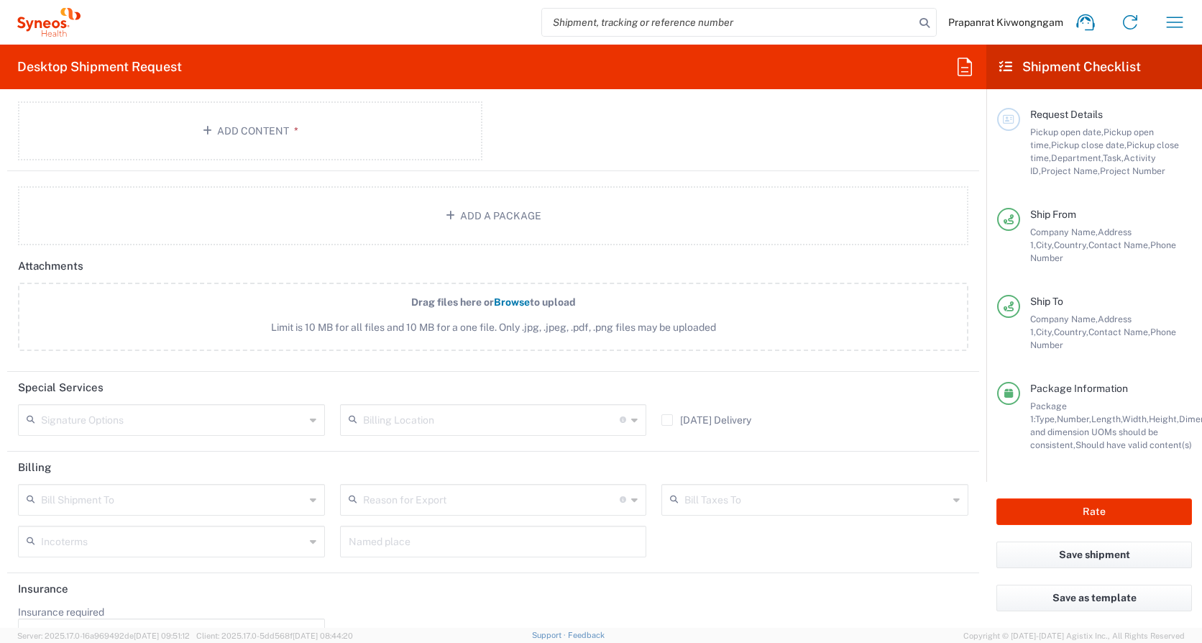
scroll to position [1734, 0]
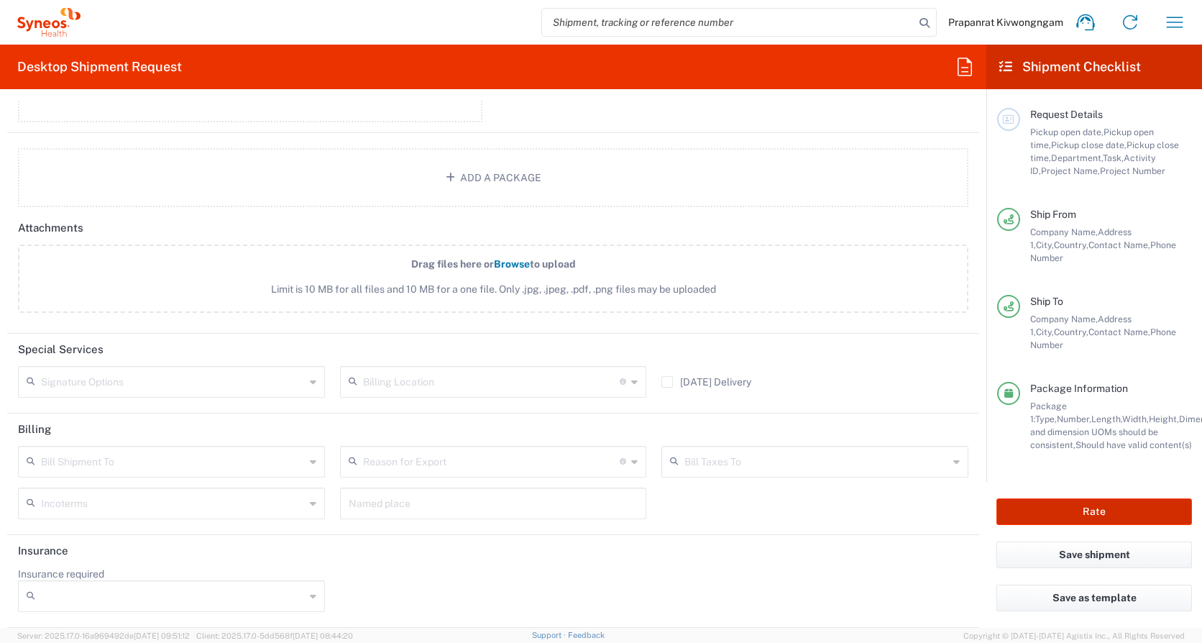
click at [914, 405] on button "Rate" at bounding box center [1095, 511] width 196 height 27
type input "7063056A"
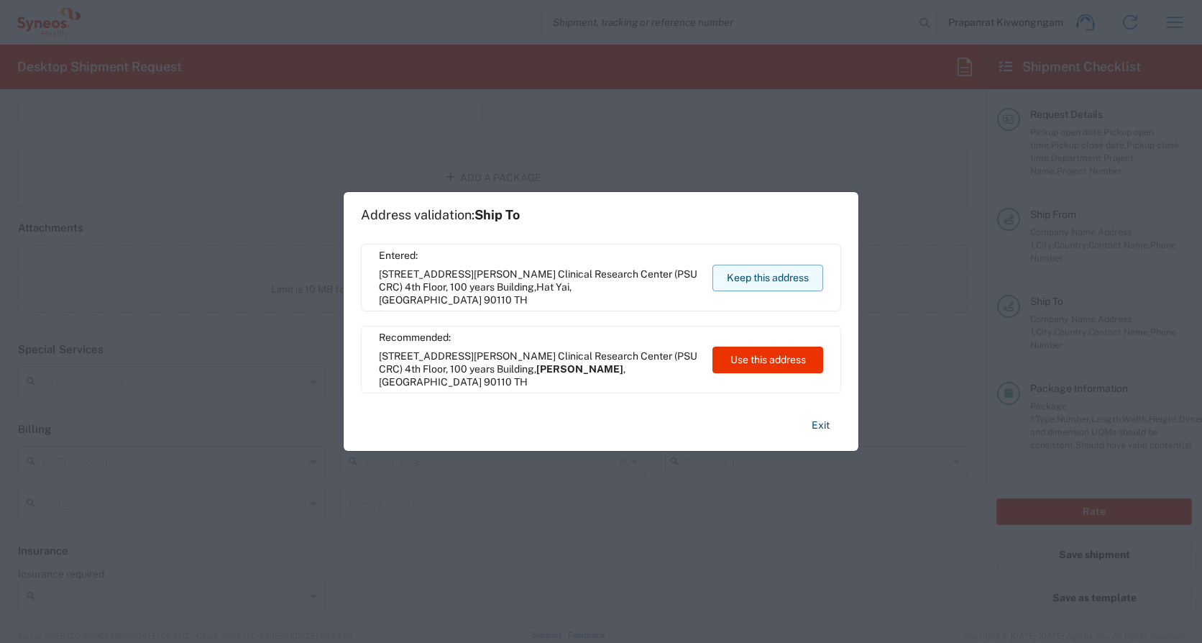
click at [736, 273] on button "Keep this address" at bounding box center [768, 278] width 111 height 27
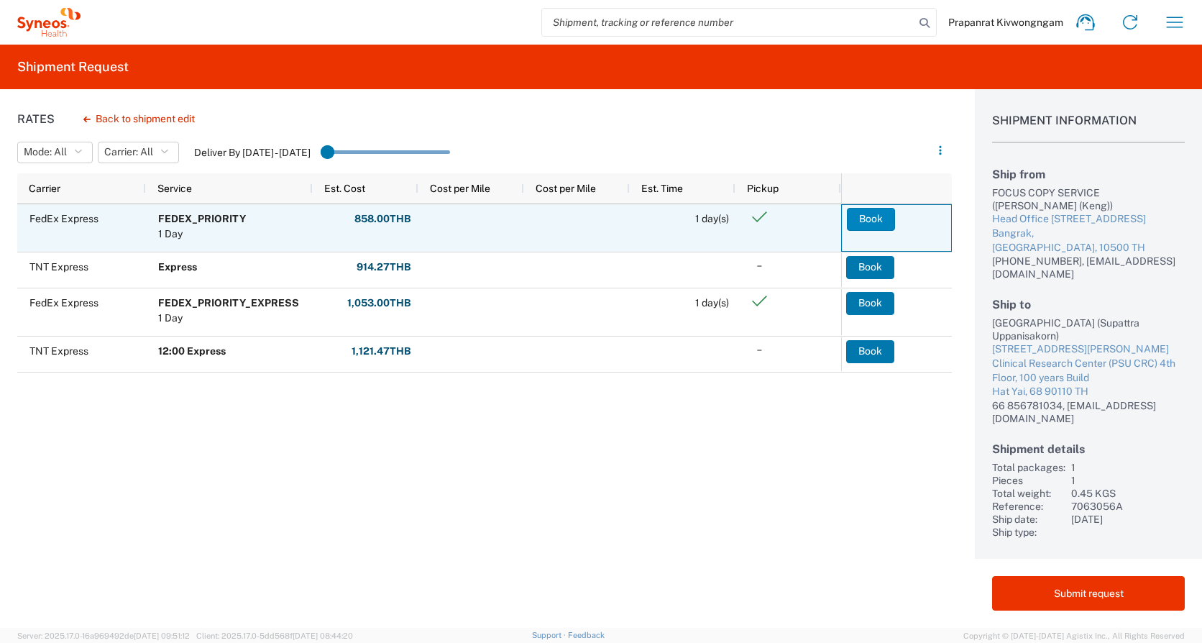
click at [872, 218] on button "Book" at bounding box center [871, 219] width 48 height 23
